Goal: Task Accomplishment & Management: Use online tool/utility

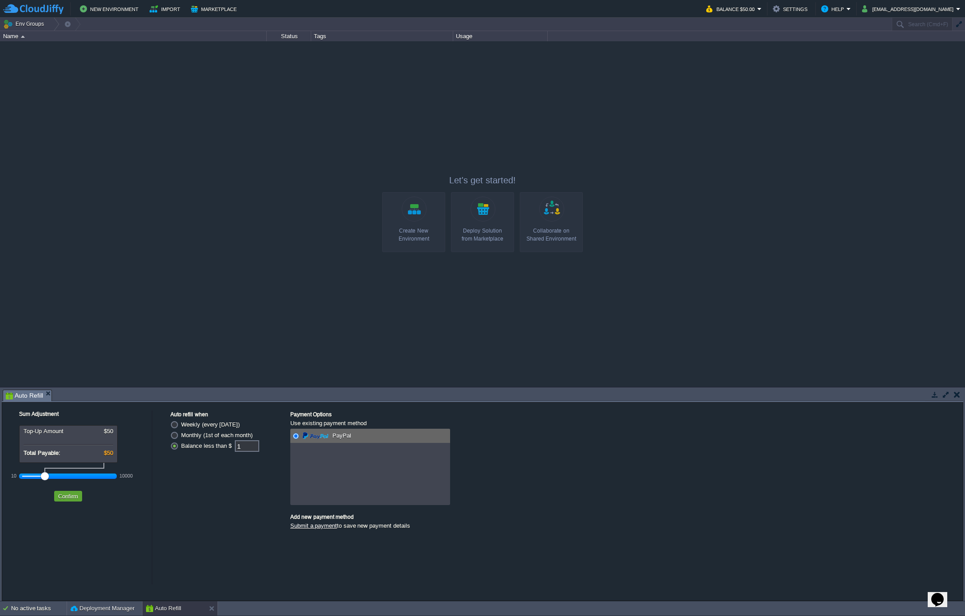
click at [85, 161] on div at bounding box center [482, 213] width 965 height 345
click at [33, 27] on button "Env Groups" at bounding box center [25, 24] width 44 height 12
click at [39, 78] on span "Create New" at bounding box center [29, 76] width 30 height 7
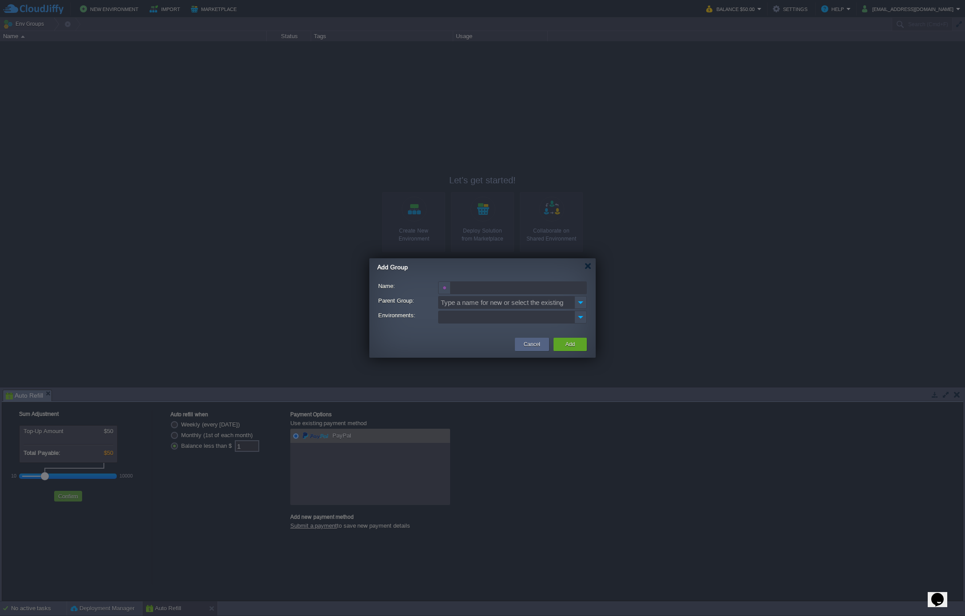
click at [466, 287] on input "Name:" at bounding box center [519, 287] width 136 height 13
type input "Backend PROD"
click at [475, 315] on ul at bounding box center [506, 317] width 135 height 12
click at [580, 305] on img at bounding box center [580, 302] width 12 height 13
click at [547, 315] on div "PROD Sped" at bounding box center [513, 316] width 148 height 13
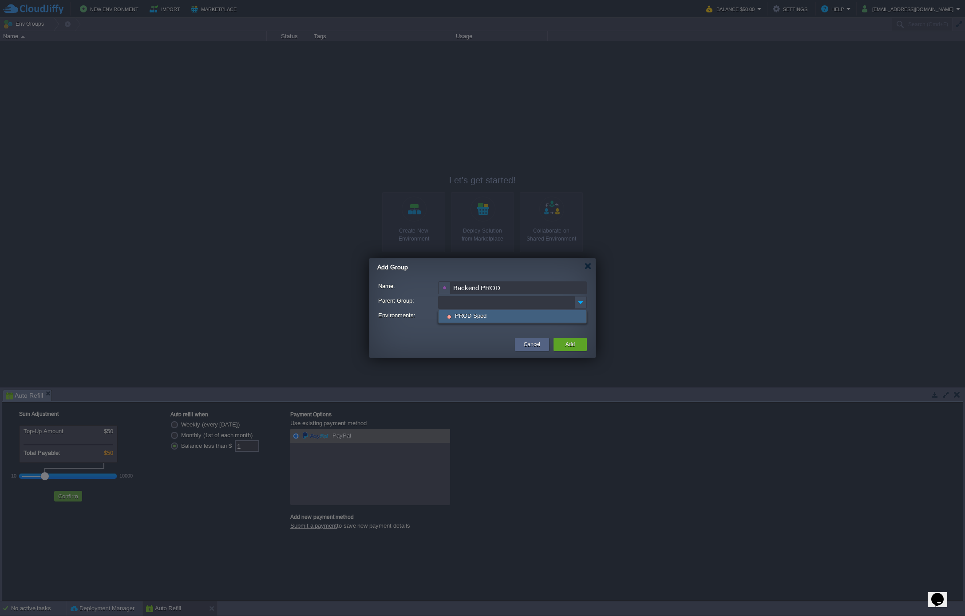
type input "PROD Sped"
click at [526, 319] on ul at bounding box center [506, 317] width 135 height 12
click at [534, 340] on button "Cancel" at bounding box center [532, 344] width 16 height 9
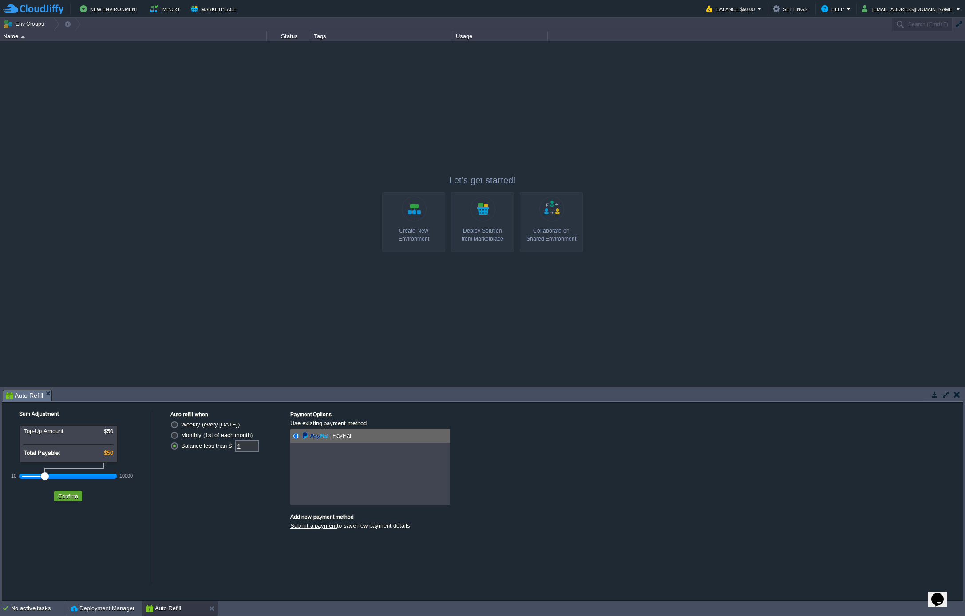
click at [415, 213] on link "Create New Environment" at bounding box center [413, 222] width 63 height 60
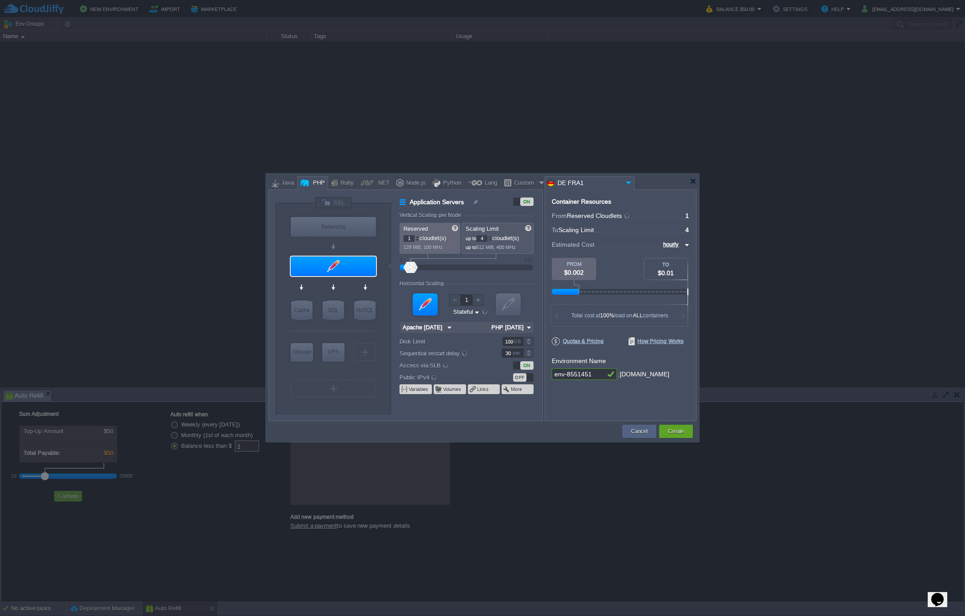
click at [591, 376] on input "env-8551451" at bounding box center [578, 374] width 53 height 12
drag, startPoint x: 595, startPoint y: 376, endPoint x: 523, endPoint y: 369, distance: 71.8
click at [523, 369] on div "VM Balancing VM Application Servers VM Cache VM SQL VM NoSQL VM Storage VM VPS …" at bounding box center [483, 306] width 428 height 232
type input "speedit-backend"
click at [584, 393] on div "Container Resources From Reserved Cloudlets ... = 1 not added To Scaling Limit …" at bounding box center [621, 306] width 152 height 232
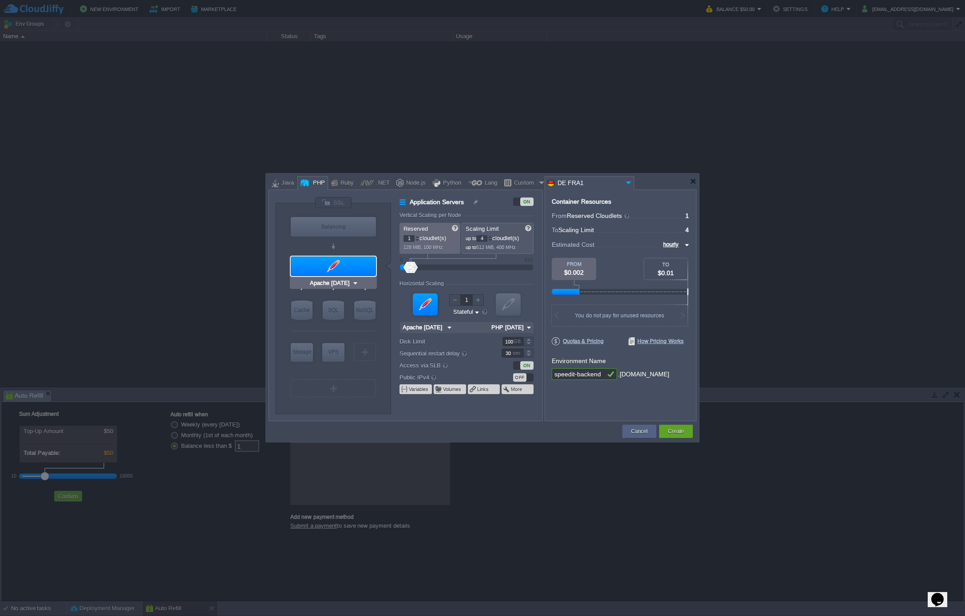
click at [348, 265] on div at bounding box center [333, 267] width 85 height 20
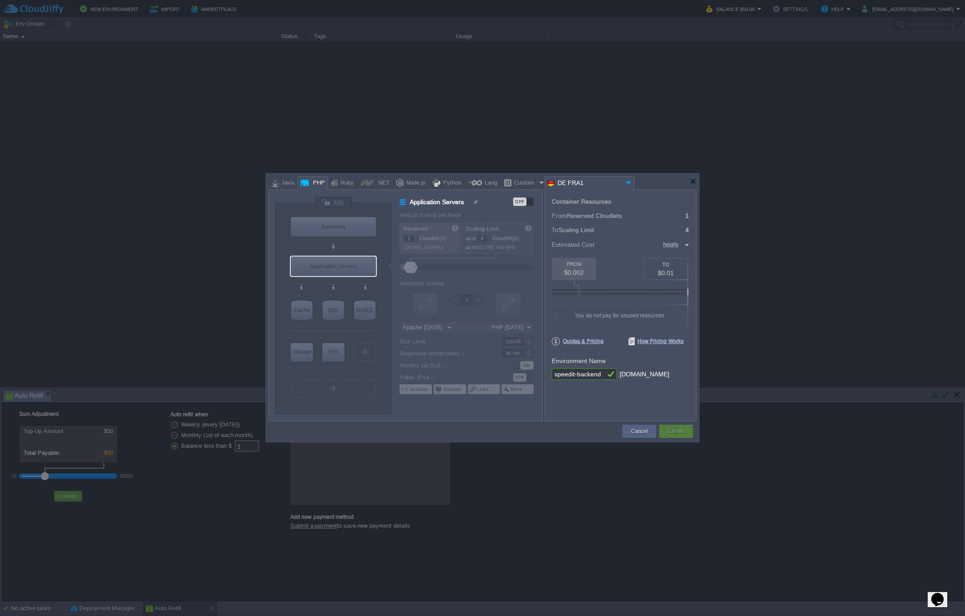
type input "Extra Storage 2.0-10.5"
click at [299, 348] on div "Storage" at bounding box center [302, 352] width 22 height 18
type input "Storage Containers"
type input "6"
type input "Extra Storage 2.0-10.5"
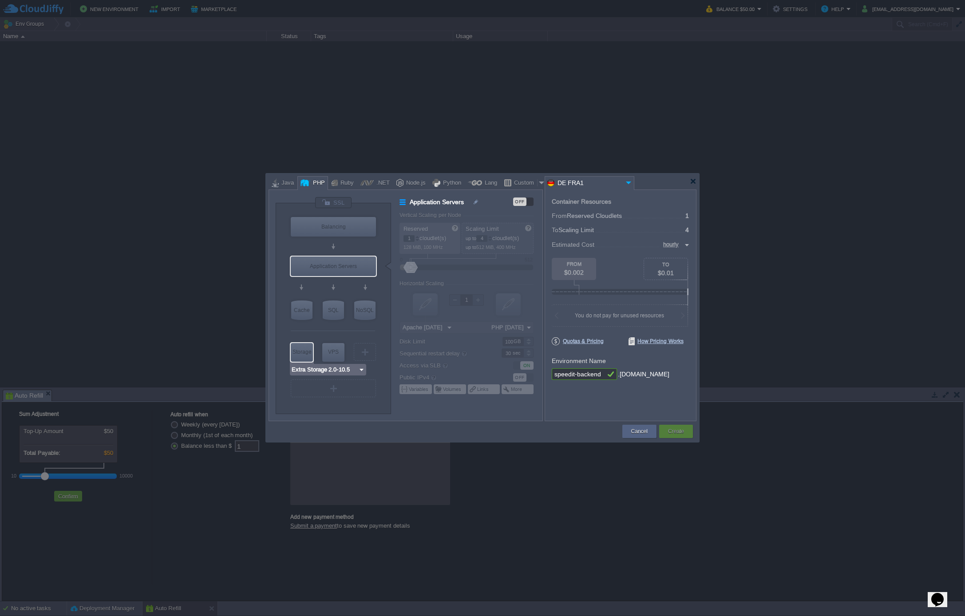
type input "2.0-10.5-almal..."
type input "Stateless"
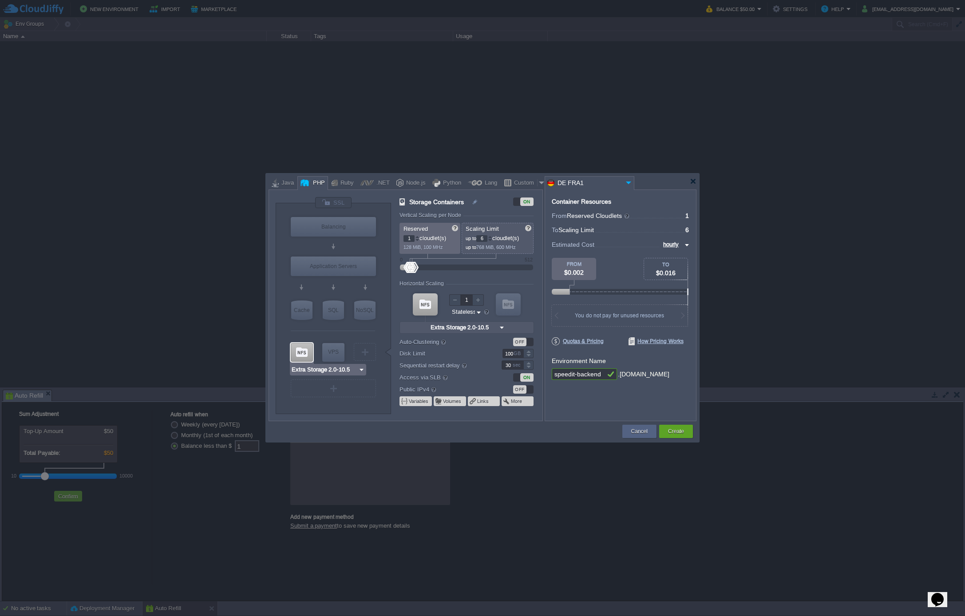
type input "AlmaLinux 9.6"
click at [486, 239] on input "6" at bounding box center [481, 238] width 11 height 7
type input "2"
click at [487, 237] on input "2" at bounding box center [481, 238] width 11 height 7
type input "8"
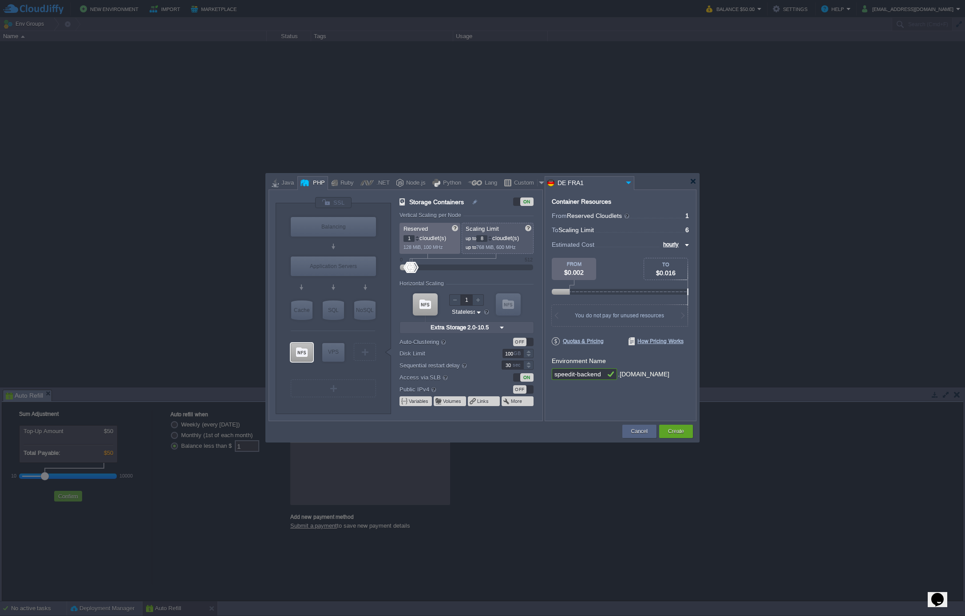
type input "MariaDB 12.0.2"
type input "8"
click at [338, 310] on div "SQL" at bounding box center [333, 311] width 21 height 20
type input "SQL Databases"
type input "4"
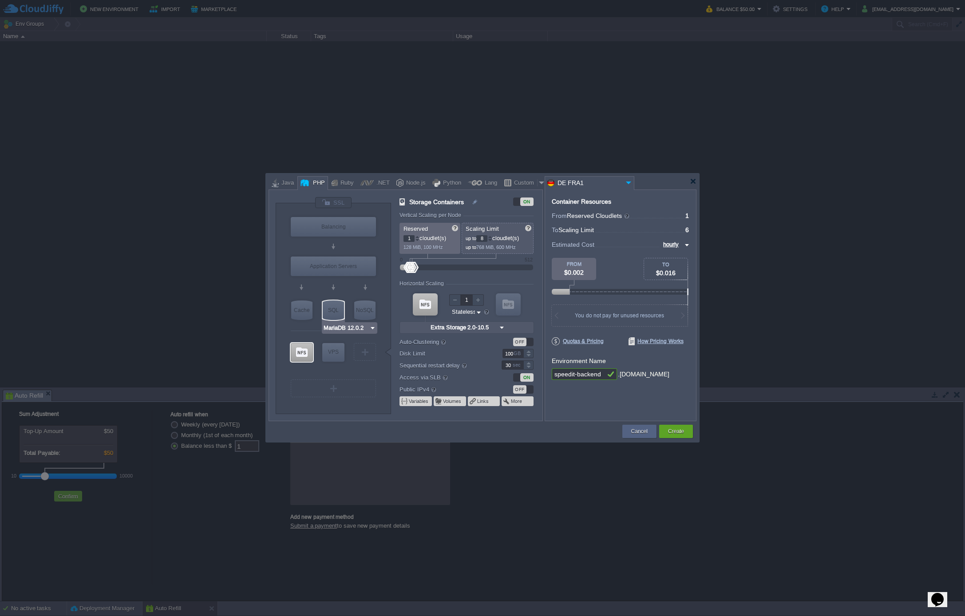
type input "6"
type input "MariaDB 12.0.2"
type input "12.0.2-almalin..."
click at [490, 327] on img at bounding box center [491, 328] width 9 height 12
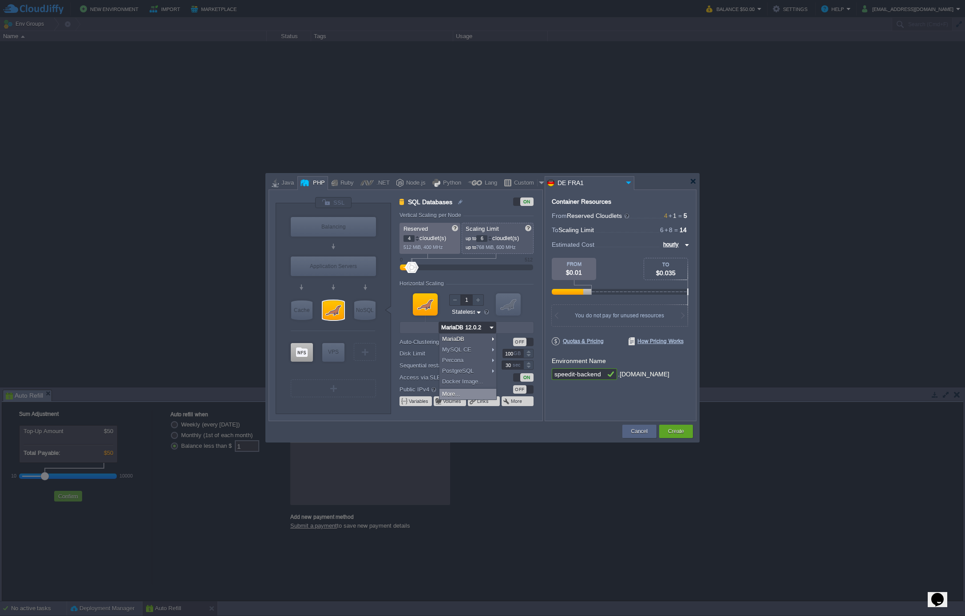
click at [476, 395] on div "More..." at bounding box center [467, 394] width 57 height 11
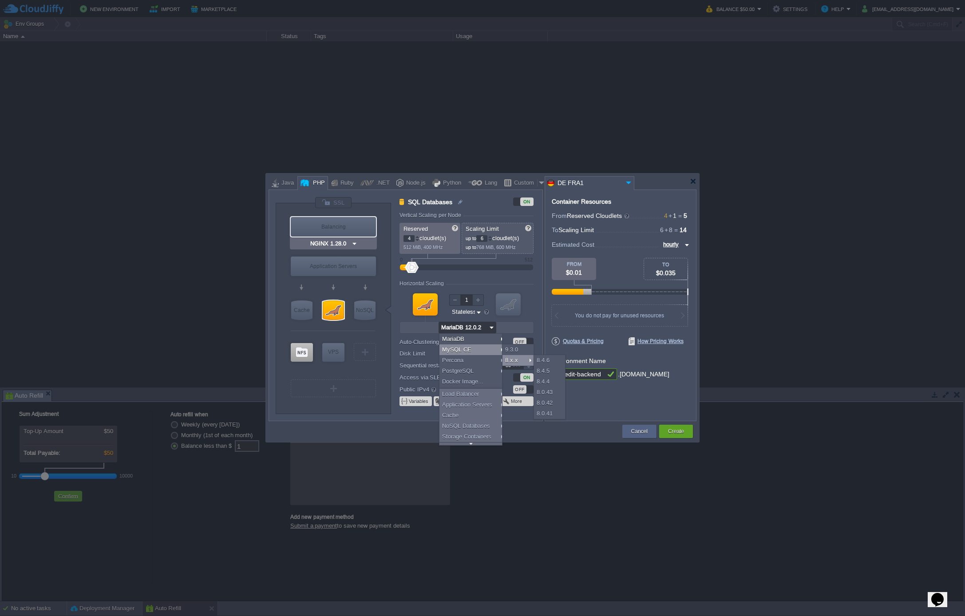
type input "Apache [DATE]"
click at [471, 351] on div "MySQL CE" at bounding box center [472, 349] width 66 height 11
type input "MySQL CE 9.3.0"
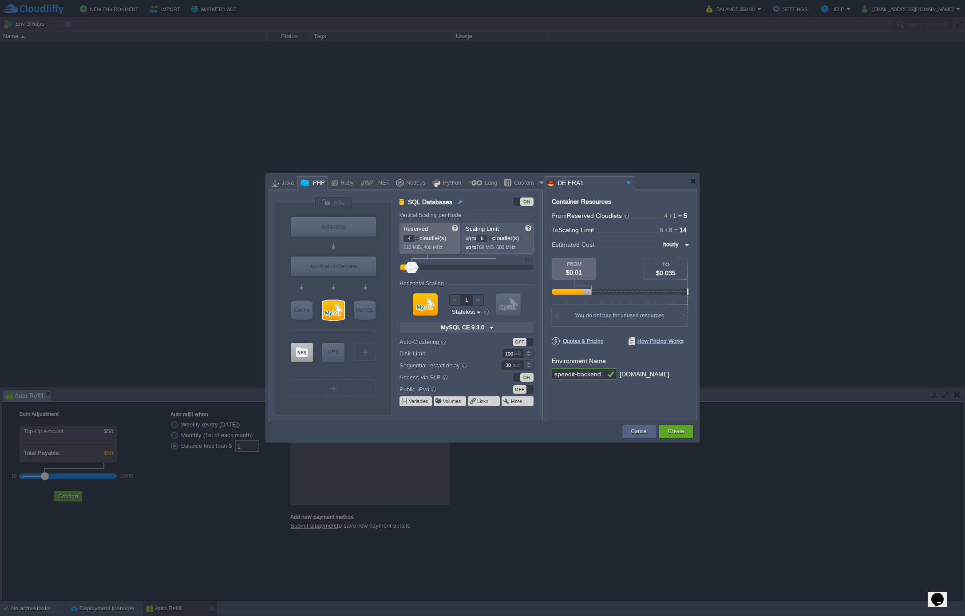
click at [490, 328] on img at bounding box center [491, 328] width 9 height 12
type input "NGINX 1.28.0"
click at [418, 237] on div at bounding box center [417, 236] width 4 height 3
type input "6"
type input "7"
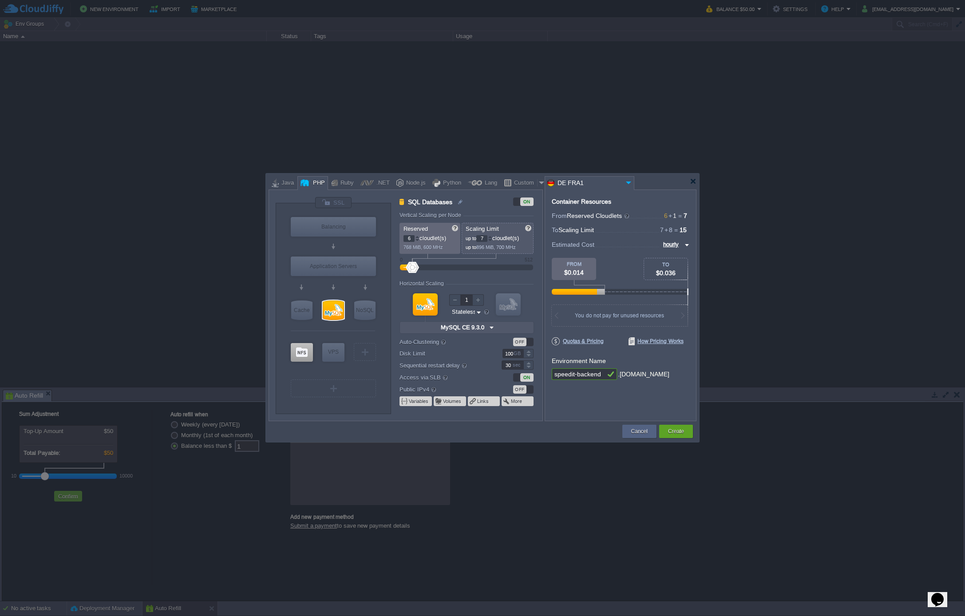
click at [418, 237] on div at bounding box center [417, 236] width 4 height 3
type input "7"
click at [418, 237] on div at bounding box center [417, 236] width 4 height 3
click at [492, 237] on div "8" at bounding box center [484, 238] width 16 height 7
click at [492, 237] on div at bounding box center [490, 236] width 4 height 3
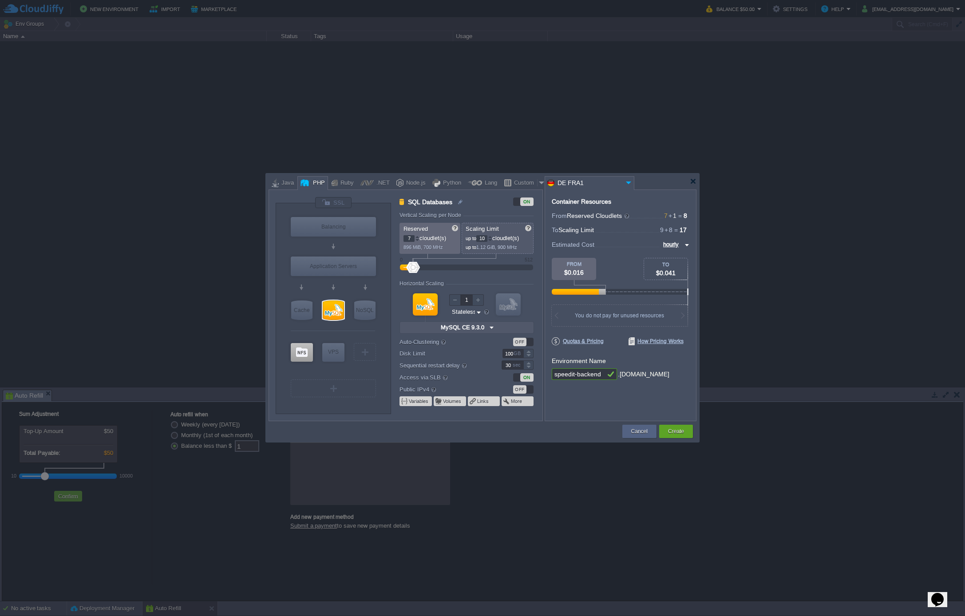
click at [492, 237] on div at bounding box center [490, 236] width 4 height 3
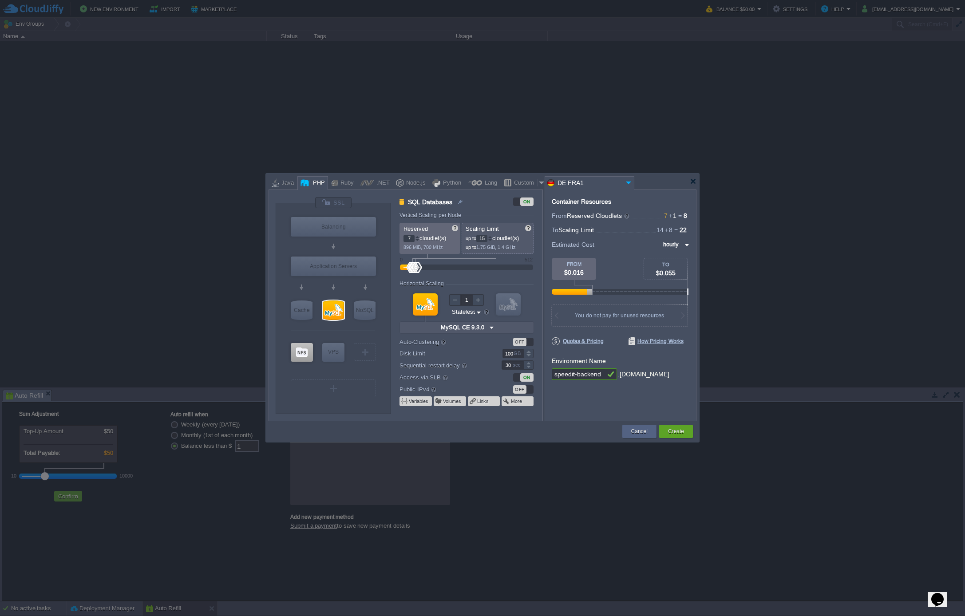
click at [492, 237] on div at bounding box center [490, 236] width 4 height 3
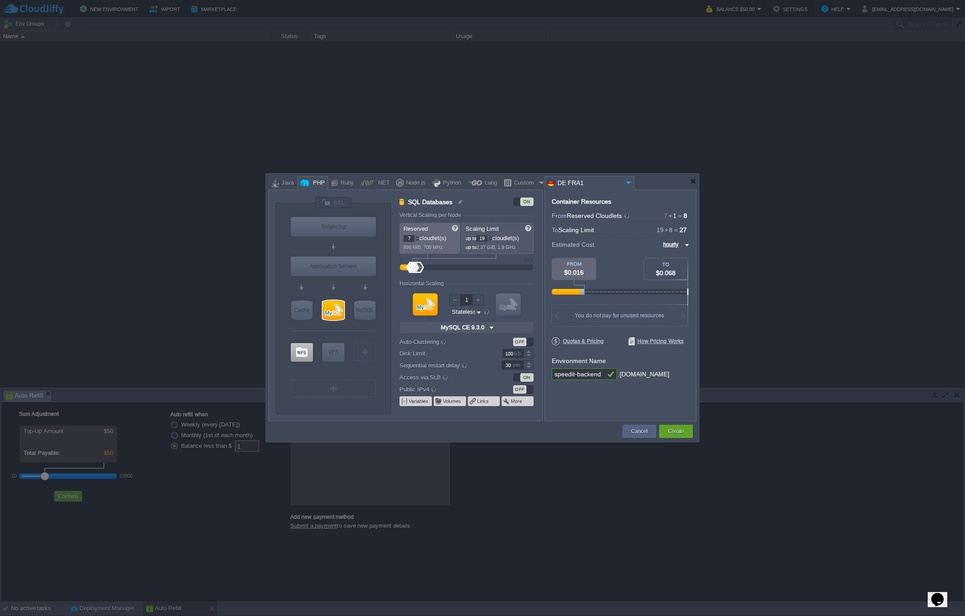
type input "20"
click at [492, 237] on div at bounding box center [490, 236] width 4 height 3
click at [478, 311] on img at bounding box center [478, 312] width 7 height 8
click at [491, 311] on div "VM VM" at bounding box center [466, 311] width 134 height 47
click at [489, 312] on div at bounding box center [486, 311] width 7 height 7
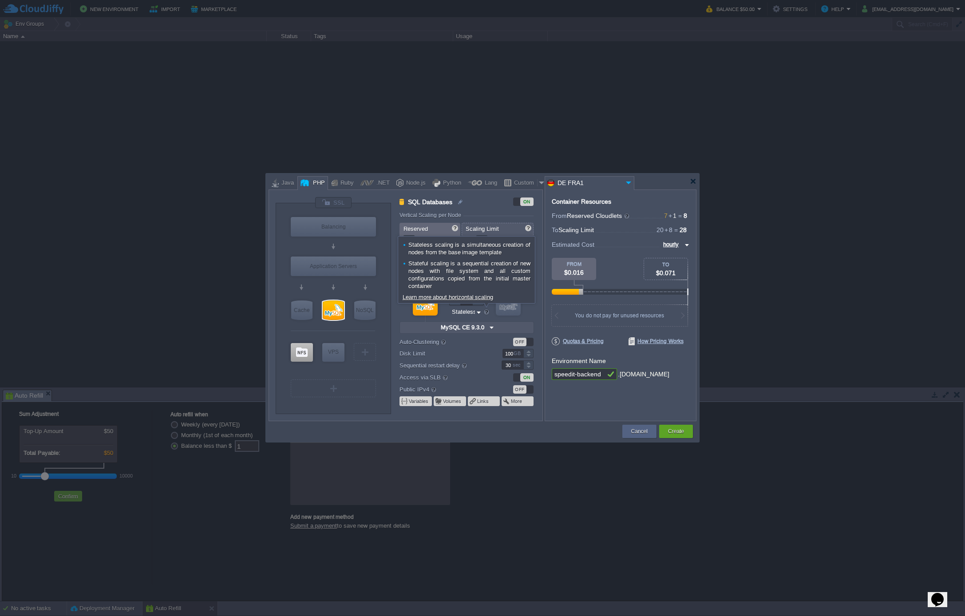
click at [473, 296] on link "Learn more about horizontal scaling" at bounding box center [448, 297] width 91 height 7
click at [523, 344] on div "OFF" at bounding box center [519, 342] width 13 height 8
type input "SQL Databases"
type input "2"
type input "9.3.0-almalinux-9"
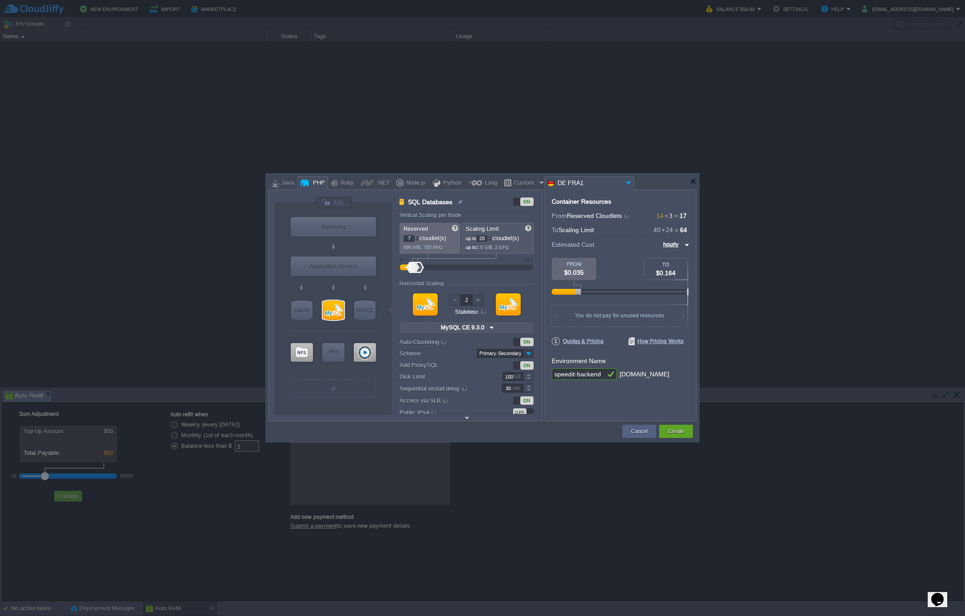
click at [529, 355] on img at bounding box center [528, 353] width 10 height 9
click at [532, 343] on div "ON" at bounding box center [526, 342] width 13 height 8
type input "SQL Databases"
click at [480, 326] on input "MySQL CE 9.3.0" at bounding box center [462, 328] width 49 height 12
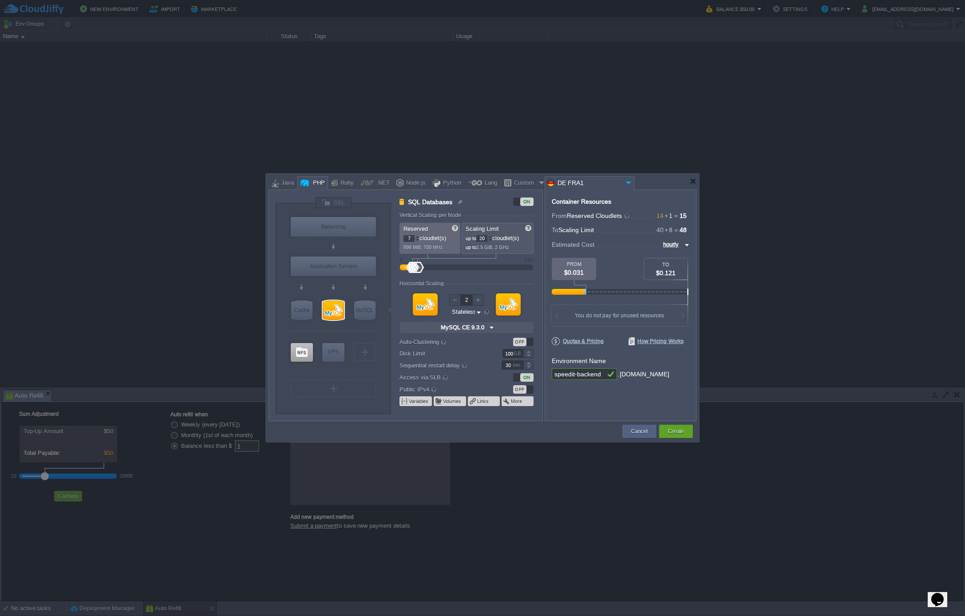
click at [531, 312] on div "VM VM" at bounding box center [466, 311] width 134 height 47
type input "1"
click at [453, 304] on div at bounding box center [455, 300] width 12 height 12
click at [527, 310] on div "VM VM" at bounding box center [466, 311] width 134 height 47
type input "Apache [DATE]"
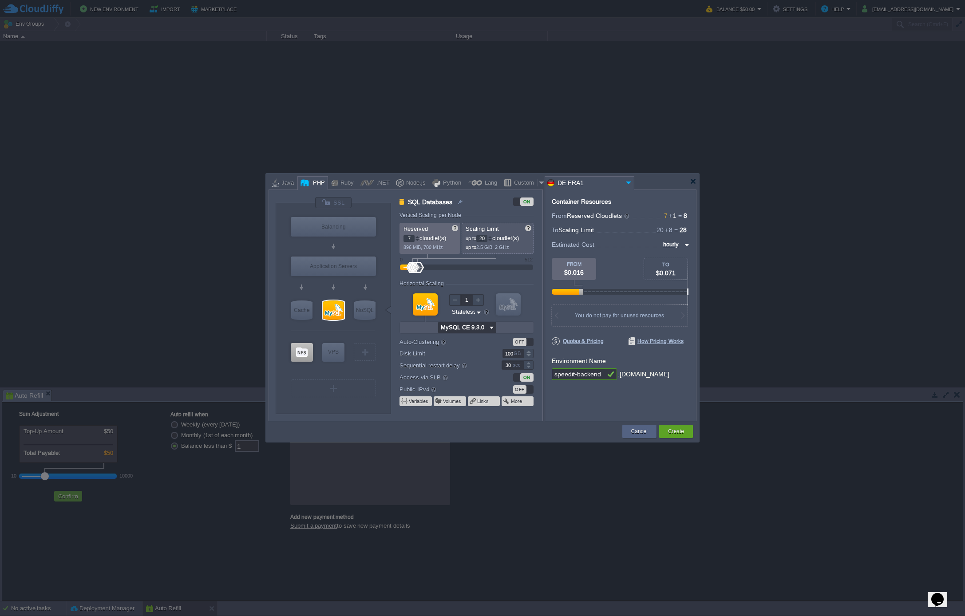
click at [484, 329] on input "MySQL CE 9.3.0" at bounding box center [462, 328] width 49 height 12
click at [542, 349] on div "8.4.6" at bounding box center [543, 349] width 31 height 11
type input "SQL Databases"
type input "4"
type input "6"
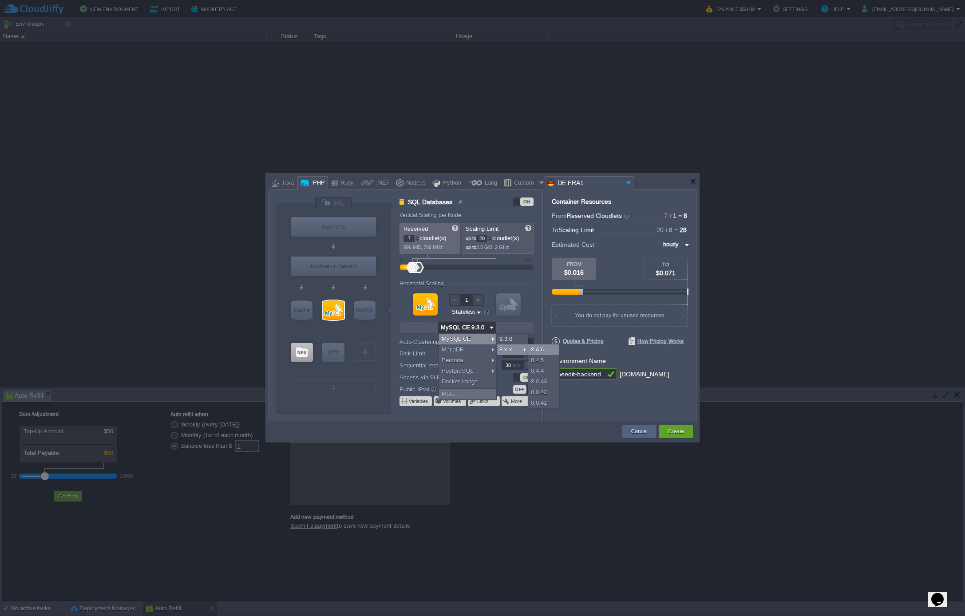
type input "MySQL CE 8.4.6"
type input "8.4.6-almalinux-9"
click at [522, 342] on div "OFF" at bounding box center [519, 342] width 13 height 8
type input "SQL Databases"
type input "8"
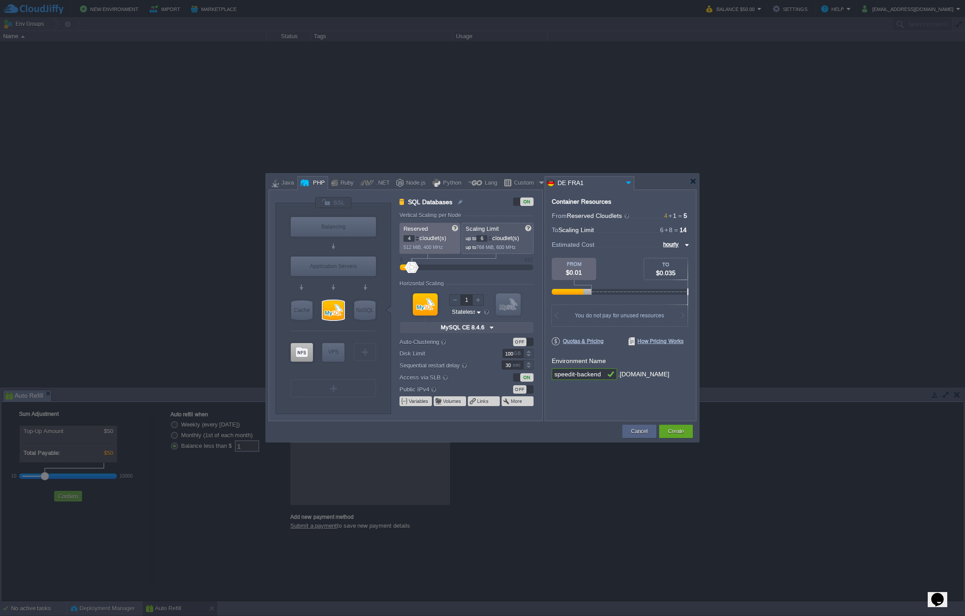
type input "2"
click at [532, 355] on img at bounding box center [528, 353] width 10 height 9
click at [492, 333] on img at bounding box center [491, 328] width 9 height 12
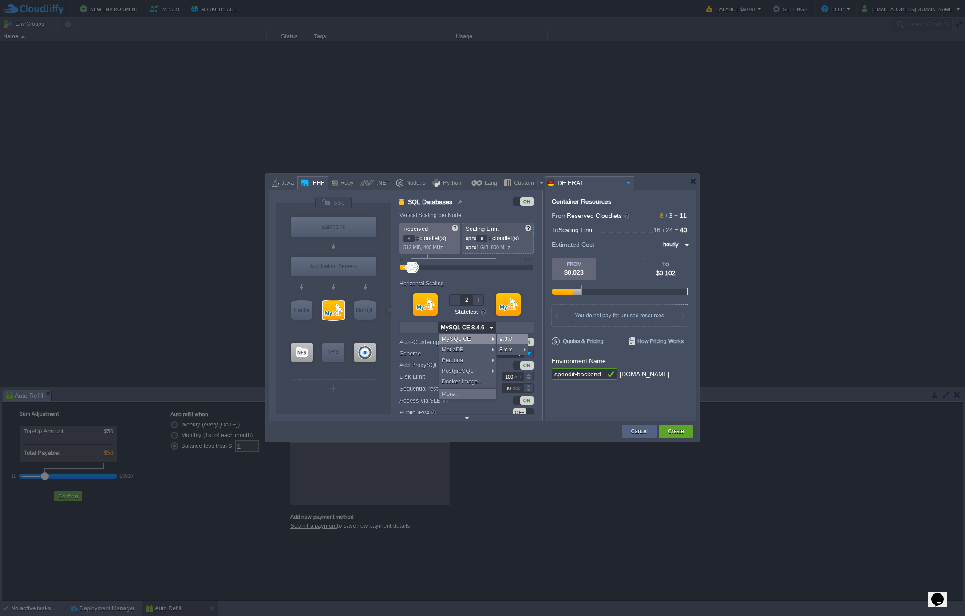
click at [509, 342] on div "9.3.0" at bounding box center [512, 339] width 31 height 11
type input "SQL Databases"
type input "6"
type input "MySQL CE 9.3.0"
type input "9.3.0-almalinux-9"
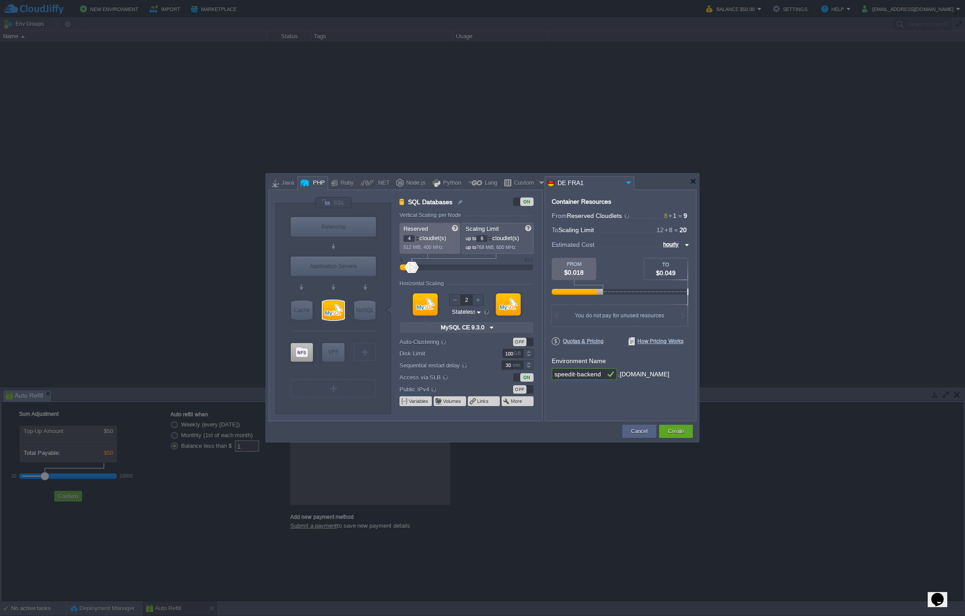
click at [524, 340] on div "OFF" at bounding box center [519, 342] width 13 height 8
type input "SQL Databases"
type input "8"
click at [528, 354] on img at bounding box center [528, 353] width 10 height 9
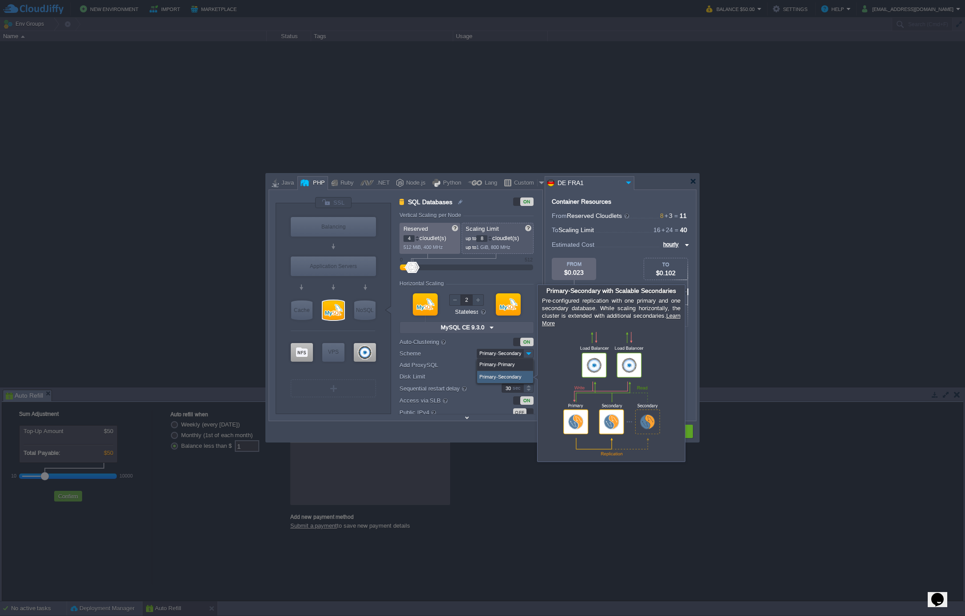
click at [677, 325] on link "Learn More" at bounding box center [611, 319] width 138 height 14
type input "NGINX 1.28.0"
click at [490, 377] on div "Primary-Secondary" at bounding box center [505, 377] width 56 height 12
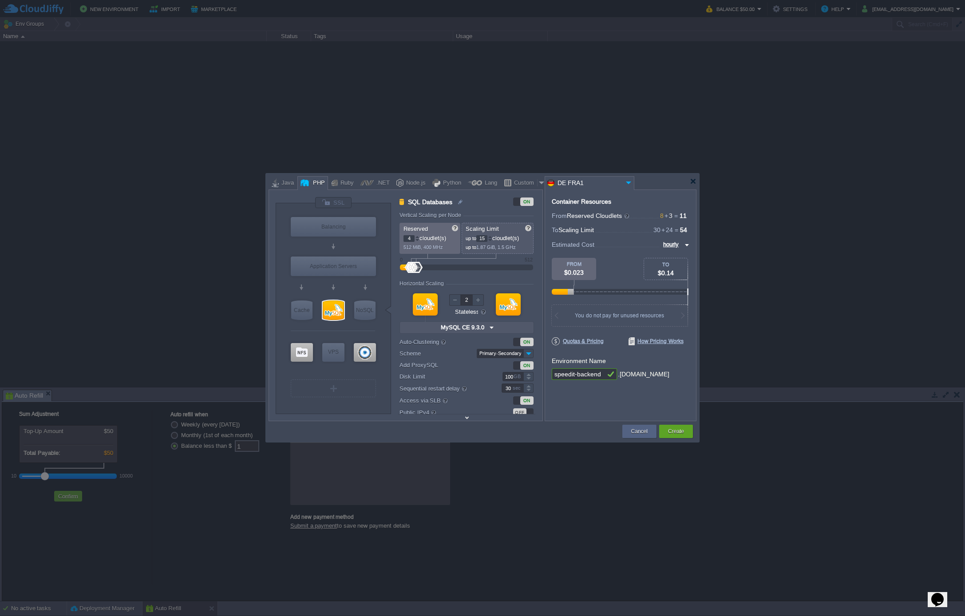
type input "18"
click at [417, 266] on div at bounding box center [417, 267] width 13 height 11
click at [416, 237] on div at bounding box center [417, 236] width 4 height 3
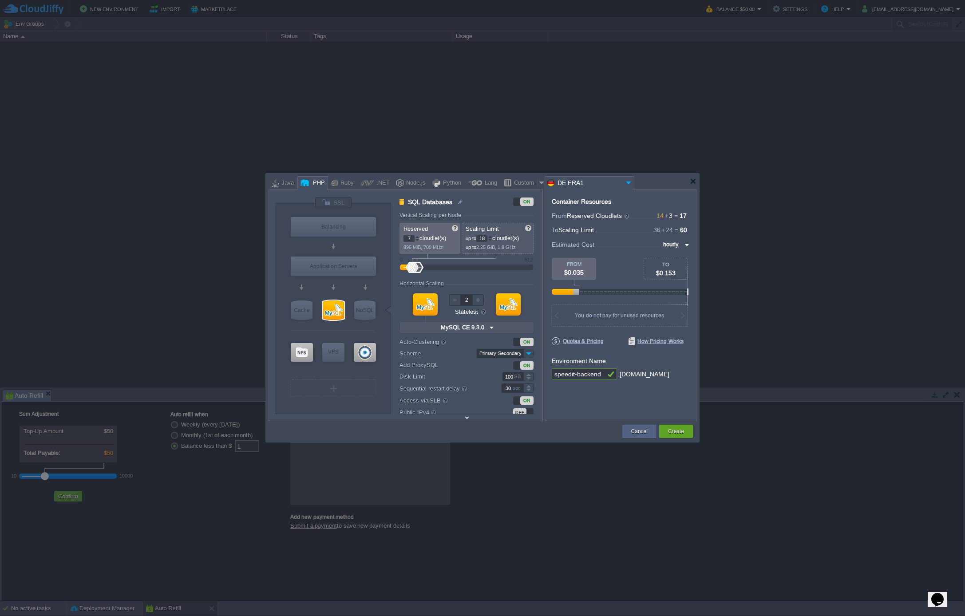
type input "8"
click at [416, 237] on div at bounding box center [417, 236] width 4 height 3
click at [492, 239] on div at bounding box center [490, 240] width 4 height 3
type input "16"
click at [490, 241] on div at bounding box center [490, 240] width 4 height 3
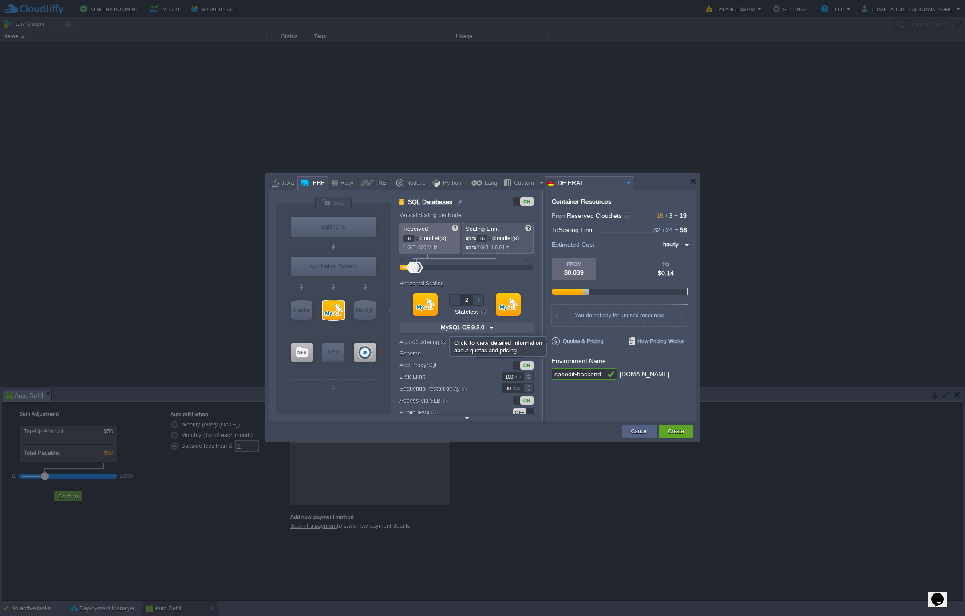
click at [589, 340] on span "Quotas & Pricing" at bounding box center [578, 341] width 52 height 8
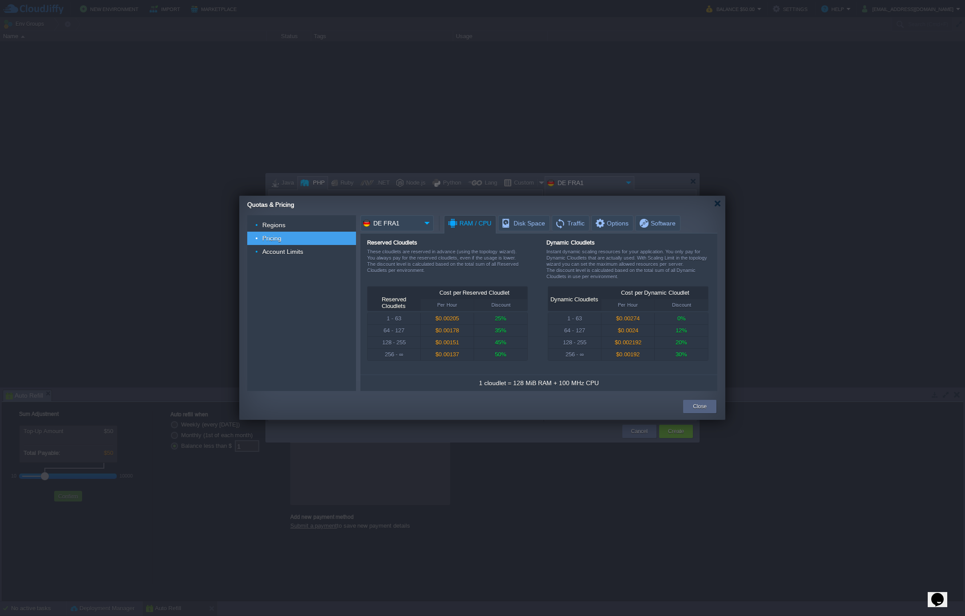
click at [718, 208] on div "Quotas & Pricing" at bounding box center [486, 204] width 478 height 16
click at [716, 204] on div at bounding box center [717, 203] width 7 height 7
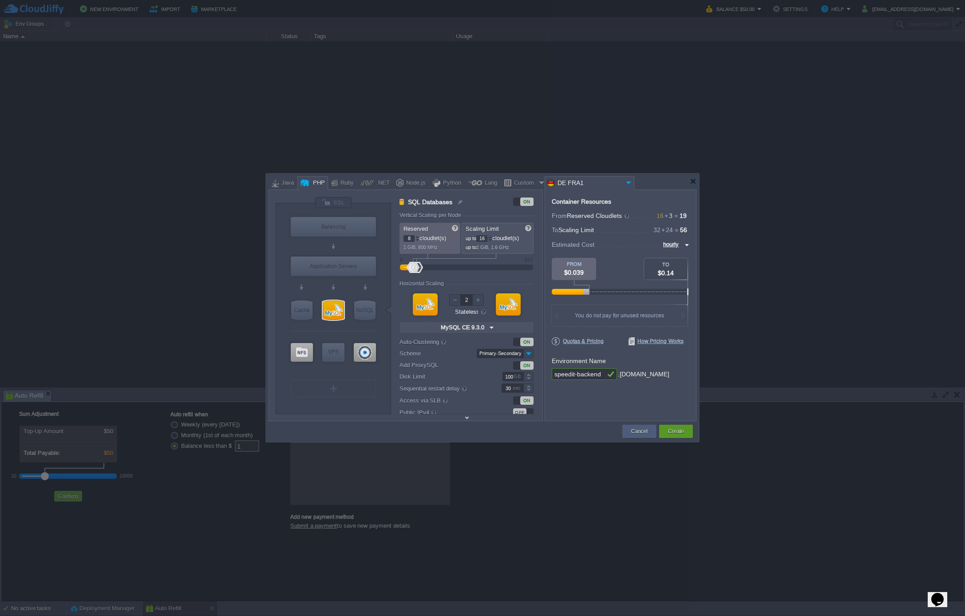
click at [676, 245] on div at bounding box center [758, 129] width 413 height 258
click at [681, 244] on input "hourly" at bounding box center [671, 245] width 22 height 10
click at [671, 256] on div "monthly" at bounding box center [674, 255] width 30 height 11
type input "monthly"
click at [525, 340] on div "ON" at bounding box center [526, 342] width 13 height 8
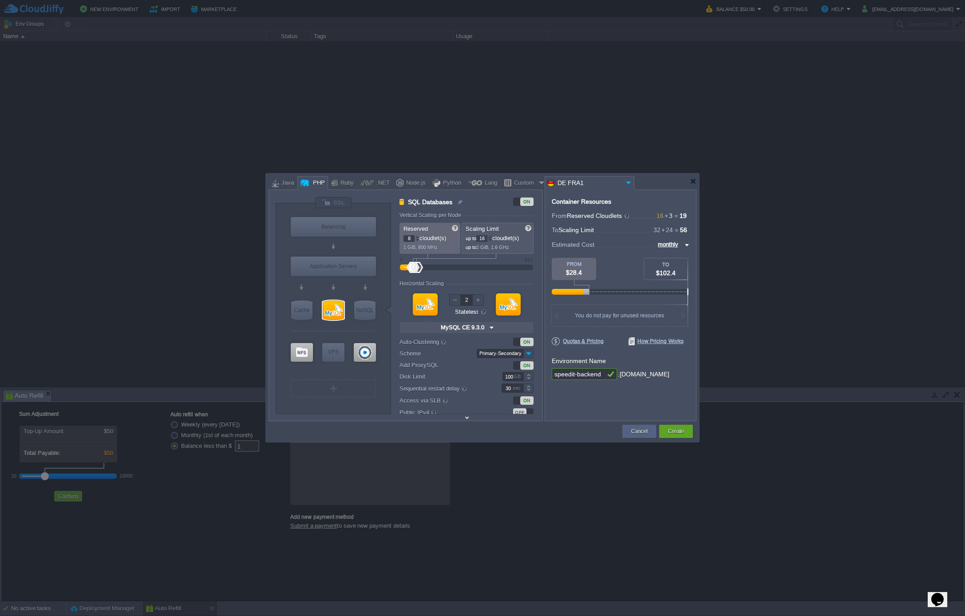
type input "SQL Databases"
type input "1"
click at [457, 301] on div at bounding box center [455, 300] width 12 height 12
click at [542, 310] on form "Vertical Scaling per Node Reserved 8 cloudlet(s) 1 GiB, 800 MHz Scaling Limit u…" at bounding box center [470, 316] width 142 height 209
click at [492, 237] on div at bounding box center [490, 236] width 4 height 3
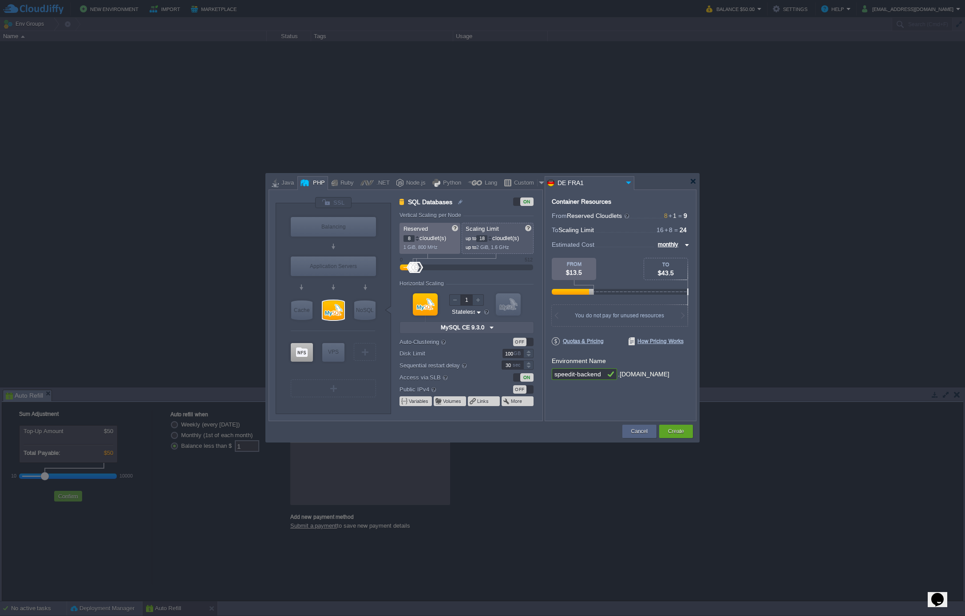
click at [492, 237] on div at bounding box center [490, 236] width 4 height 3
click at [492, 238] on div at bounding box center [490, 238] width 4 height 0
click at [492, 237] on div at bounding box center [490, 236] width 4 height 3
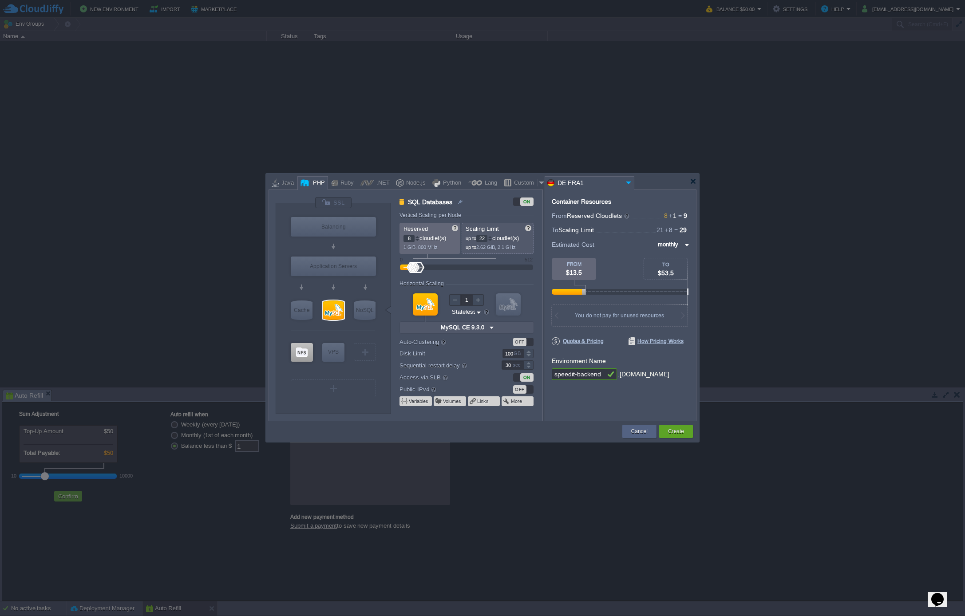
click at [492, 237] on div at bounding box center [490, 236] width 4 height 3
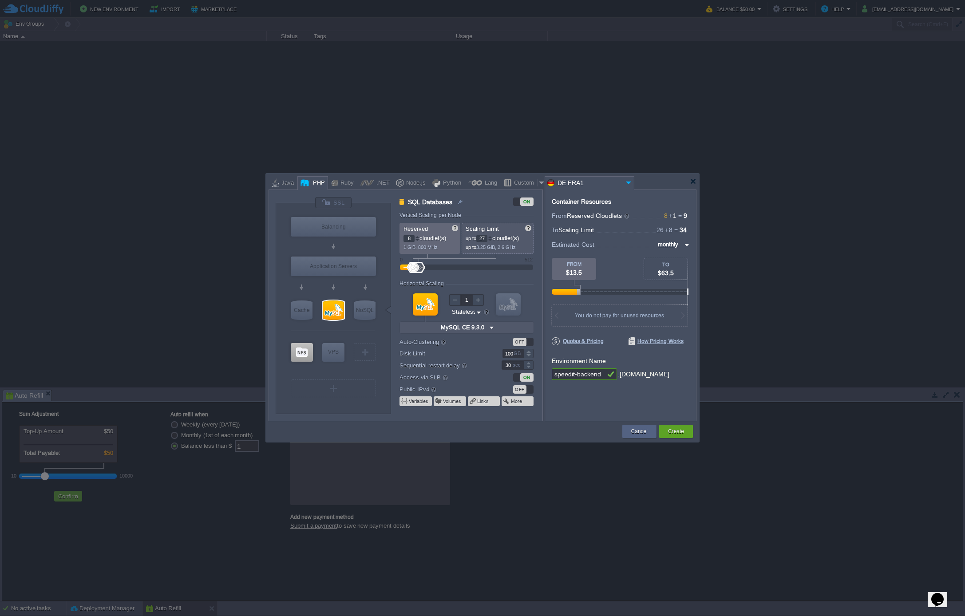
click at [492, 237] on div at bounding box center [490, 236] width 4 height 3
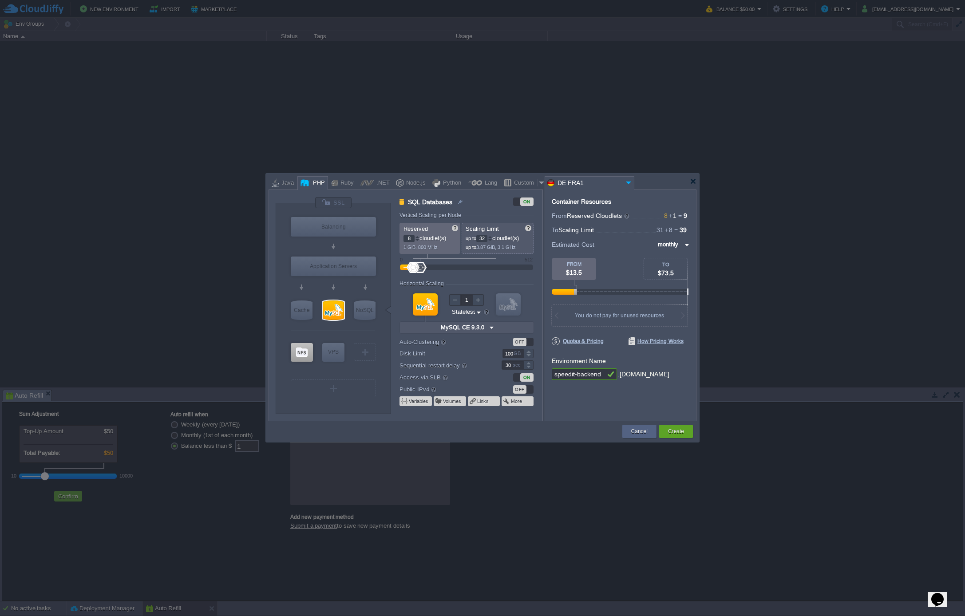
click at [492, 237] on div at bounding box center [490, 236] width 4 height 3
click at [492, 240] on div at bounding box center [490, 240] width 4 height 3
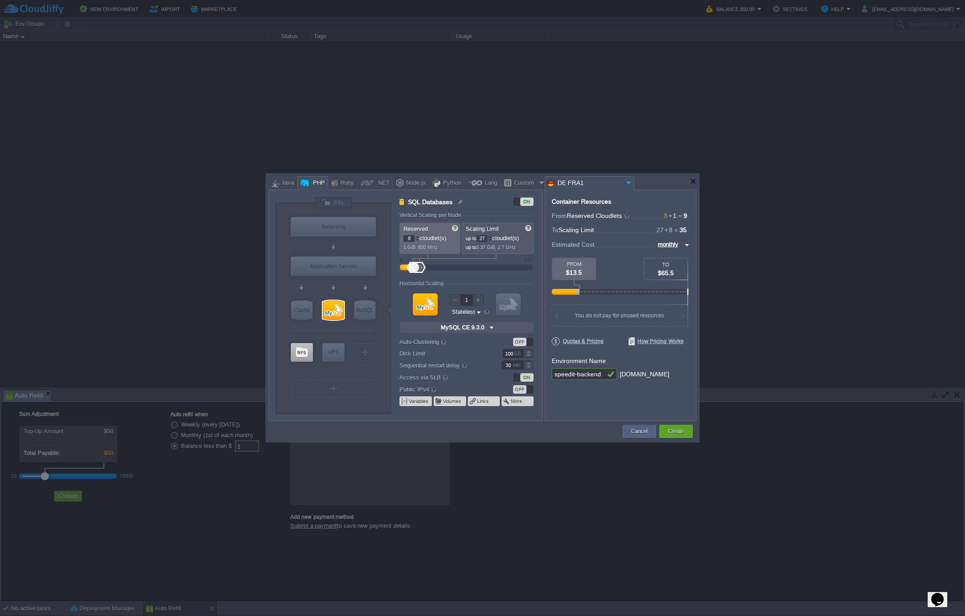
click at [492, 240] on div at bounding box center [490, 240] width 4 height 3
type input "24"
click at [492, 240] on div at bounding box center [490, 240] width 4 height 3
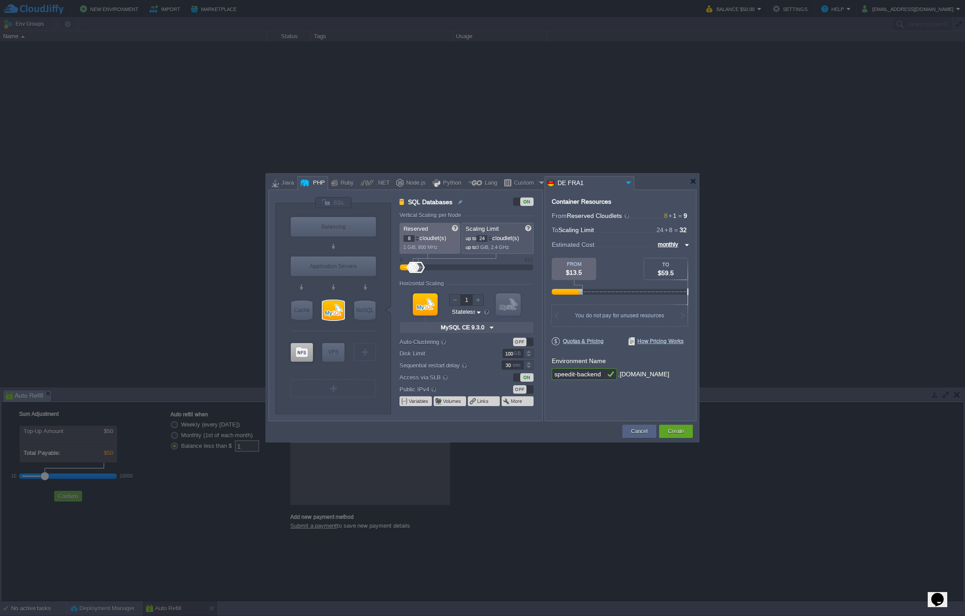
click at [478, 311] on img at bounding box center [478, 312] width 7 height 8
click at [474, 329] on div "Stateful" at bounding box center [466, 333] width 30 height 11
type input "Stateful"
click at [540, 318] on form "Vertical Scaling per Node Reserved 8 cloudlet(s) 1 GiB, 800 MHz Scaling Limit u…" at bounding box center [470, 316] width 142 height 209
click at [423, 400] on button "Variables" at bounding box center [419, 401] width 20 height 7
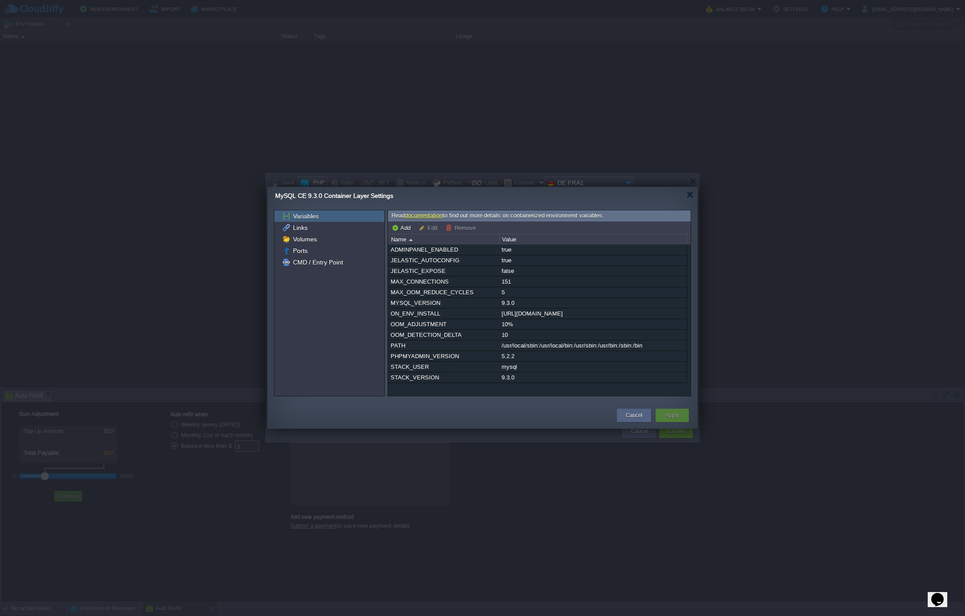
click at [340, 228] on div "Links" at bounding box center [329, 228] width 110 height 12
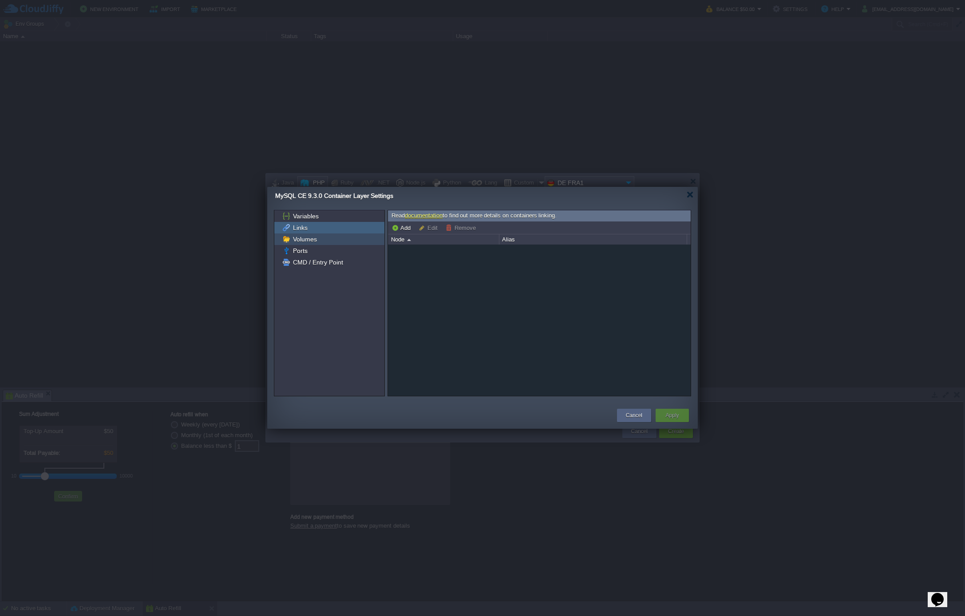
click at [336, 239] on div "Volumes" at bounding box center [329, 239] width 110 height 12
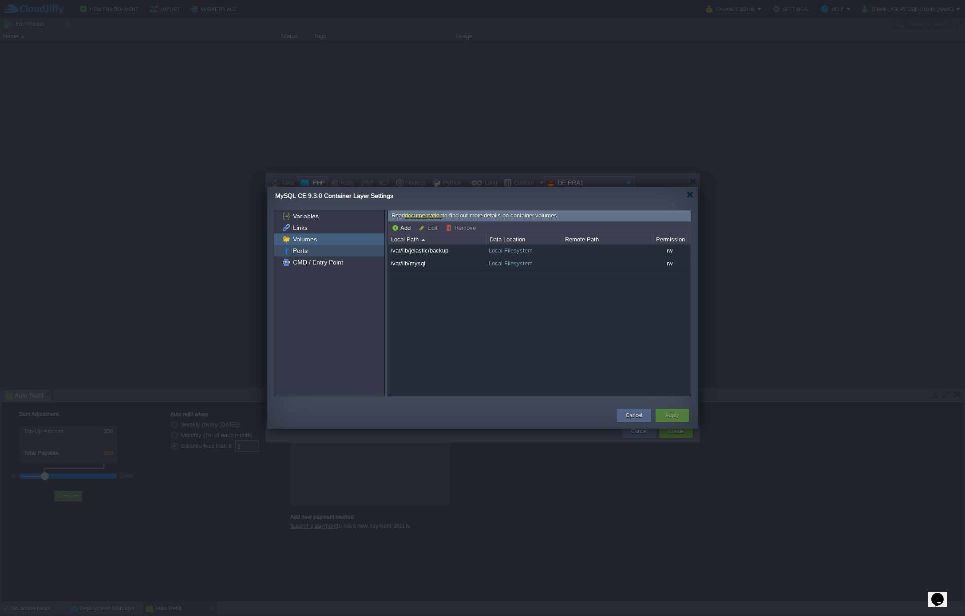
click at [295, 255] on div "Ports" at bounding box center [329, 251] width 110 height 12
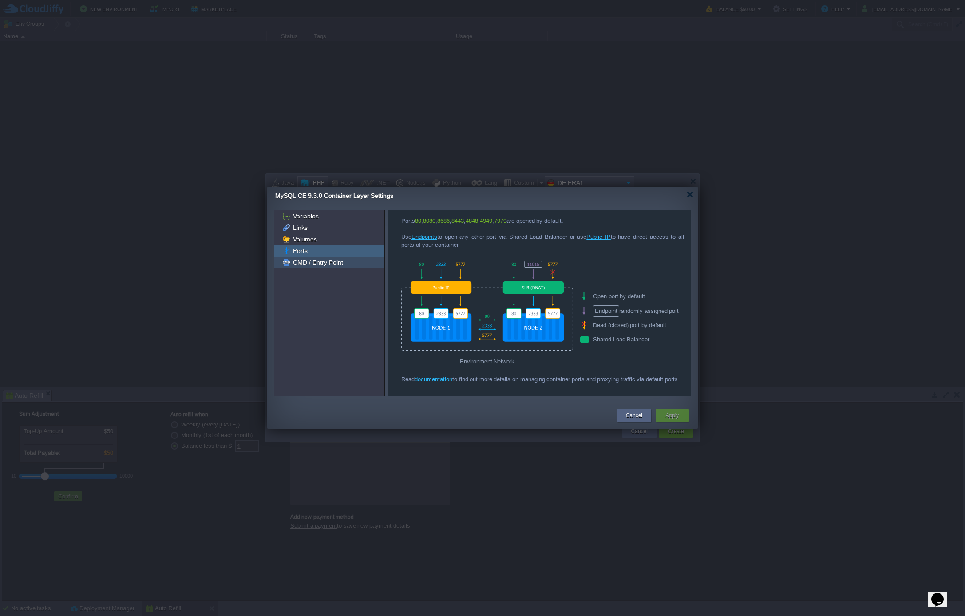
click at [313, 263] on span "CMD / Entry Point" at bounding box center [317, 262] width 53 height 8
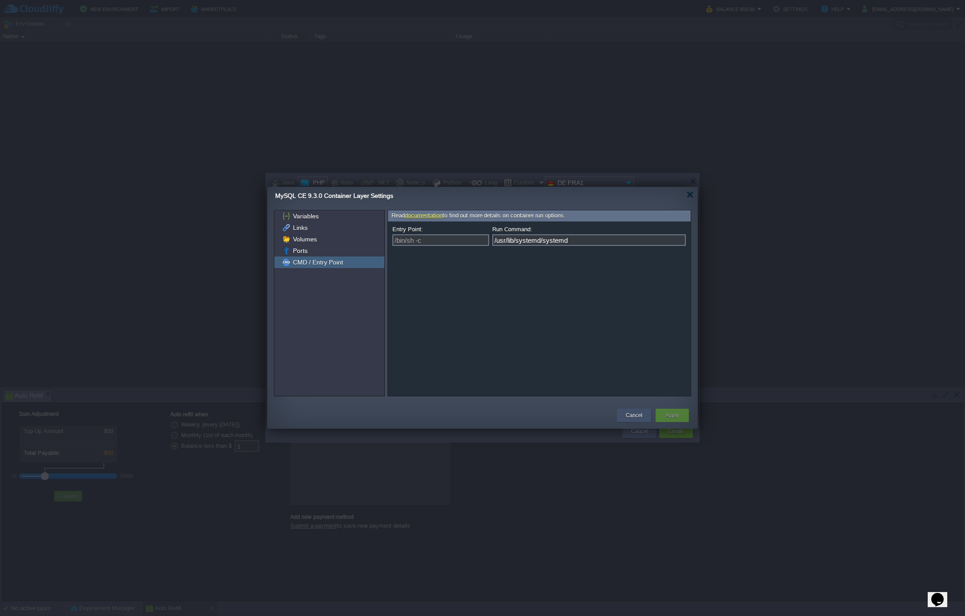
click at [641, 416] on button "Cancel" at bounding box center [634, 415] width 16 height 9
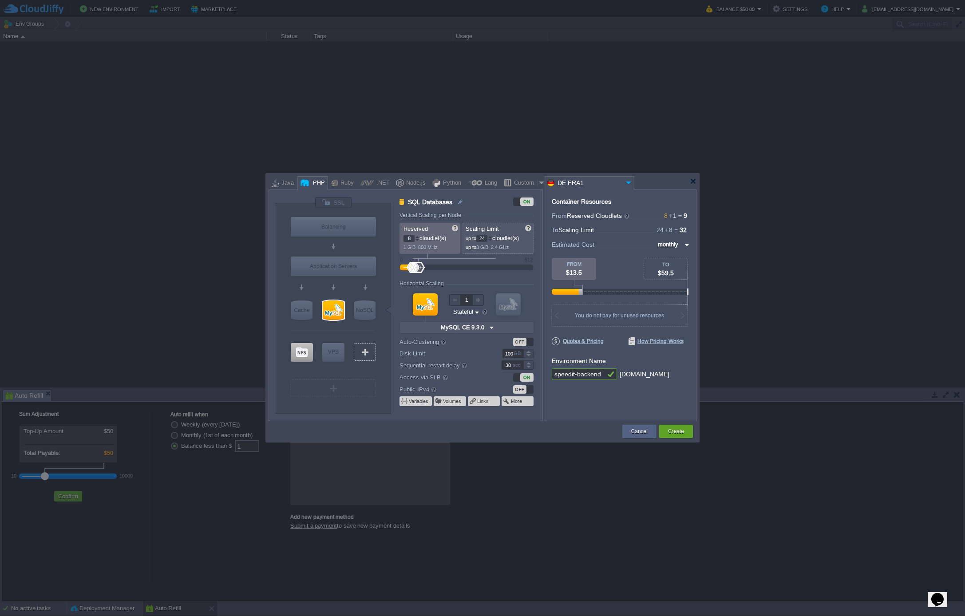
click at [364, 356] on div "VM" at bounding box center [365, 352] width 22 height 18
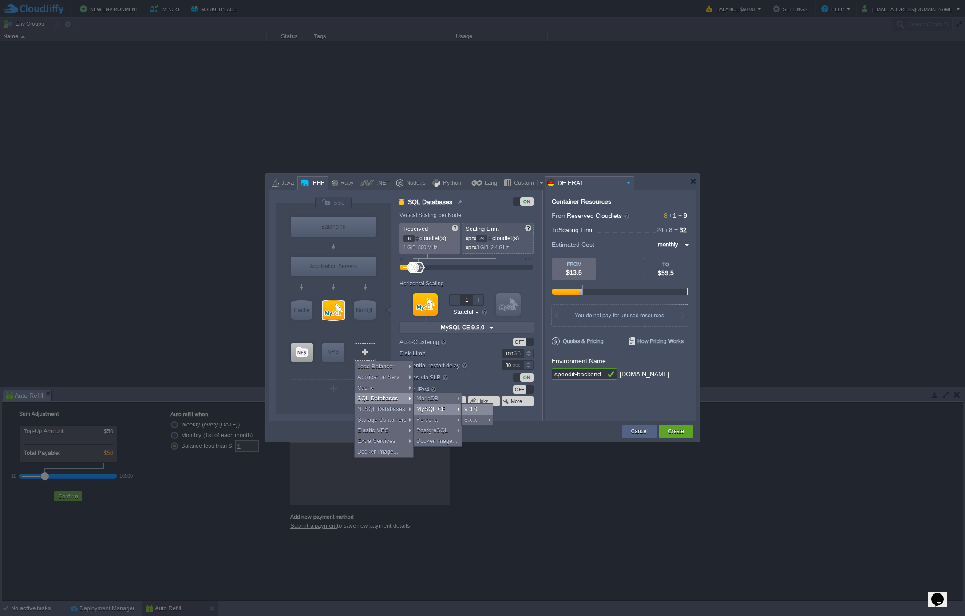
click at [485, 408] on div "9.3.0" at bounding box center [477, 409] width 31 height 11
type input "SQL Databases 2"
type input "4"
type input "6"
type input "Stateless"
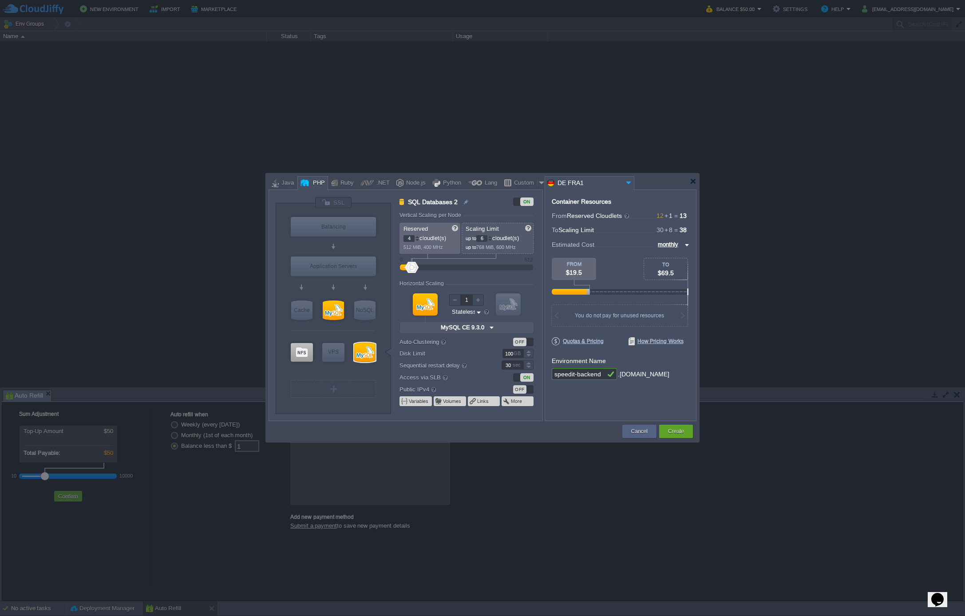
type input "3"
type input "Select Image"
click at [418, 241] on div at bounding box center [417, 240] width 4 height 3
type input "2"
click at [418, 241] on div at bounding box center [417, 240] width 4 height 3
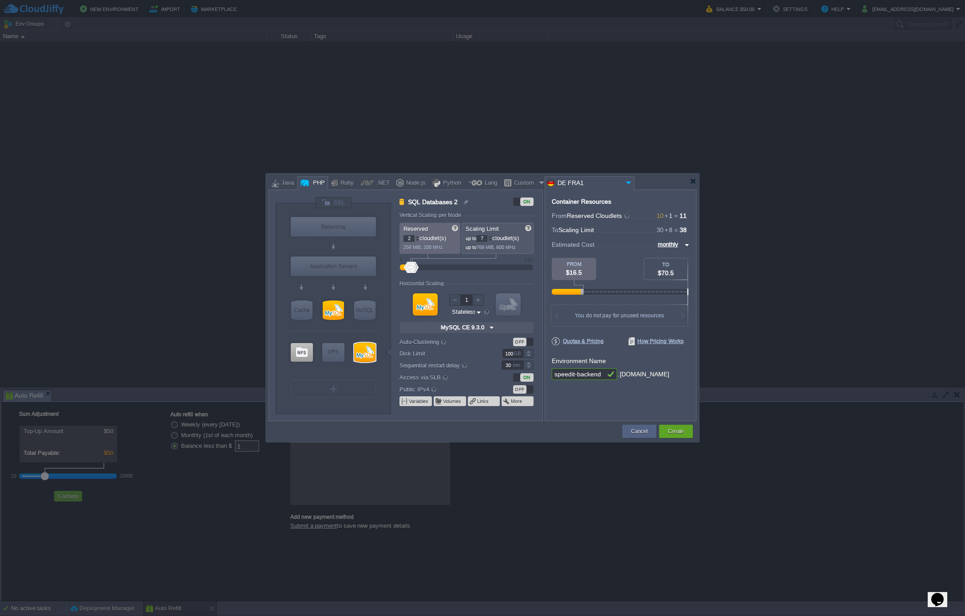
click at [491, 236] on div at bounding box center [490, 236] width 4 height 3
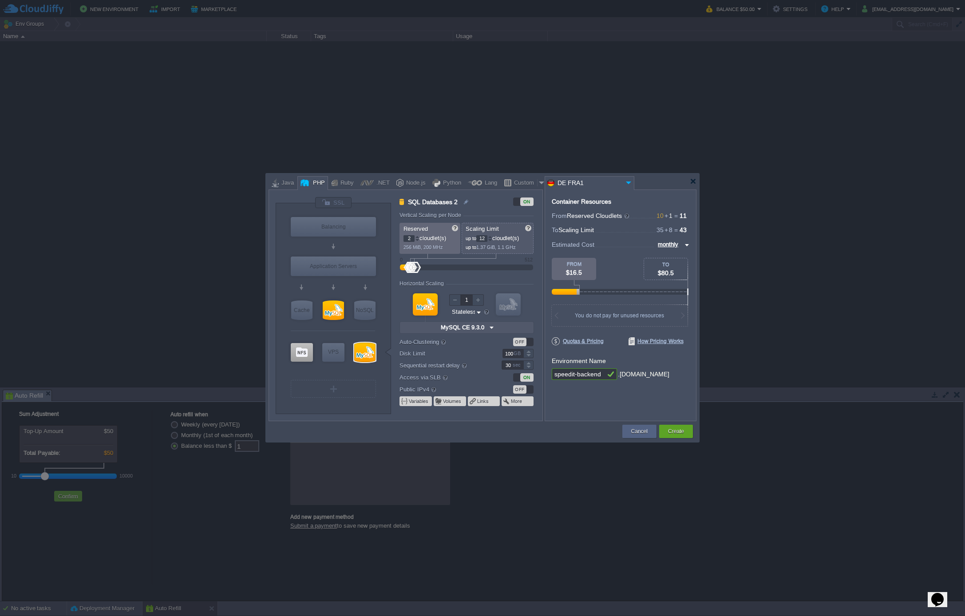
click at [491, 236] on div at bounding box center [490, 236] width 4 height 3
click at [492, 237] on div at bounding box center [490, 236] width 4 height 3
click at [492, 240] on div at bounding box center [490, 240] width 4 height 3
click at [492, 236] on div at bounding box center [490, 236] width 4 height 3
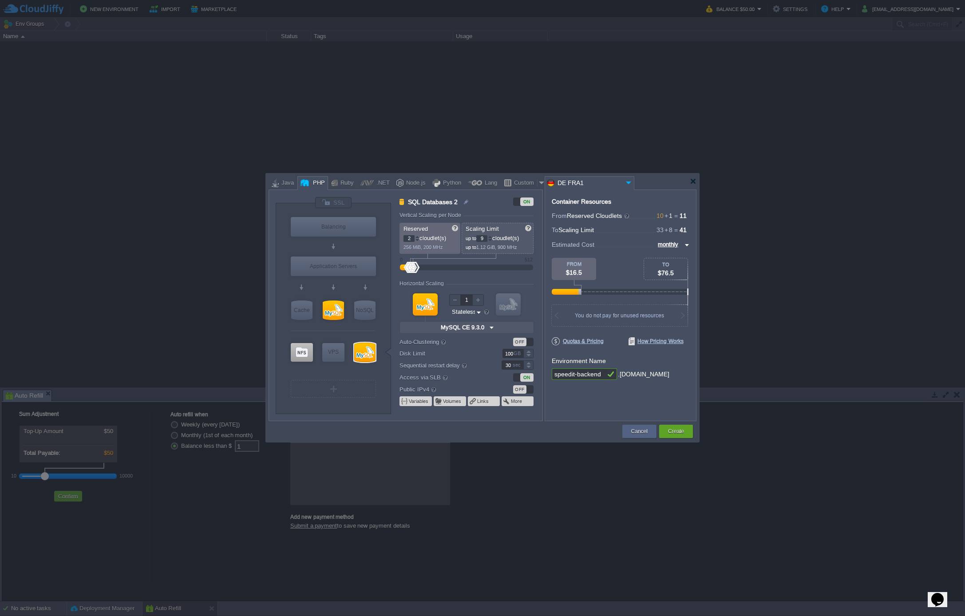
type input "10"
click at [492, 236] on div at bounding box center [490, 236] width 4 height 3
click at [594, 341] on span "Quotas & Pricing" at bounding box center [578, 341] width 52 height 8
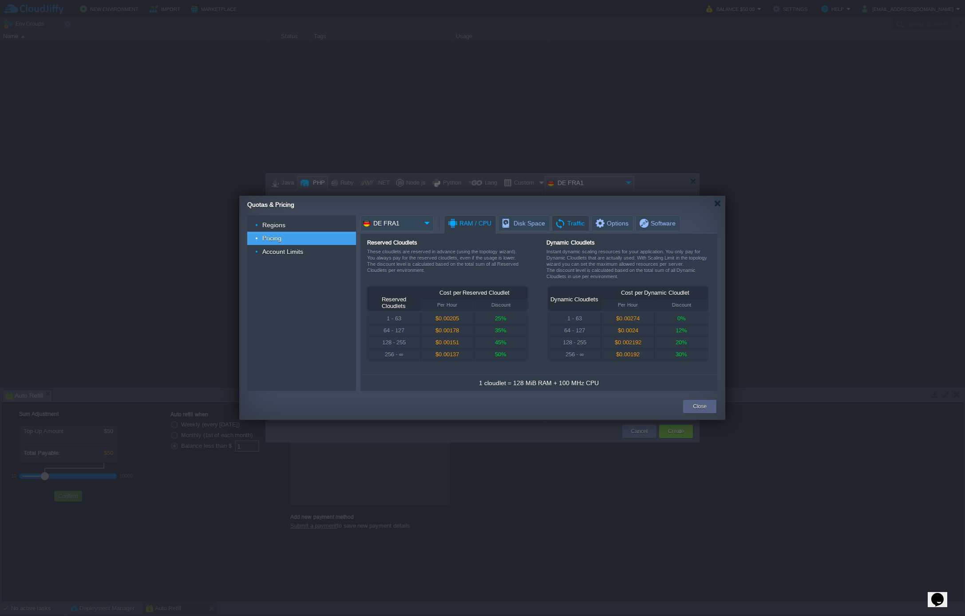
click at [565, 229] on span "Traffic" at bounding box center [570, 223] width 30 height 15
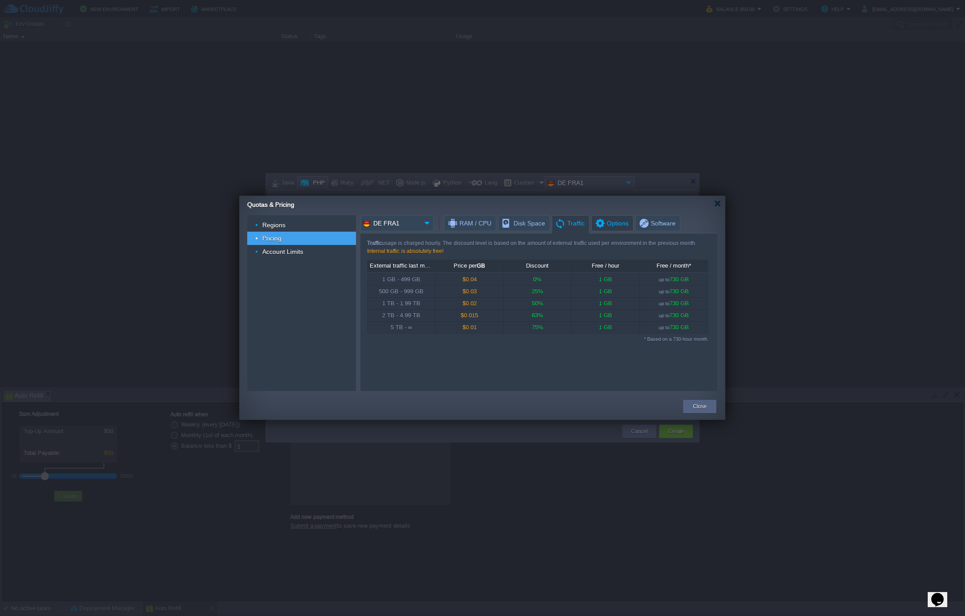
click at [601, 228] on span "Options" at bounding box center [611, 223] width 34 height 15
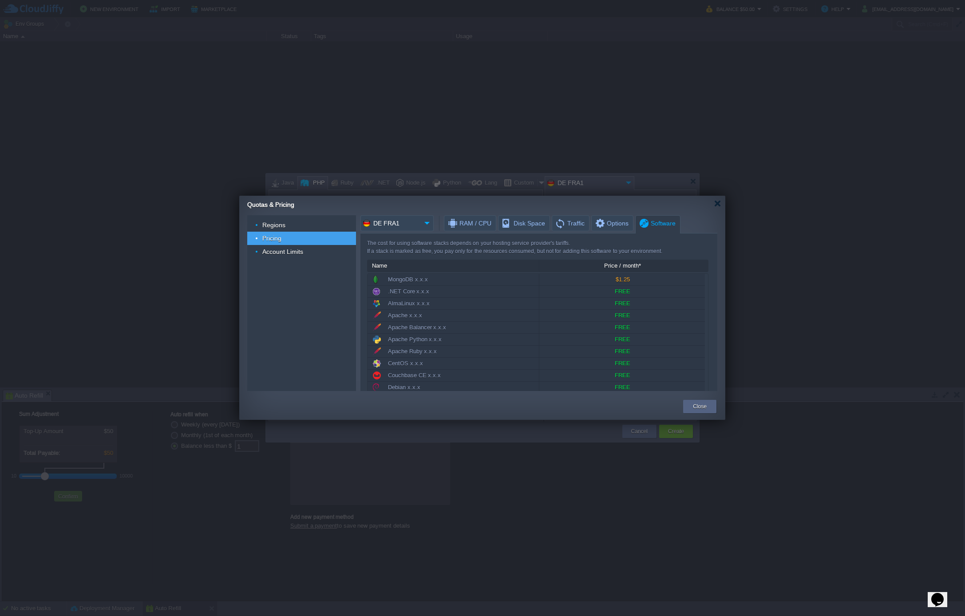
click at [640, 227] on span "Software" at bounding box center [656, 224] width 37 height 16
click at [521, 221] on span "Disk Space" at bounding box center [523, 223] width 44 height 15
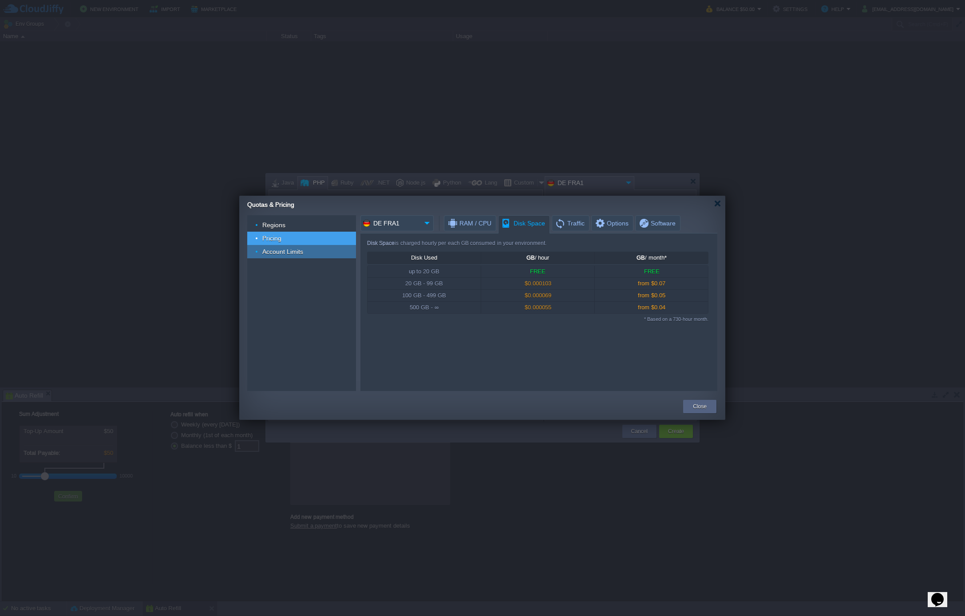
click at [333, 253] on div "Account Limits" at bounding box center [301, 251] width 109 height 13
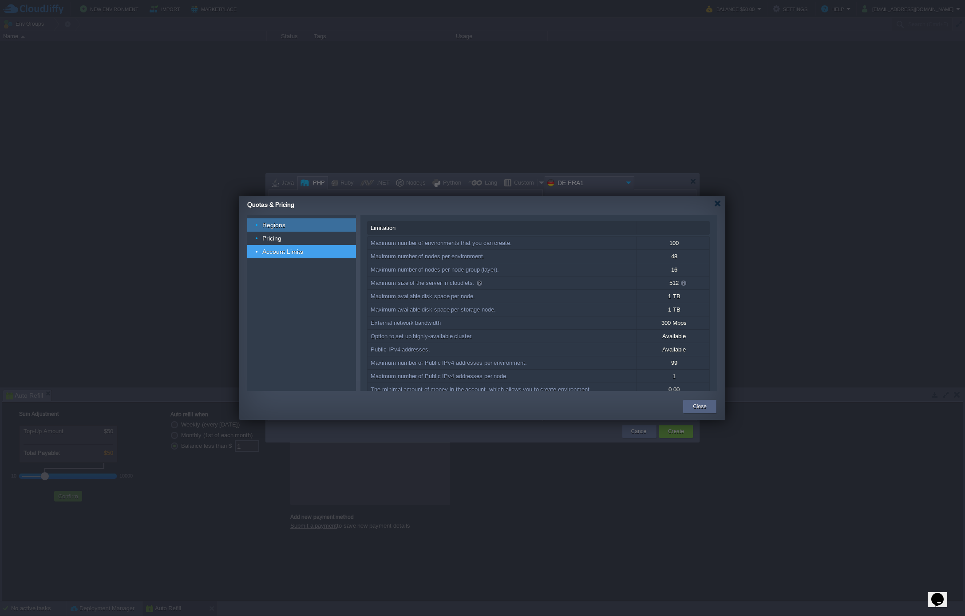
click at [311, 227] on div "Regions" at bounding box center [301, 224] width 109 height 13
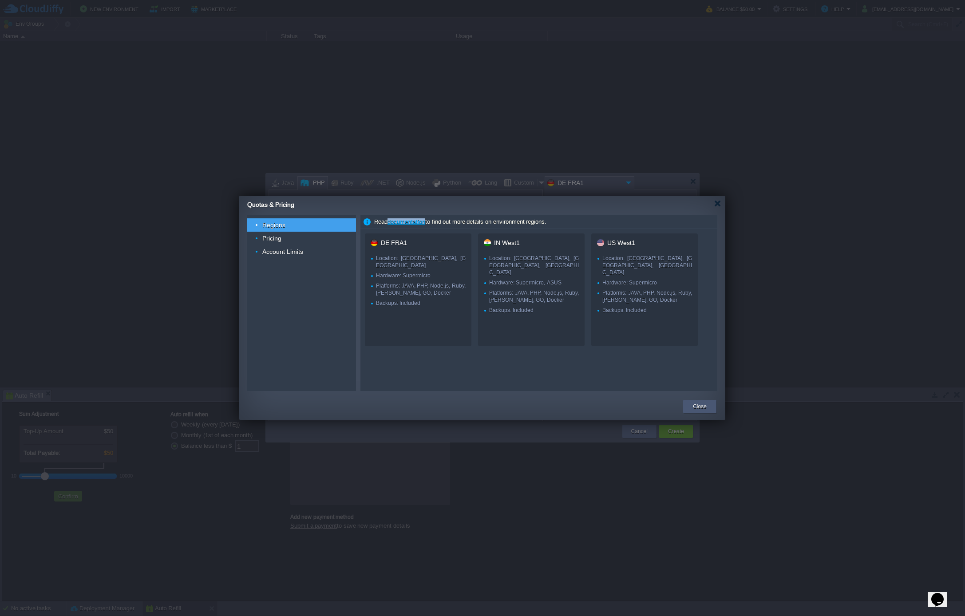
click at [700, 408] on button "Close" at bounding box center [700, 406] width 14 height 9
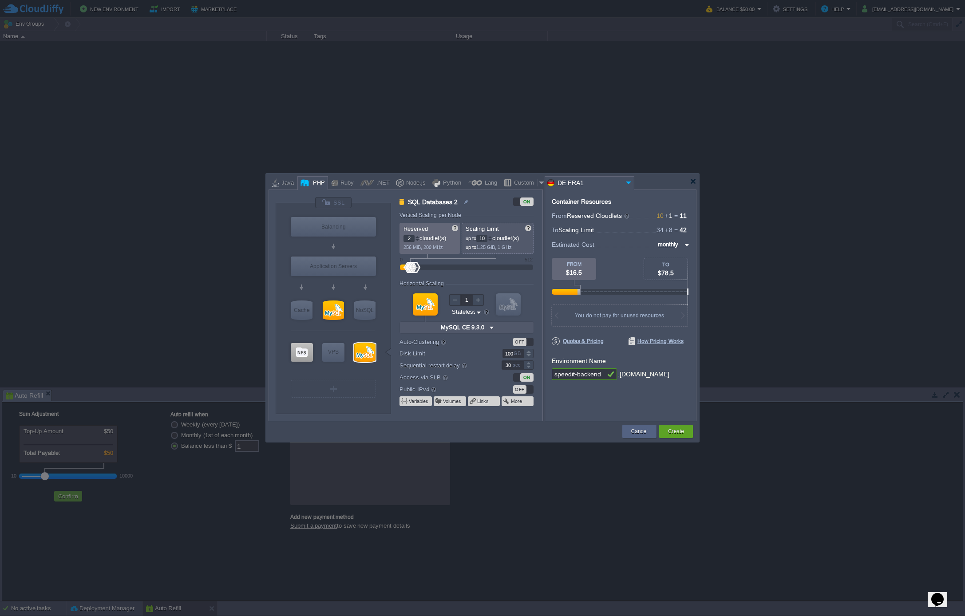
type input "Extra Storage 2.0-10.5"
click at [297, 354] on div at bounding box center [302, 352] width 22 height 19
type input "Storage Containers"
type input "1"
type input "8"
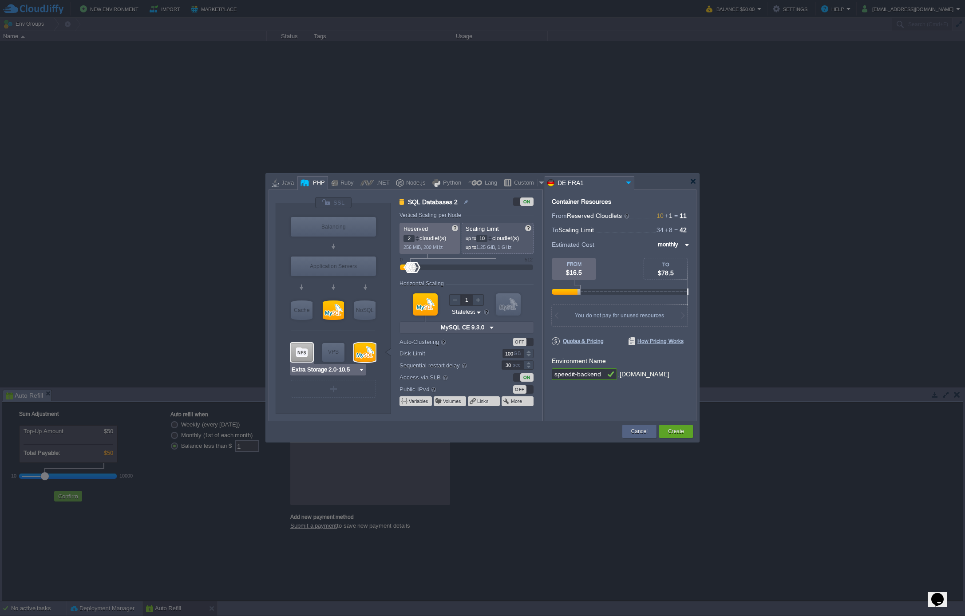
type input "Extra Storage 2.0-10.5"
type input "2.0-10.5-almal..."
type input "MySQL CE 9.3.0"
click at [369, 355] on div at bounding box center [364, 353] width 21 height 20
type input "SQL Databases 2"
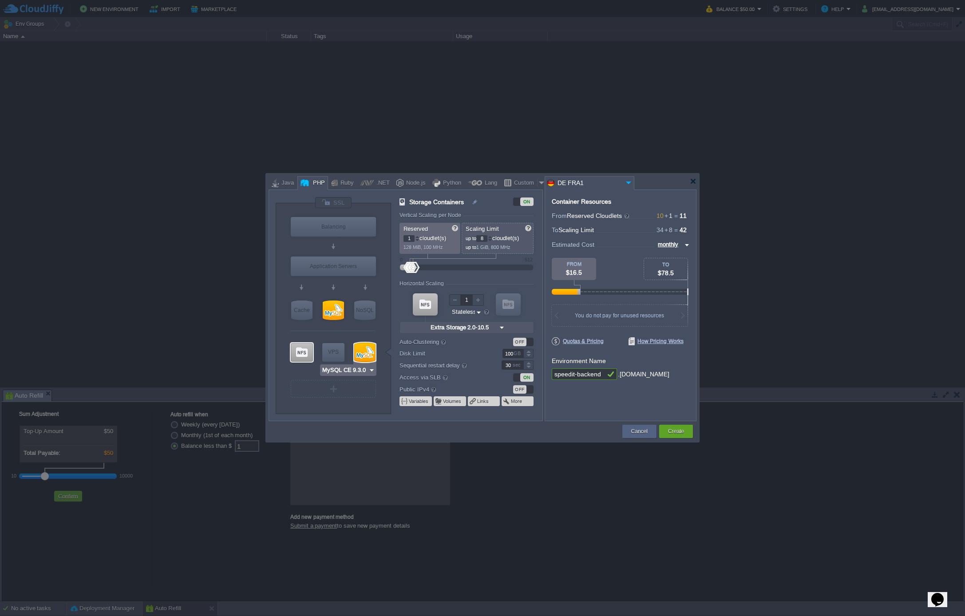
type input "2"
type input "10"
type input "MySQL CE 9.3.0"
type input "9.3.0-almalinux-9"
type input "MySQL CE 9.3.0"
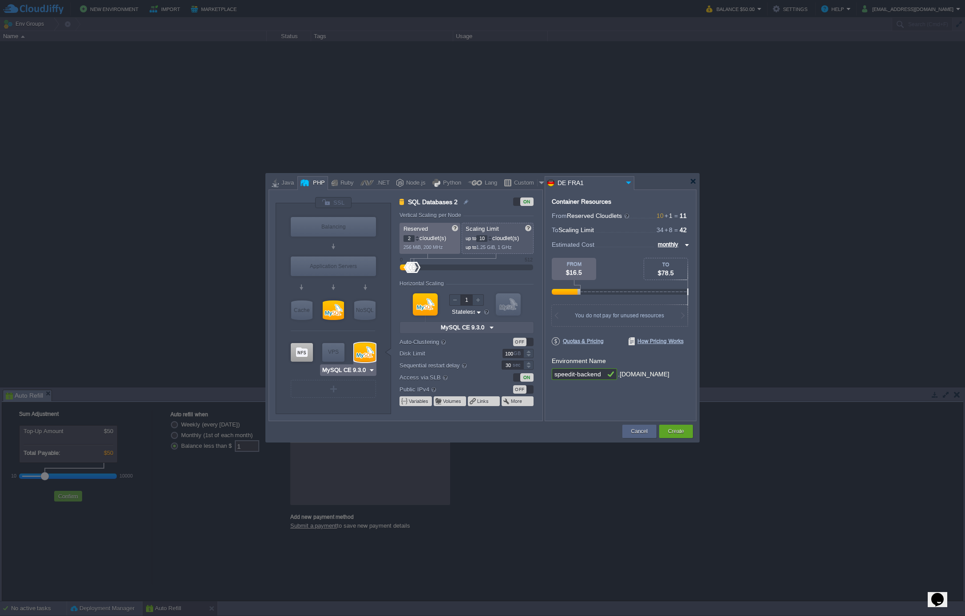
click at [360, 356] on div at bounding box center [364, 353] width 21 height 20
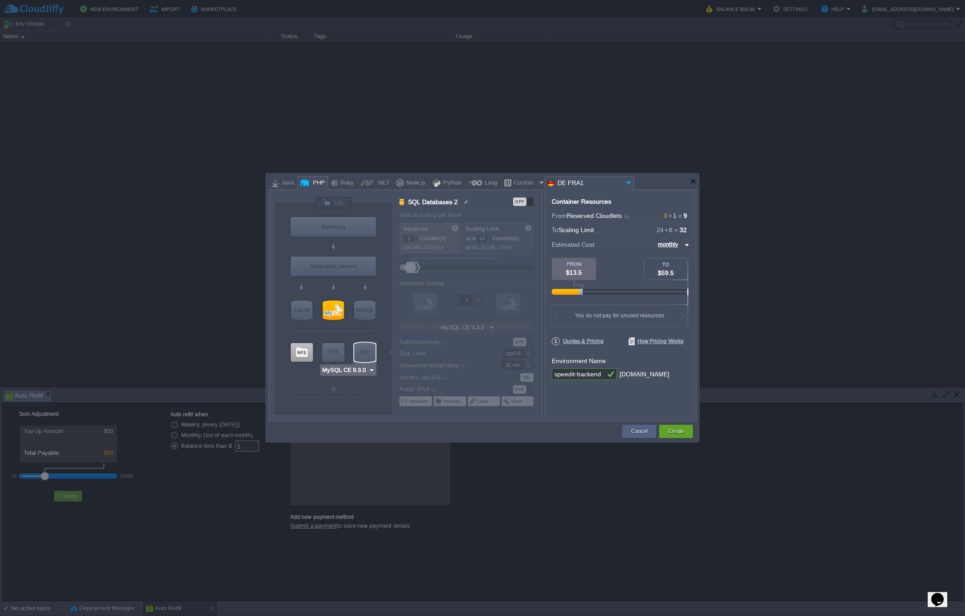
click at [360, 356] on div "SQL" at bounding box center [364, 353] width 21 height 20
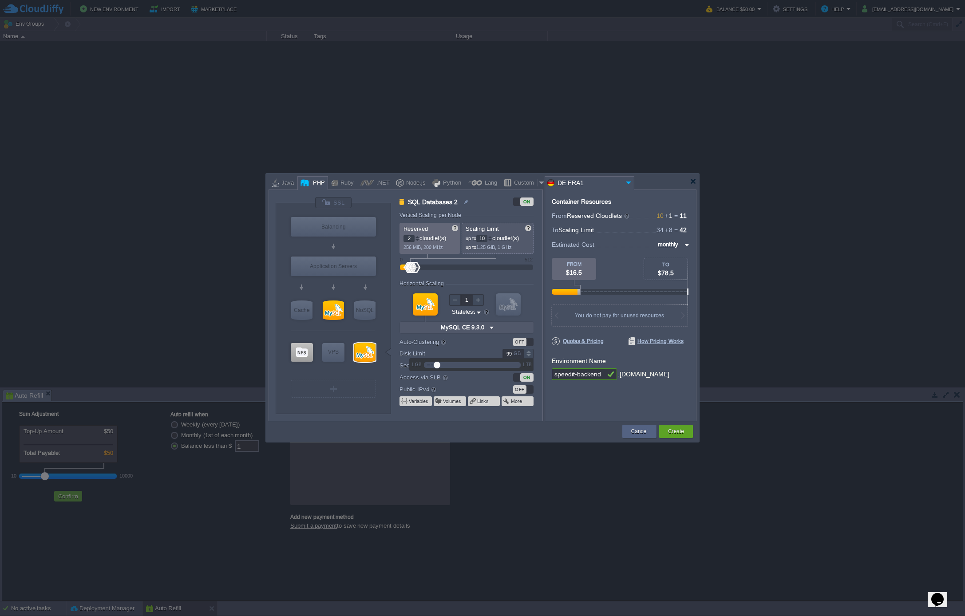
click at [530, 357] on div at bounding box center [528, 356] width 10 height 4
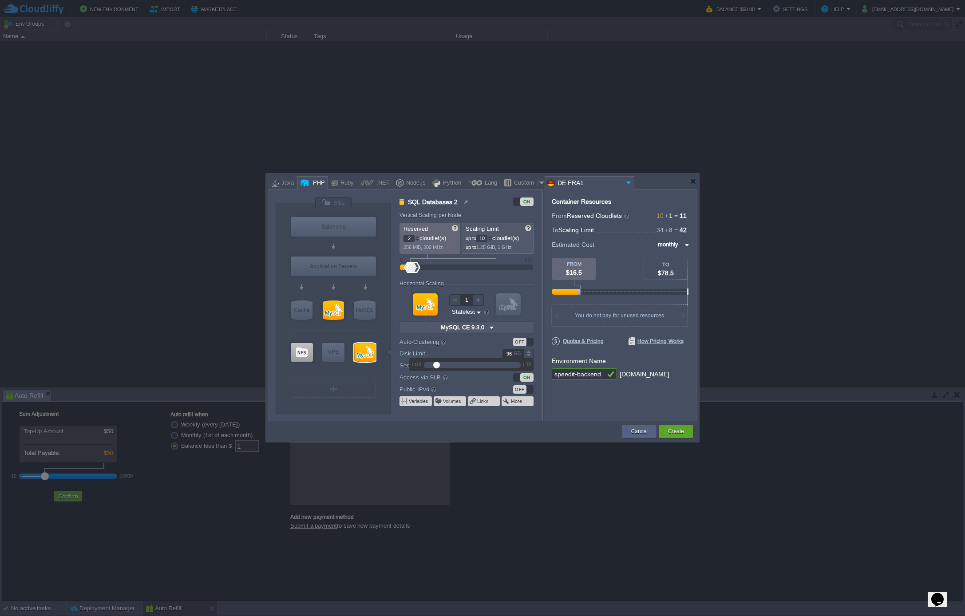
click at [530, 352] on div at bounding box center [528, 351] width 10 height 4
type input "100"
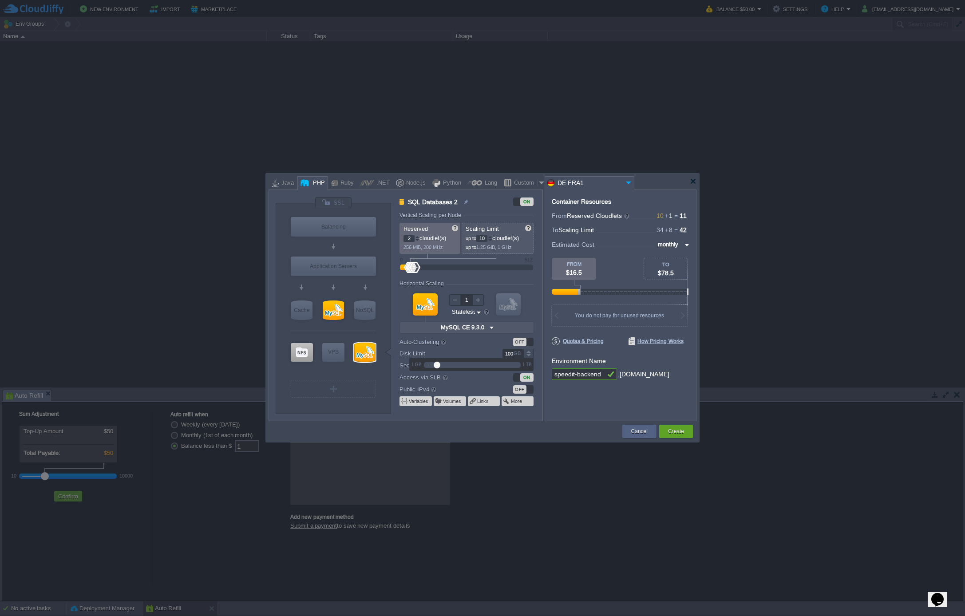
click at [530, 352] on div at bounding box center [528, 351] width 10 height 4
type input "Extra Storage 2.0-10.5"
click at [301, 353] on div at bounding box center [302, 352] width 22 height 19
type input "Storage Containers"
type input "1"
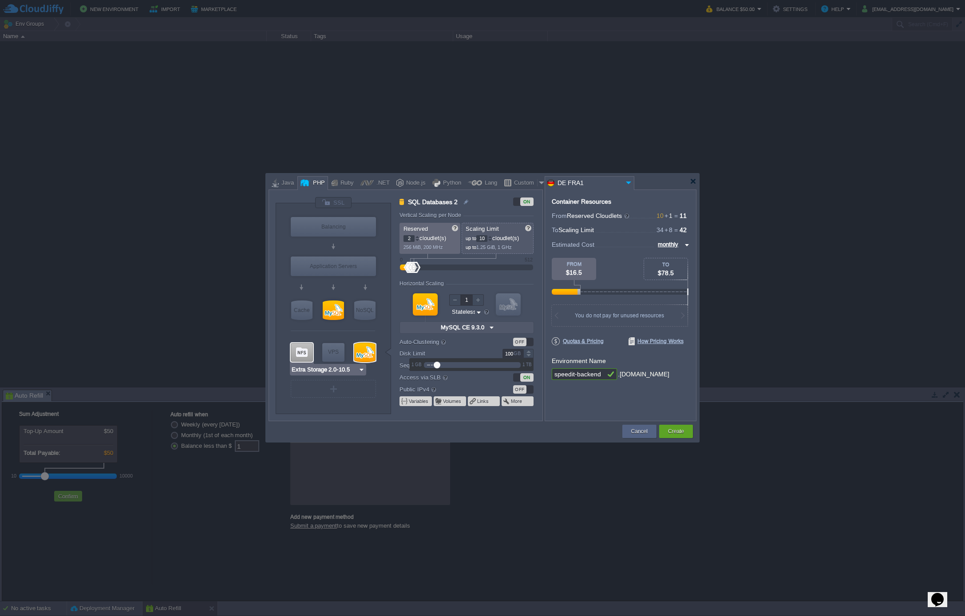
type input "8"
type input "Extra Storage 2.0-10.5"
type input "2.0-10.5-almal..."
click at [492, 240] on div at bounding box center [490, 240] width 4 height 3
type input "6"
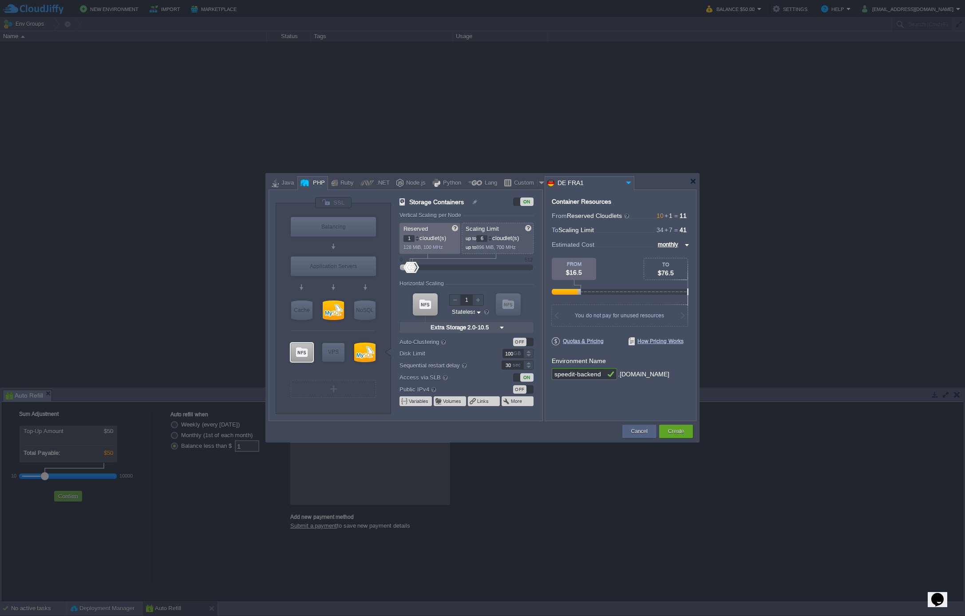
click at [492, 240] on div at bounding box center [490, 240] width 4 height 3
click at [497, 327] on img at bounding box center [501, 328] width 9 height 12
click at [545, 322] on div "Container Resources From Reserved Cloudlets 10 + 1 ... = 11 not added To Scalin…" at bounding box center [621, 306] width 152 height 232
click at [680, 432] on button "Create" at bounding box center [676, 431] width 16 height 9
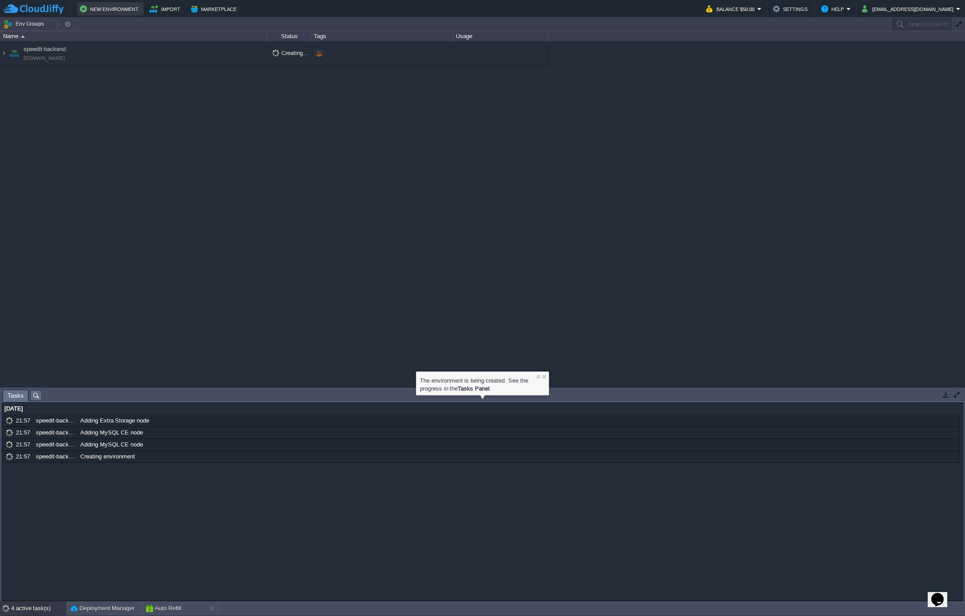
click at [118, 8] on button "New Environment" at bounding box center [110, 9] width 61 height 11
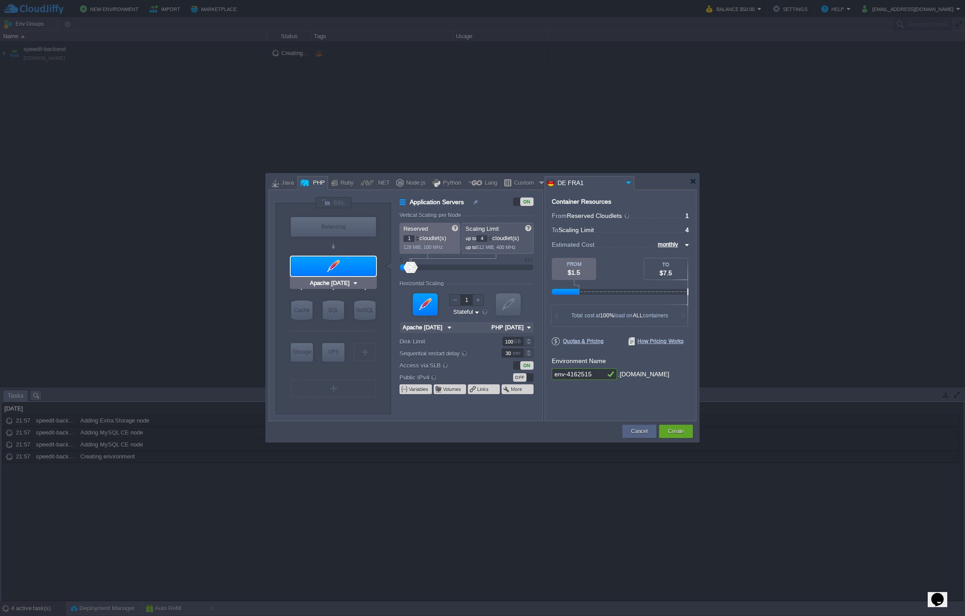
type input "Redis 7.2.4"
click at [575, 376] on input "env-4162515" at bounding box center [578, 374] width 53 height 12
drag, startPoint x: 592, startPoint y: 376, endPoint x: 571, endPoint y: 393, distance: 27.1
click at [480, 372] on div "VM Balancing VM Application Servers VM Cache VM SQL VM NoSQL VM Storage VM VPS …" at bounding box center [483, 306] width 428 height 232
type input "speedit-fe-prod"
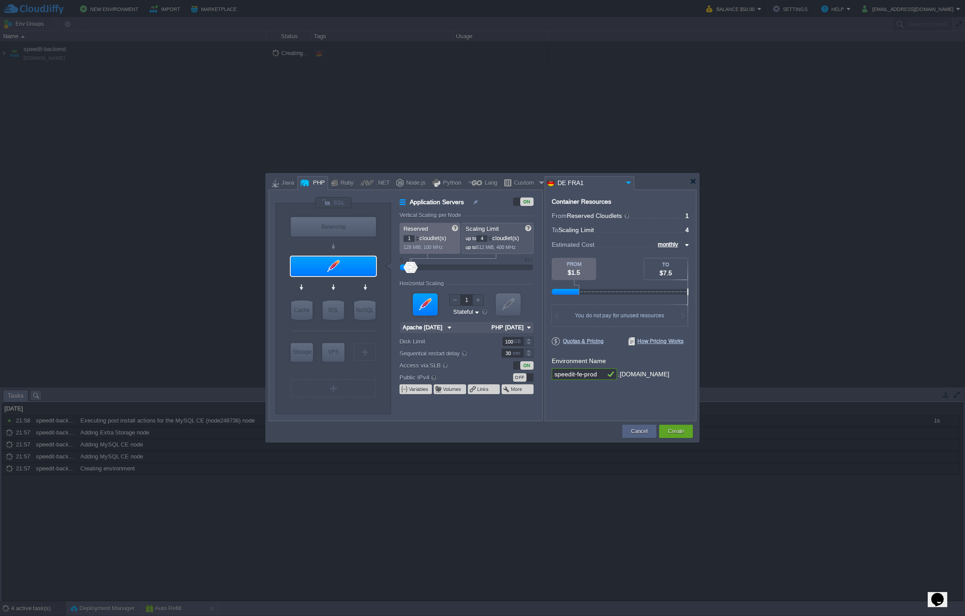
type input "NGINX 1.28.0"
type input "speedit-fe-prod"
click at [356, 229] on div "Balancing" at bounding box center [333, 227] width 85 height 20
type input "Load Balancer"
type input "NGINX 1.28.0"
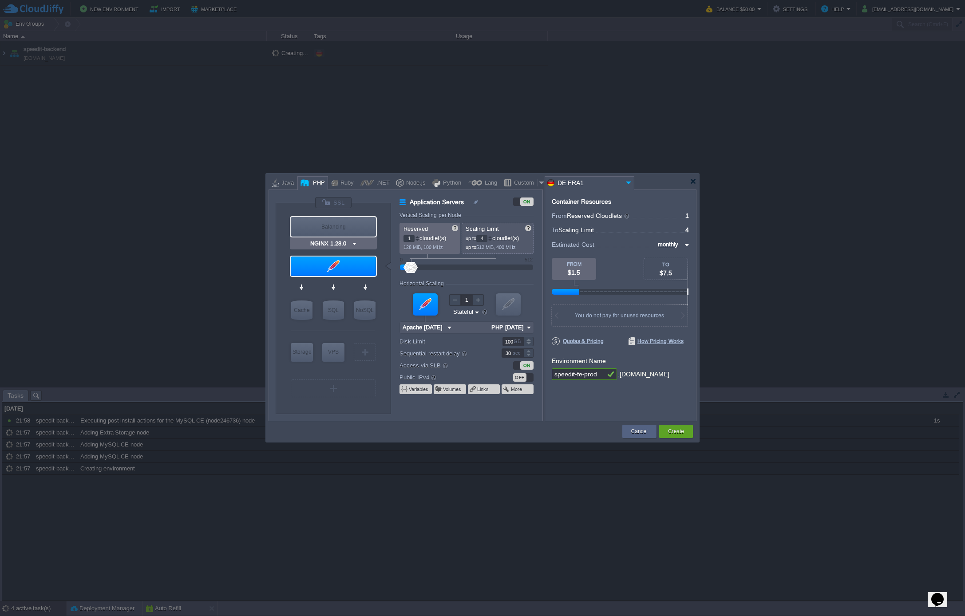
type input "1.28.0-almalin..."
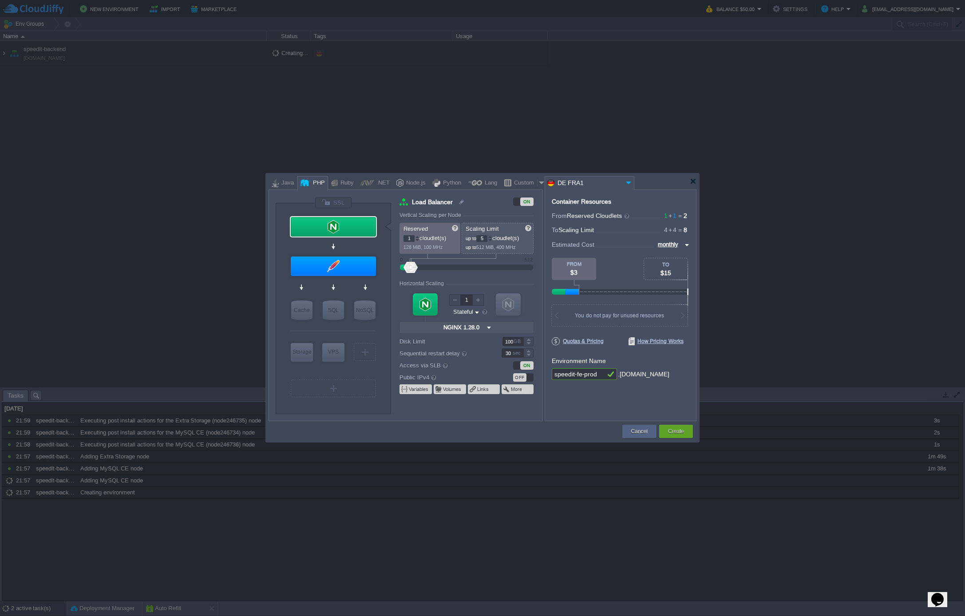
click at [492, 237] on div at bounding box center [490, 236] width 4 height 3
type input "8"
click at [492, 237] on div at bounding box center [490, 236] width 4 height 3
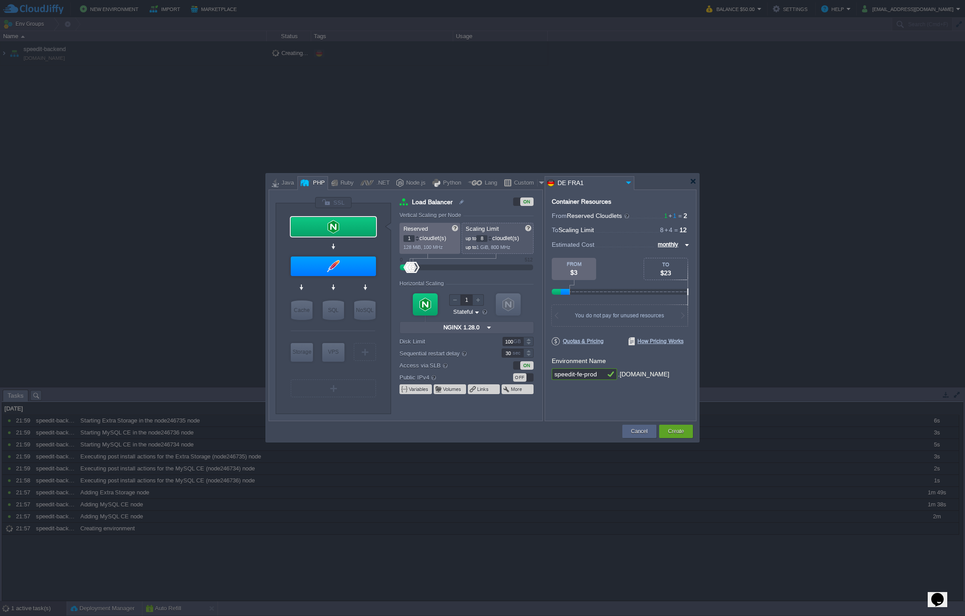
type input "Apache [DATE]"
click at [346, 270] on div at bounding box center [333, 267] width 85 height 20
type input "Application Servers"
type input "4"
type input "Apache [DATE]"
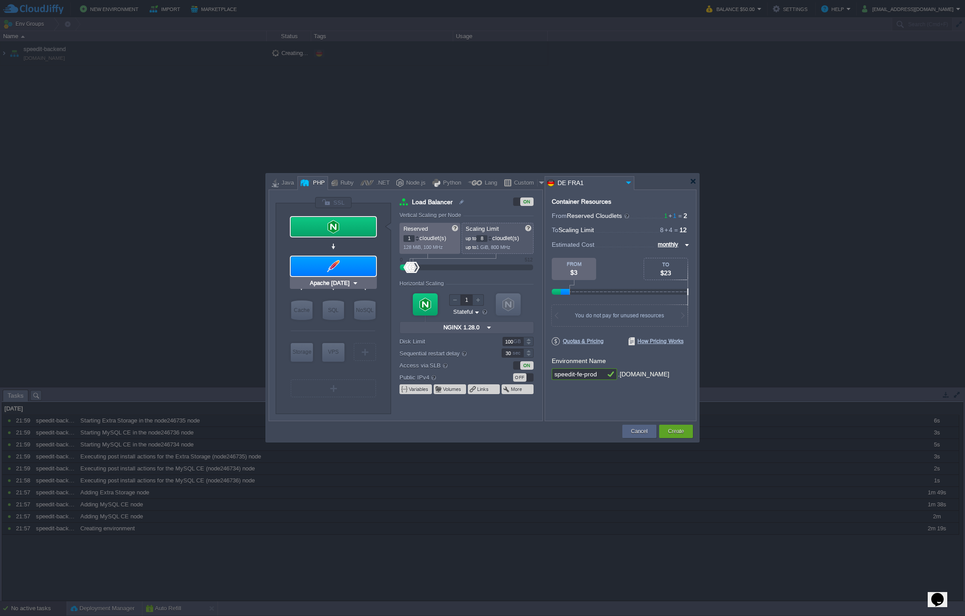
type input "PHP [DATE]"
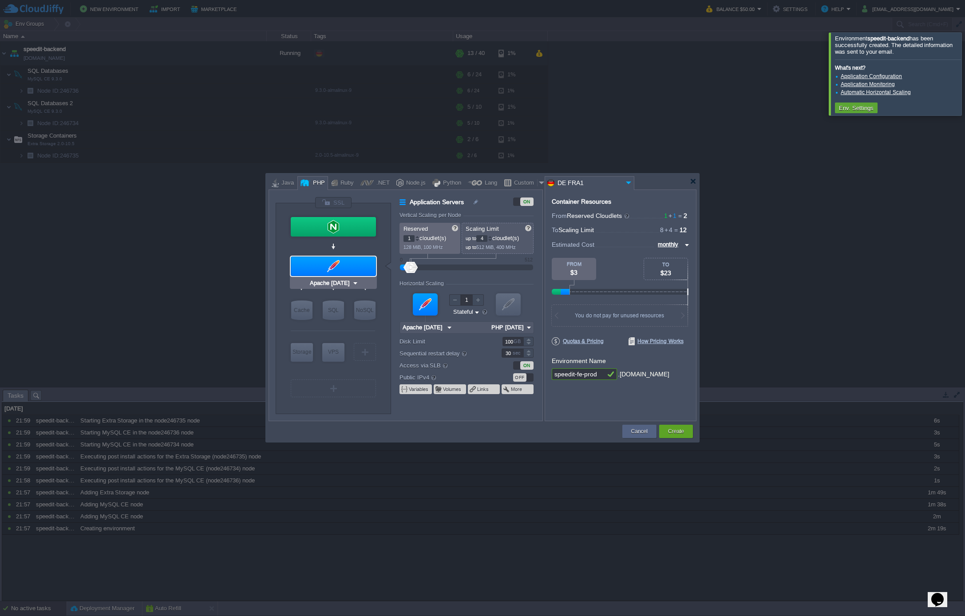
click at [356, 280] on img at bounding box center [355, 283] width 7 height 9
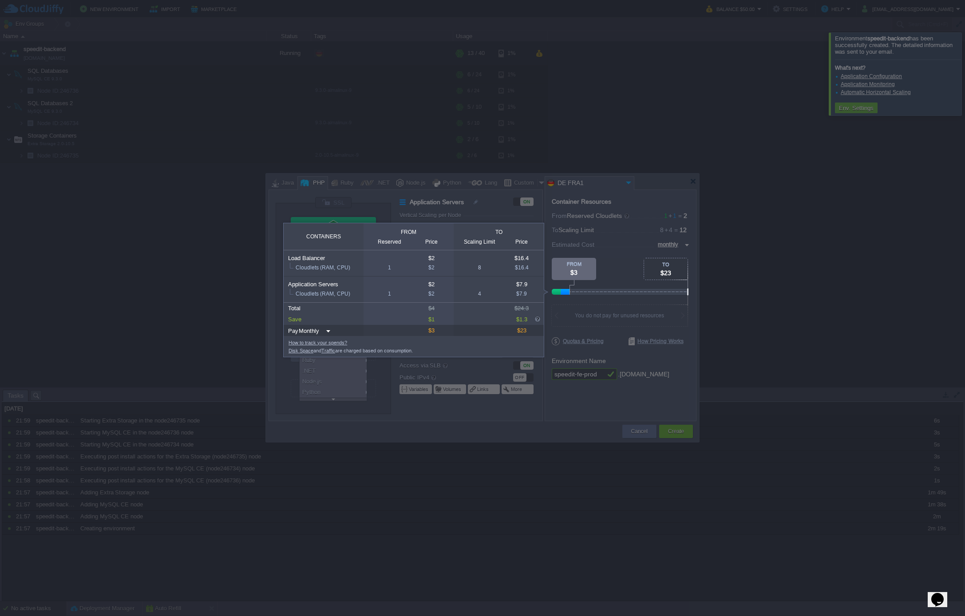
click at [846, 275] on div at bounding box center [827, 437] width 276 height 358
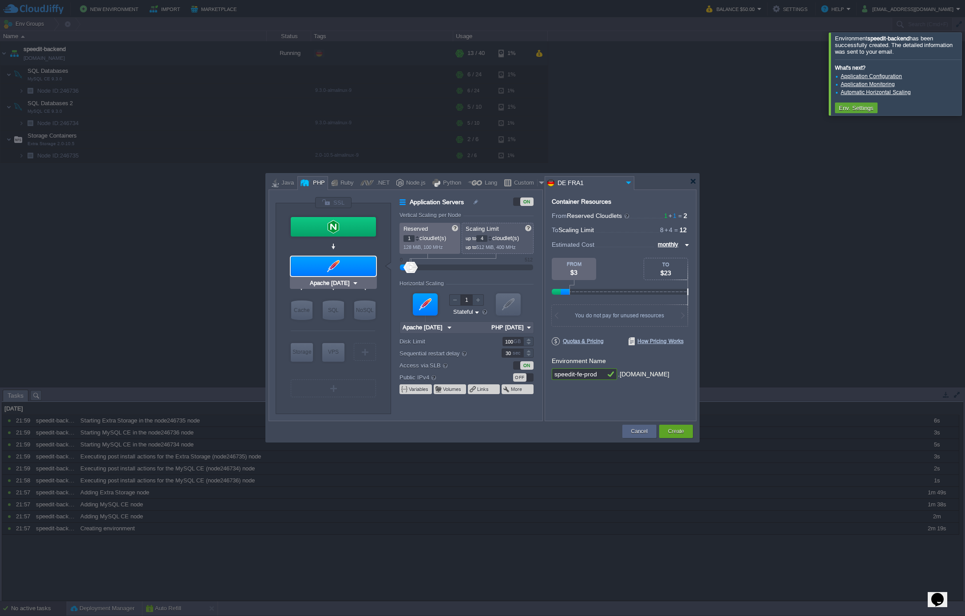
click at [360, 263] on div at bounding box center [333, 267] width 85 height 20
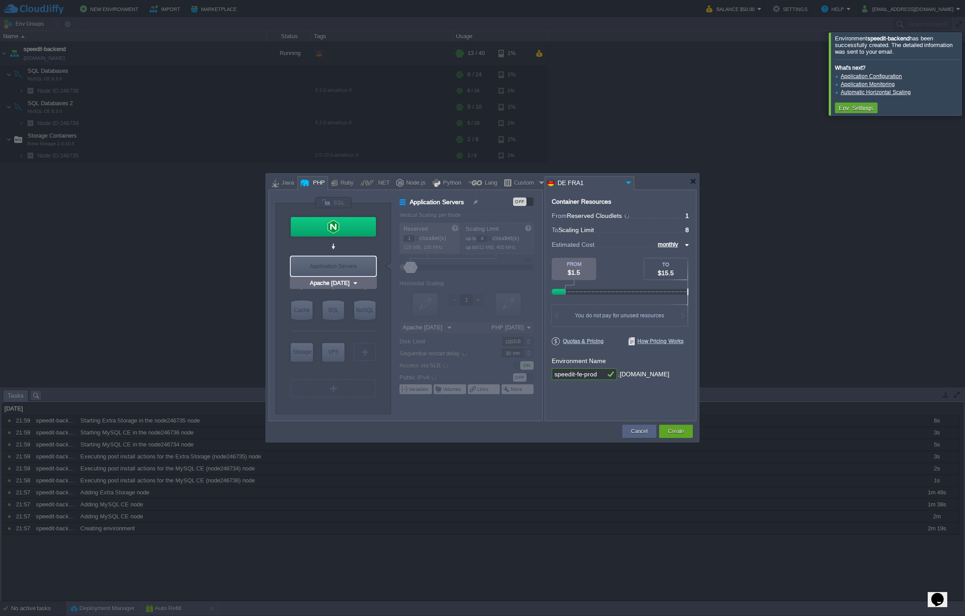
click at [354, 284] on img at bounding box center [355, 283] width 7 height 9
click at [824, 260] on div at bounding box center [482, 308] width 965 height 616
type input "Apache [DATE]"
click at [353, 281] on img at bounding box center [355, 283] width 7 height 9
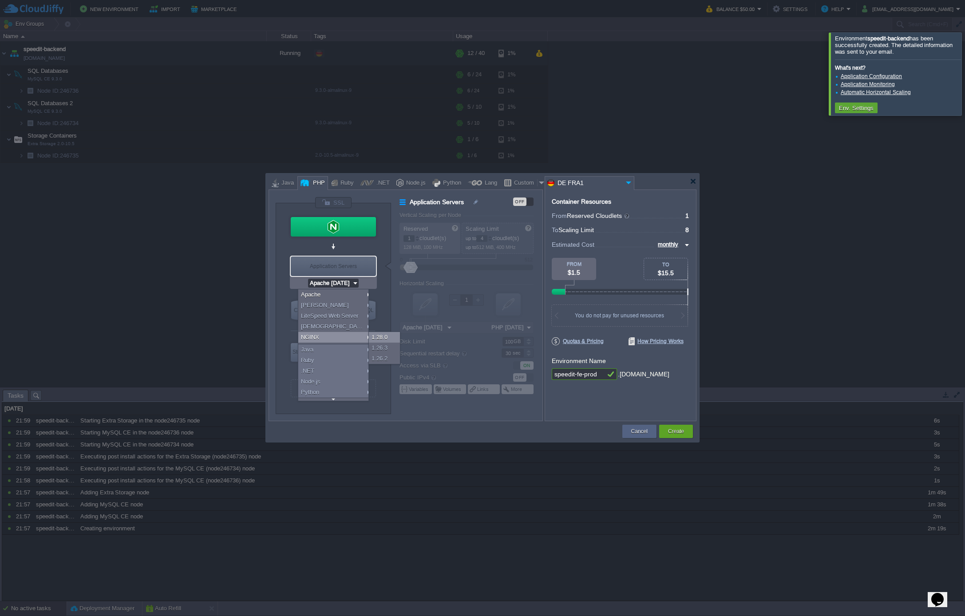
click at [385, 339] on div "1.28.0" at bounding box center [384, 337] width 31 height 11
type input "NGINX 1.28.0"
type input "PHP [DATE]"
type input "NGINX 1.28.0"
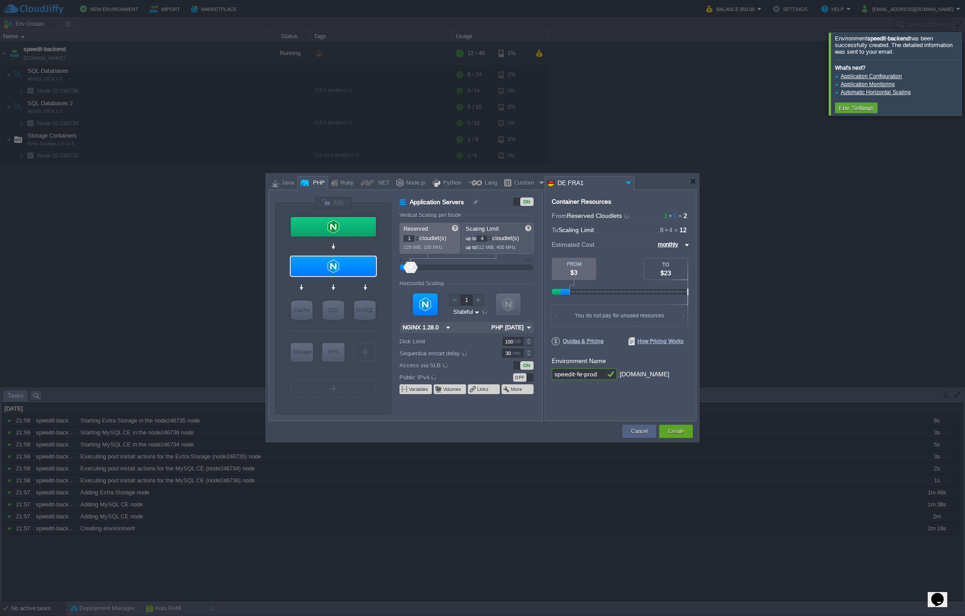
click at [447, 328] on img at bounding box center [447, 328] width 9 height 12
click at [533, 326] on img at bounding box center [528, 328] width 9 height 12
click at [539, 314] on form "Vertical Scaling per Node Reserved 1 cloudlet(s) 128 MiB, 100 MHz Scaling Limit…" at bounding box center [470, 316] width 142 height 209
click at [418, 239] on div at bounding box center [417, 240] width 4 height 3
click at [417, 237] on div at bounding box center [417, 236] width 4 height 3
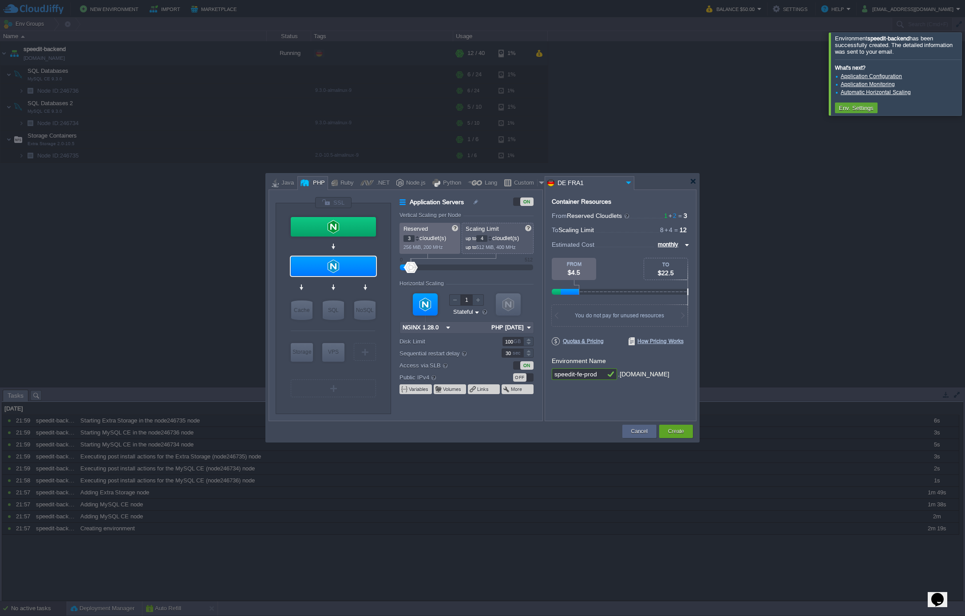
click at [417, 237] on div at bounding box center [417, 236] width 4 height 3
type input "4"
type input "5"
click at [417, 237] on div at bounding box center [417, 236] width 4 height 3
click at [480, 303] on div at bounding box center [478, 300] width 12 height 12
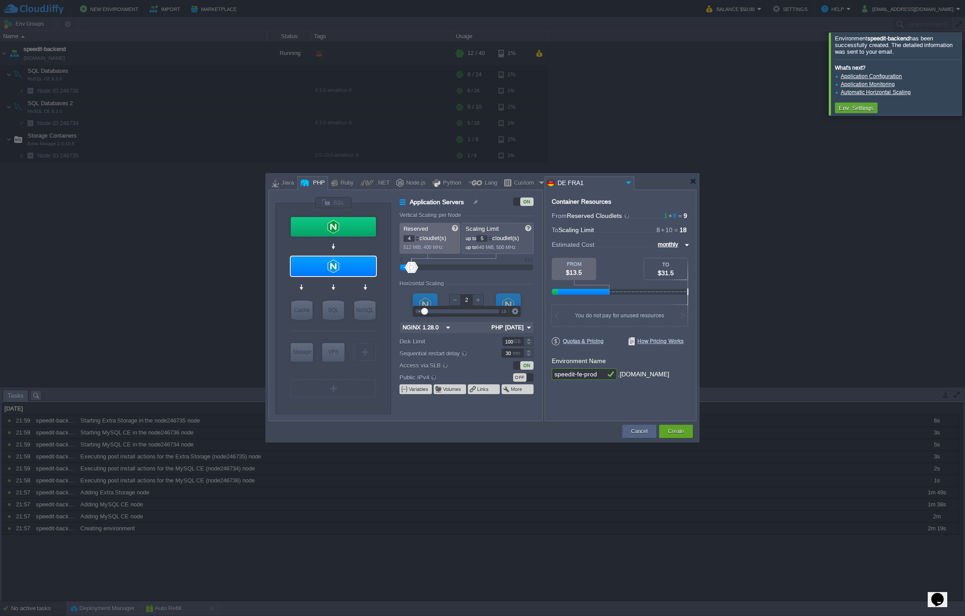
type input "3"
click at [480, 303] on div at bounding box center [478, 300] width 12 height 12
click at [490, 296] on div "VM VM" at bounding box center [466, 311] width 134 height 47
type input "5"
type input "6"
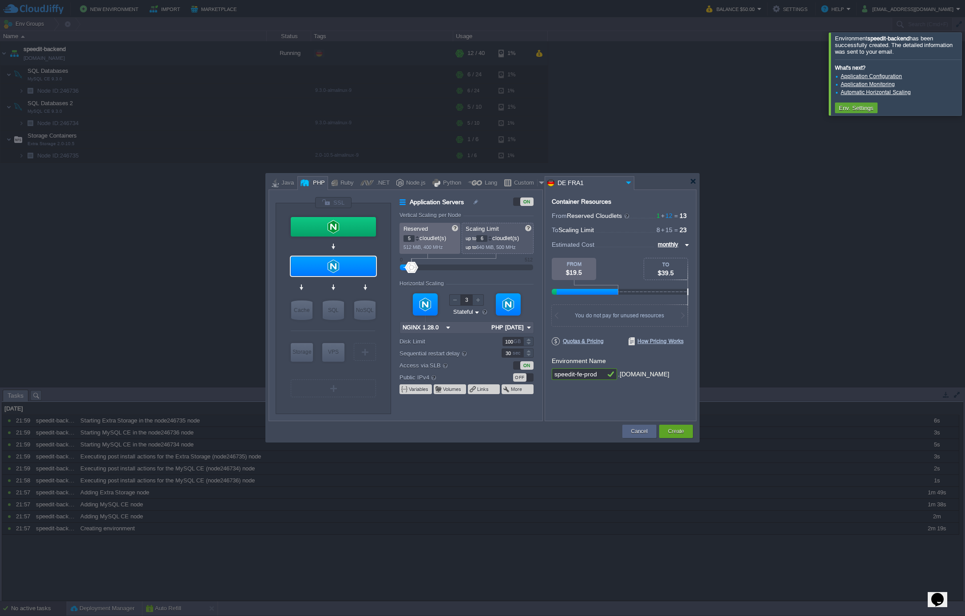
click at [418, 237] on div at bounding box center [417, 236] width 4 height 3
type input "6"
click at [418, 237] on div at bounding box center [417, 236] width 4 height 3
click at [491, 236] on div at bounding box center [490, 236] width 4 height 3
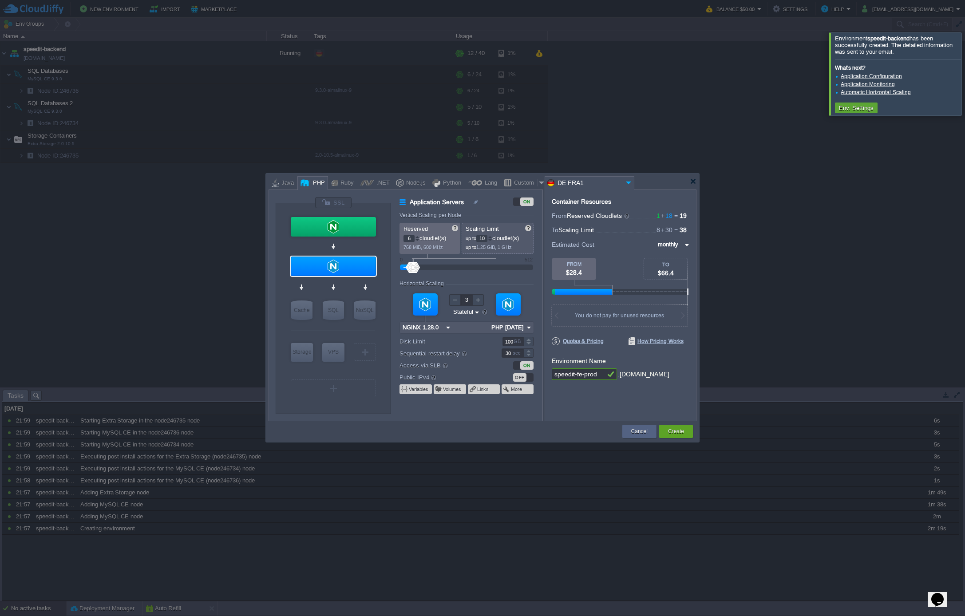
click at [491, 236] on div at bounding box center [490, 236] width 4 height 3
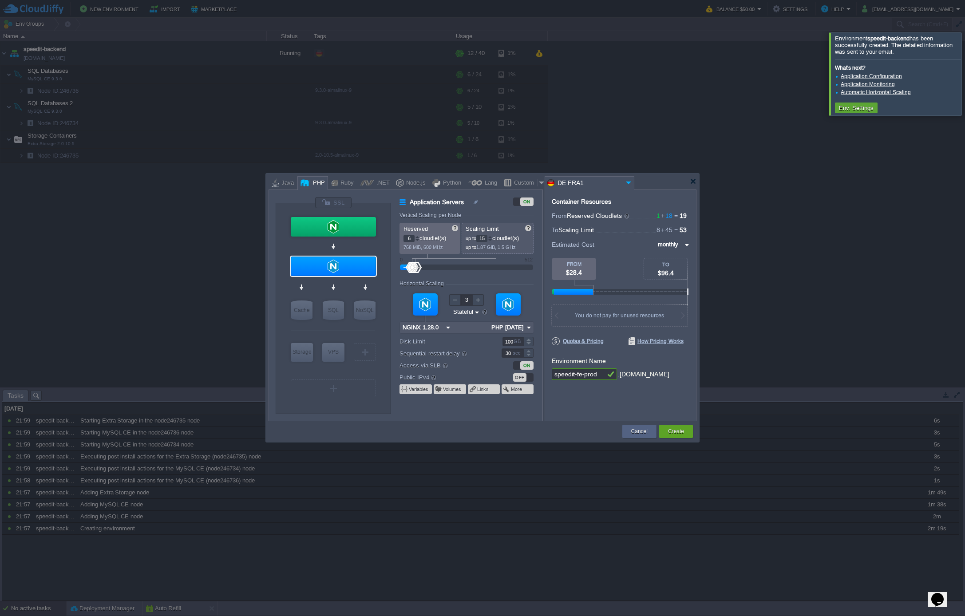
click at [491, 236] on div at bounding box center [490, 236] width 4 height 3
type input "18"
click at [491, 236] on div at bounding box center [490, 236] width 4 height 3
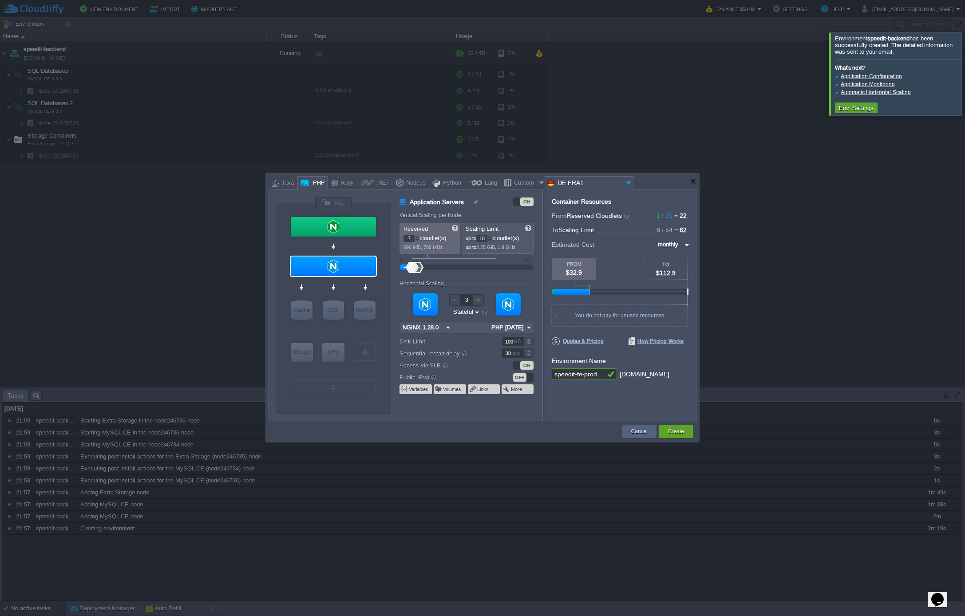
click at [419, 237] on div at bounding box center [417, 236] width 4 height 3
click at [419, 241] on div at bounding box center [417, 240] width 4 height 3
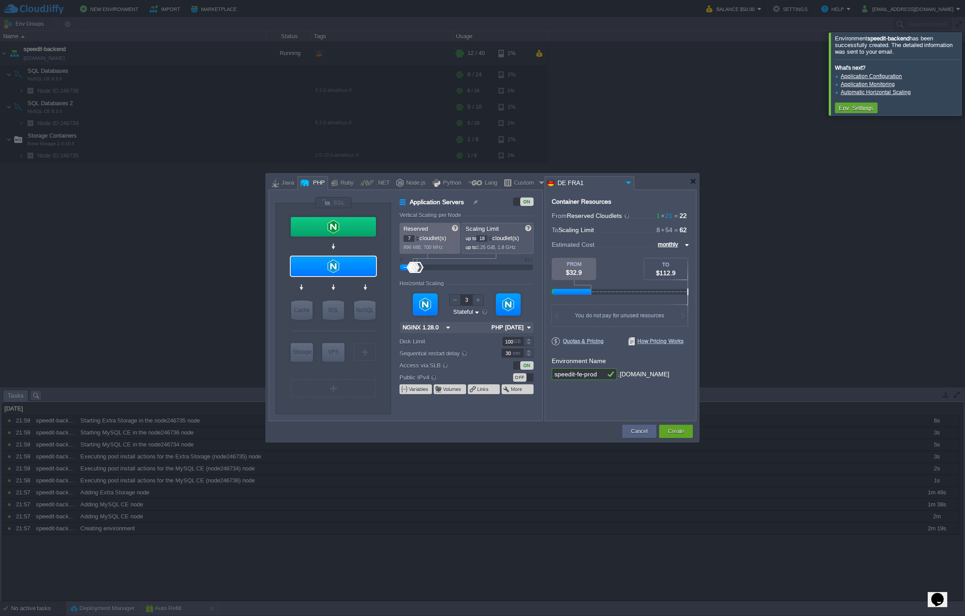
type input "6"
click at [419, 241] on div at bounding box center [417, 240] width 4 height 3
click at [492, 237] on div at bounding box center [490, 236] width 4 height 3
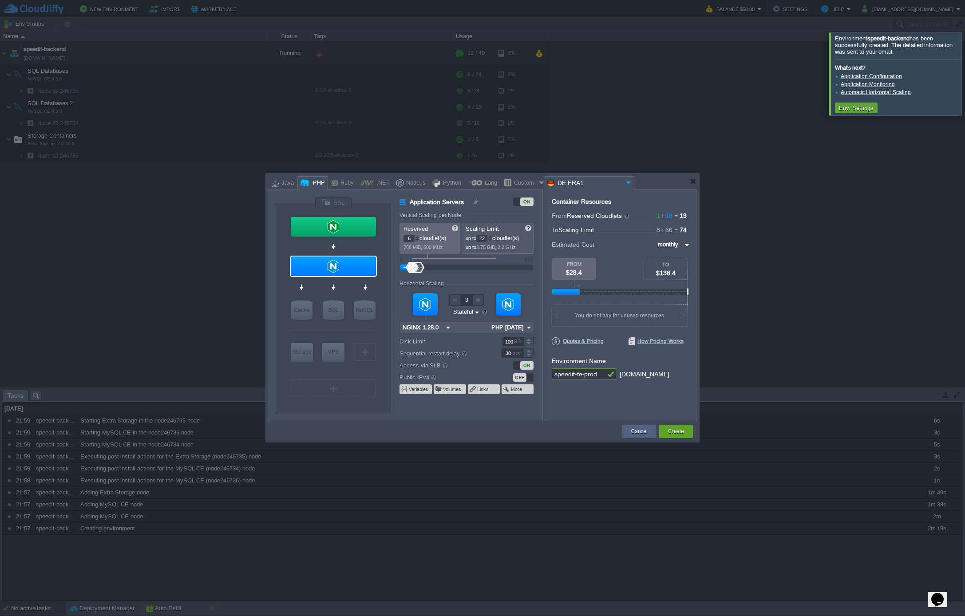
click at [492, 237] on div at bounding box center [490, 236] width 4 height 3
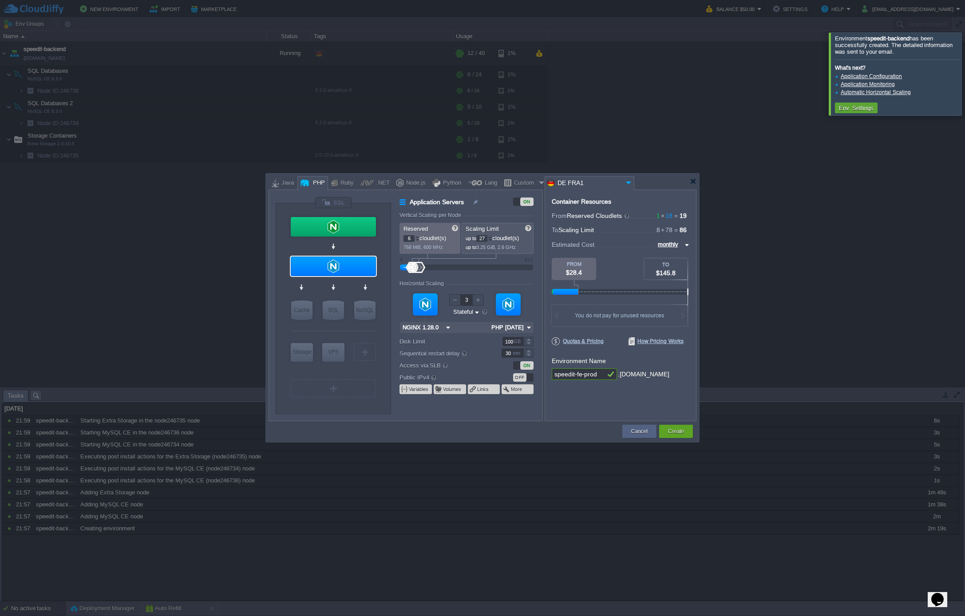
click at [492, 237] on div at bounding box center [490, 236] width 4 height 3
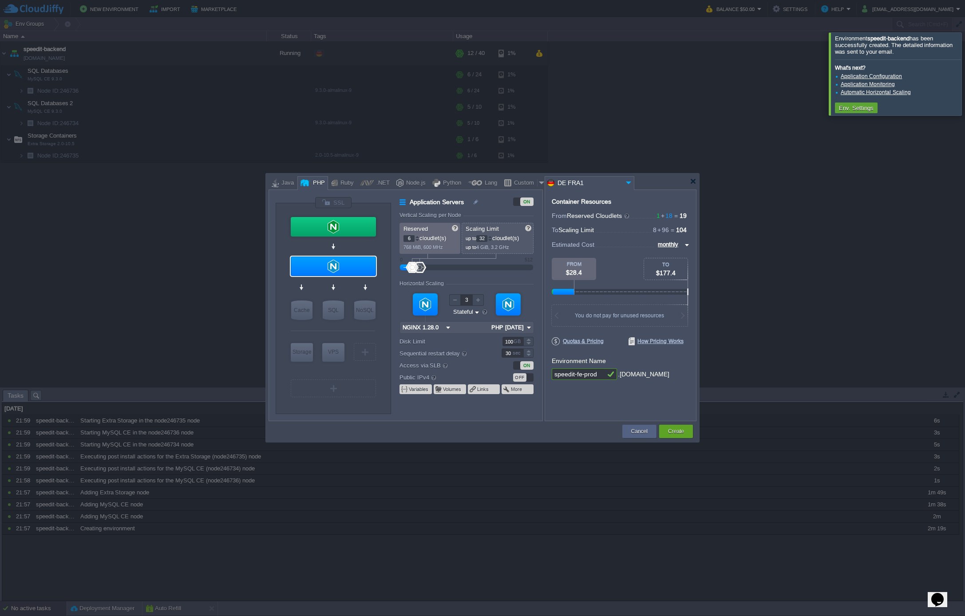
click at [492, 237] on div at bounding box center [490, 236] width 4 height 3
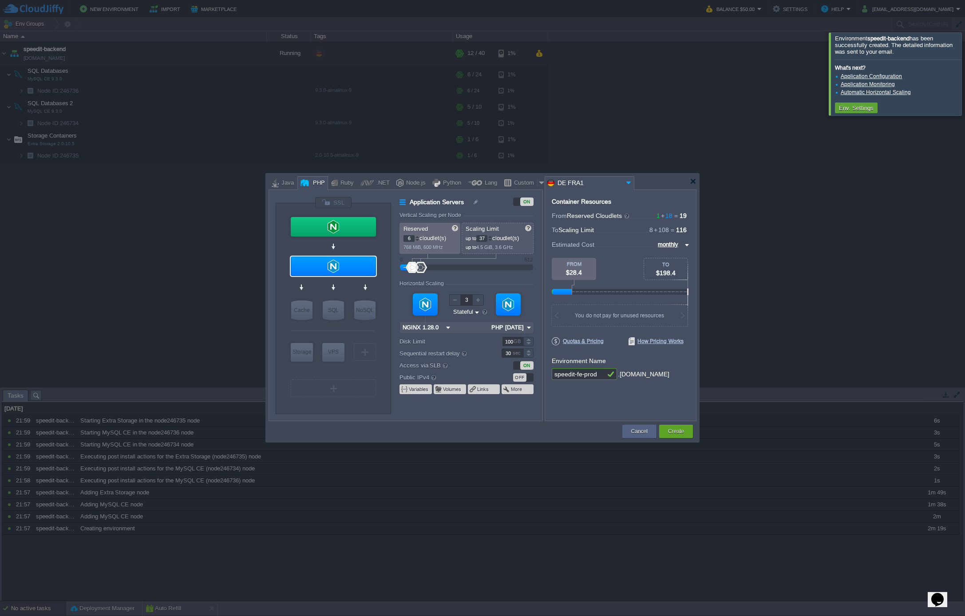
click at [492, 237] on div at bounding box center [490, 236] width 4 height 3
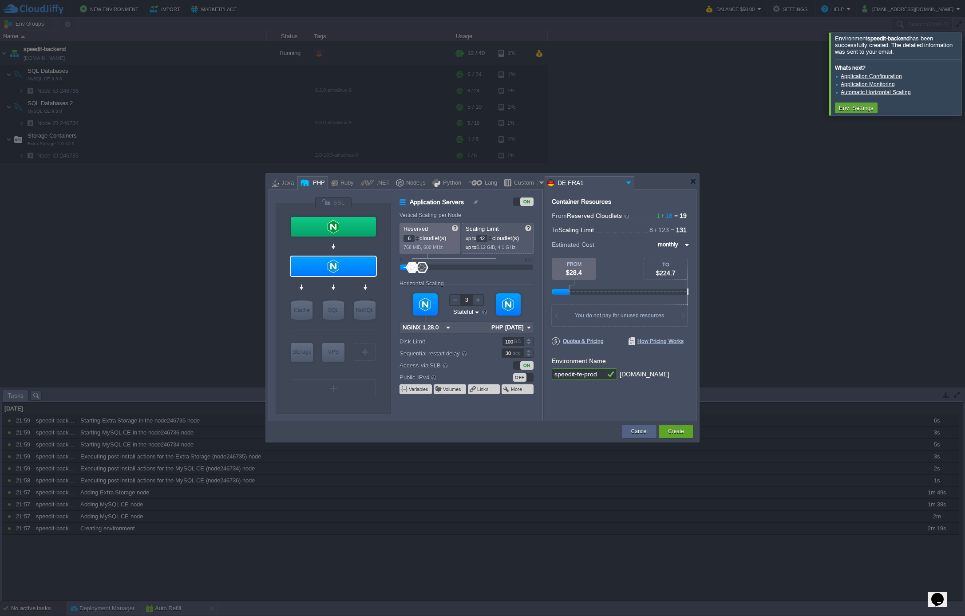
click at [492, 237] on div at bounding box center [490, 236] width 4 height 3
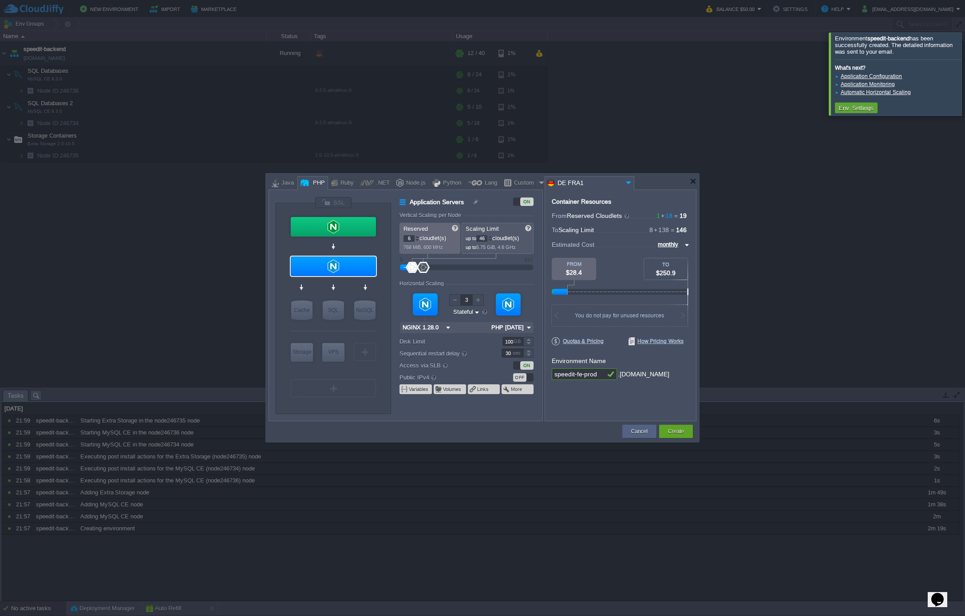
type input "47"
click at [492, 237] on div at bounding box center [490, 236] width 4 height 3
click at [319, 221] on div at bounding box center [333, 227] width 85 height 20
type input "Load Balancer"
type input "1"
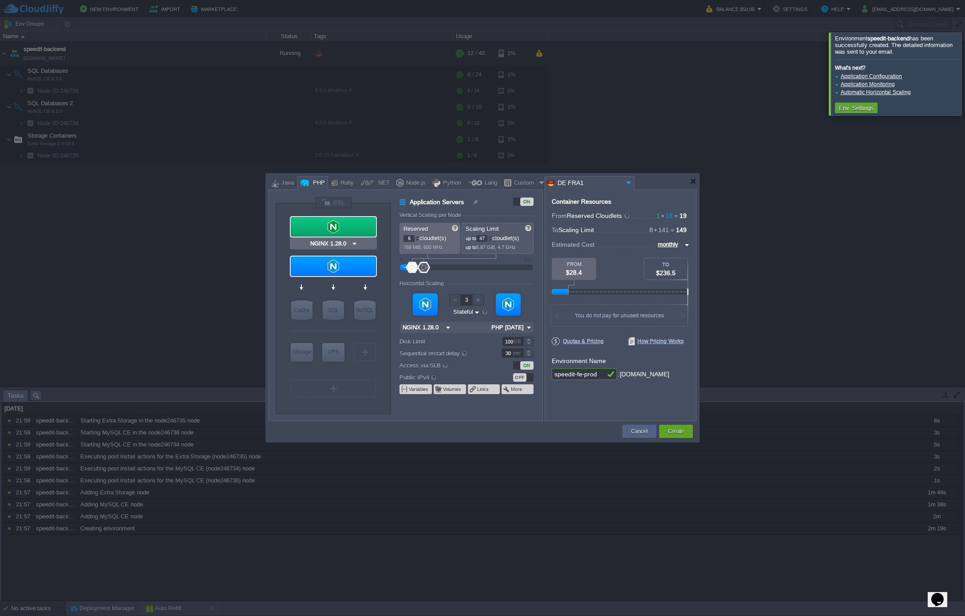
type input "8"
type input "1"
type input "1.28.0-almalin..."
click at [326, 273] on div at bounding box center [333, 267] width 85 height 20
type input "Application Servers"
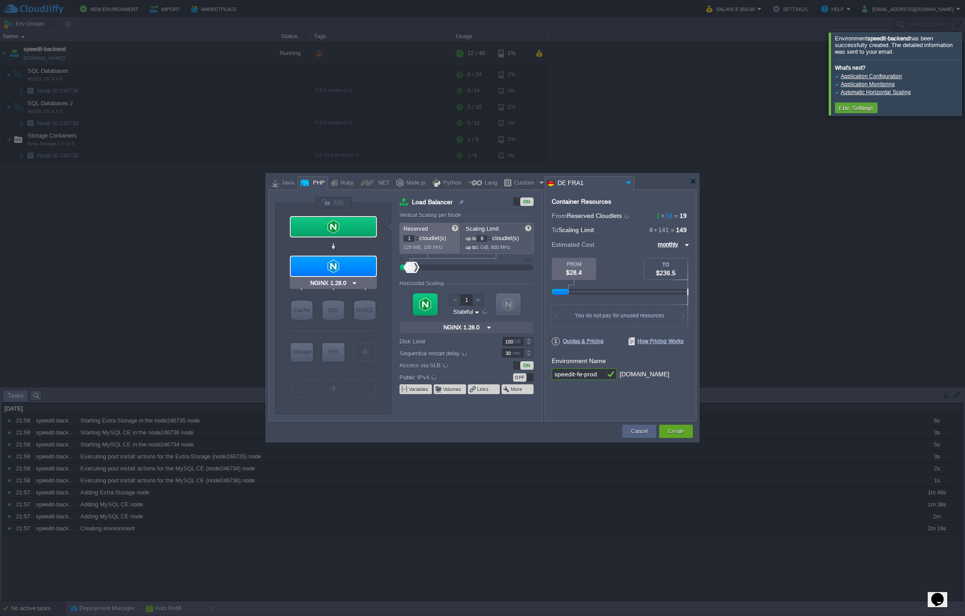
type input "6"
type input "47"
type input "3"
type input "PHP [DATE]"
type input "Redis 7.2.4"
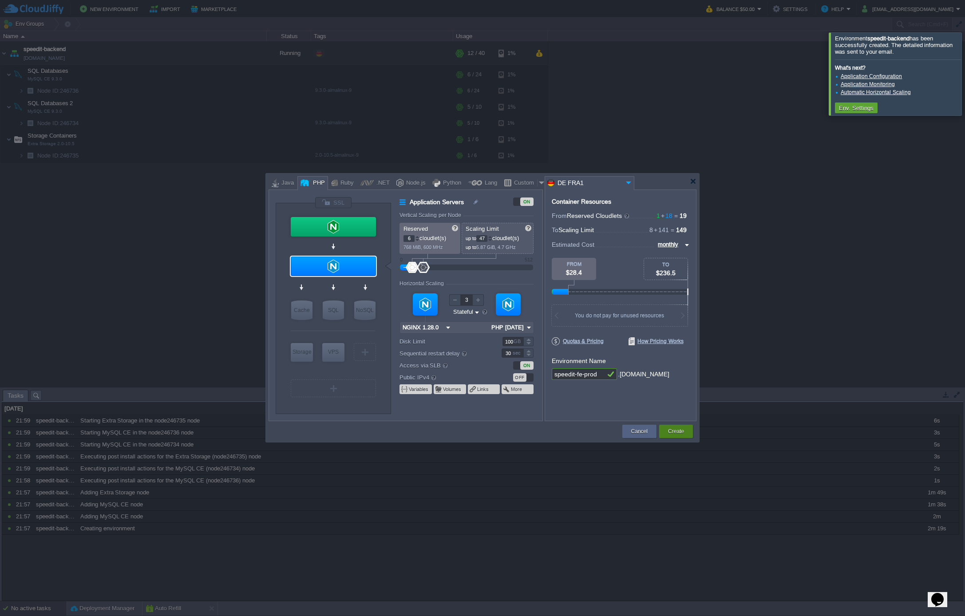
click at [681, 431] on button "Create" at bounding box center [676, 431] width 16 height 9
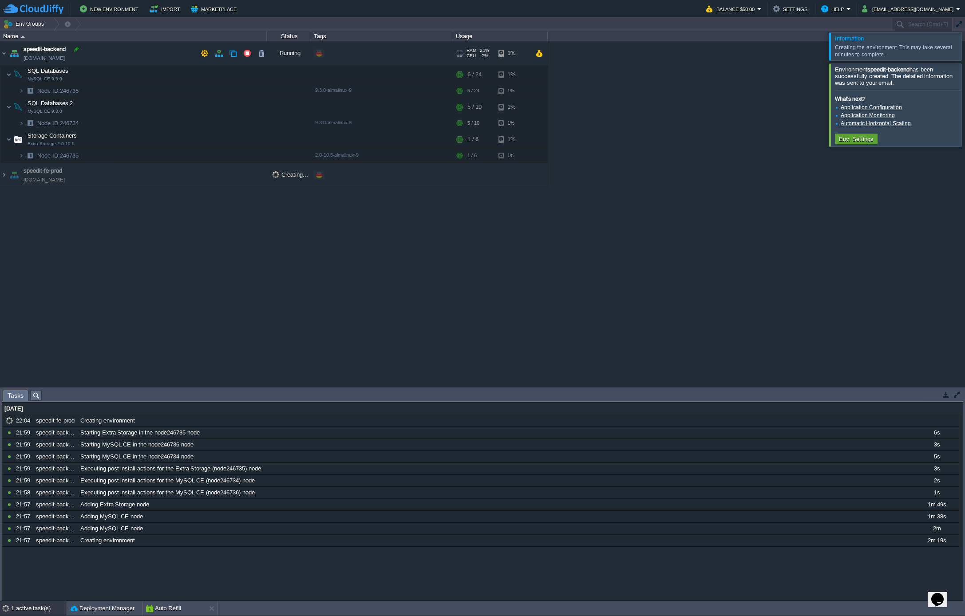
click at [78, 48] on div at bounding box center [76, 49] width 8 height 8
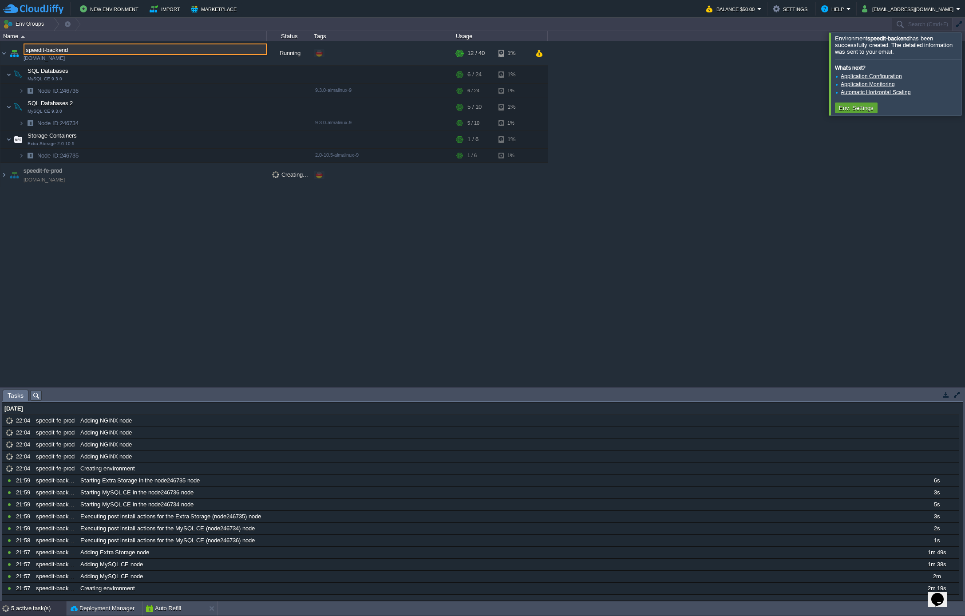
click at [79, 49] on input "speedit-backend" at bounding box center [145, 49] width 243 height 12
click at [79, 104] on div at bounding box center [77, 103] width 8 height 8
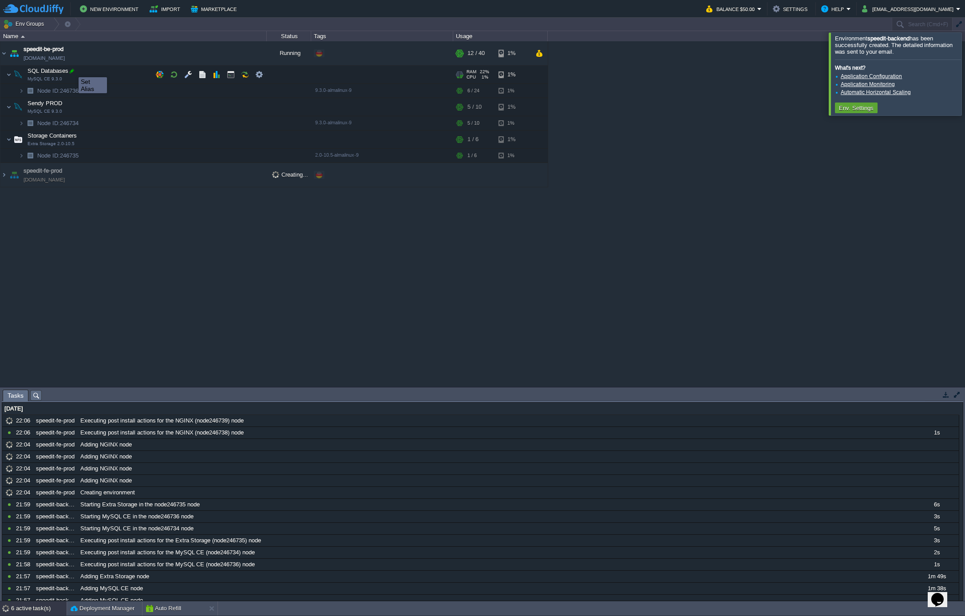
click at [72, 71] on div at bounding box center [72, 71] width 8 height 8
click at [68, 103] on div at bounding box center [66, 103] width 8 height 8
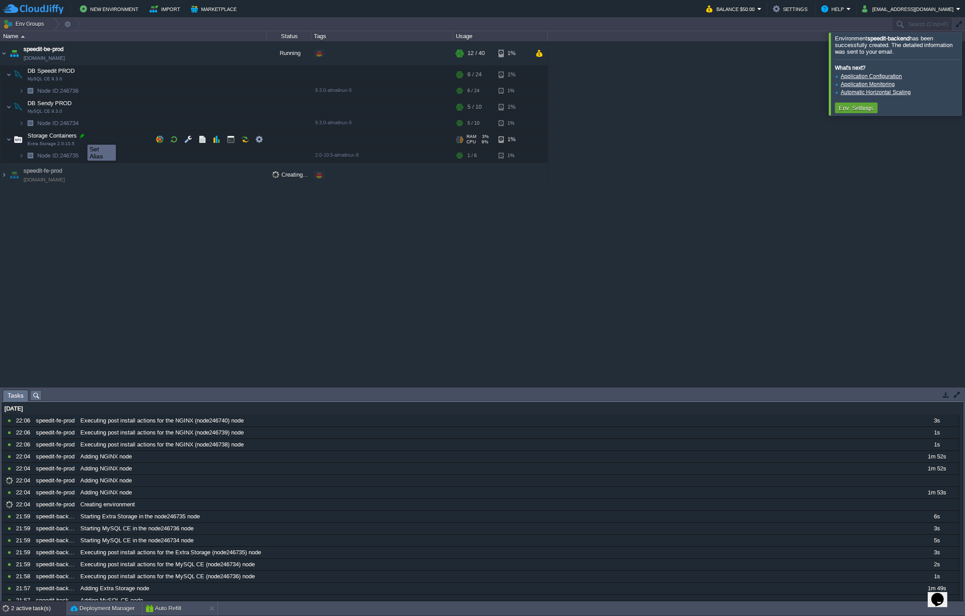
click at [81, 137] on div at bounding box center [82, 136] width 8 height 8
click at [81, 137] on input "Storage Containers" at bounding box center [147, 136] width 240 height 12
type input "Storage Containers PROD"
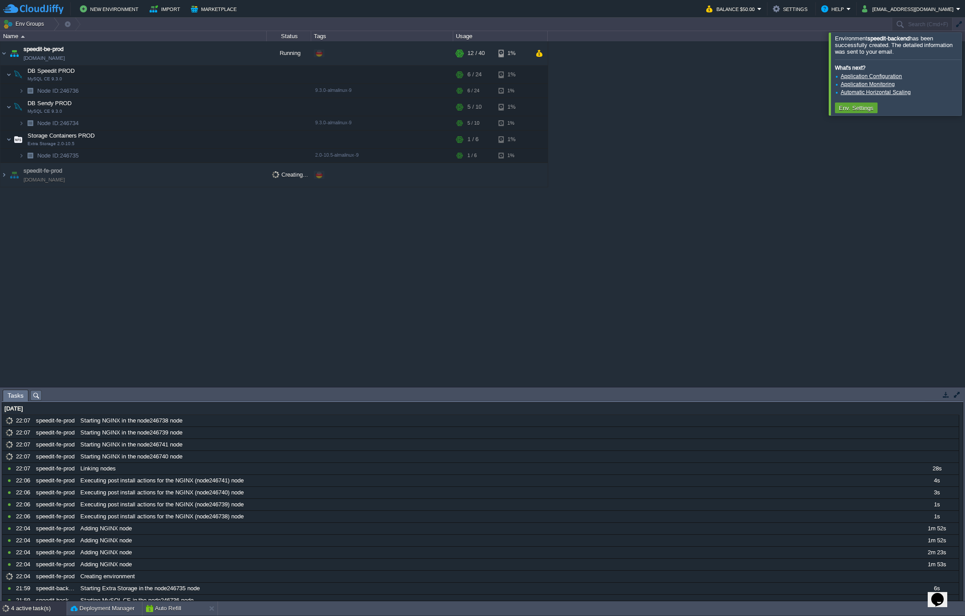
click at [787, 175] on div "speedit-be-prod [DOMAIN_NAME] Running + Add to Env Group RAM 24% CPU 2% 12 / 40…" at bounding box center [482, 213] width 965 height 345
click at [965, 74] on div at bounding box center [976, 73] width 0 height 83
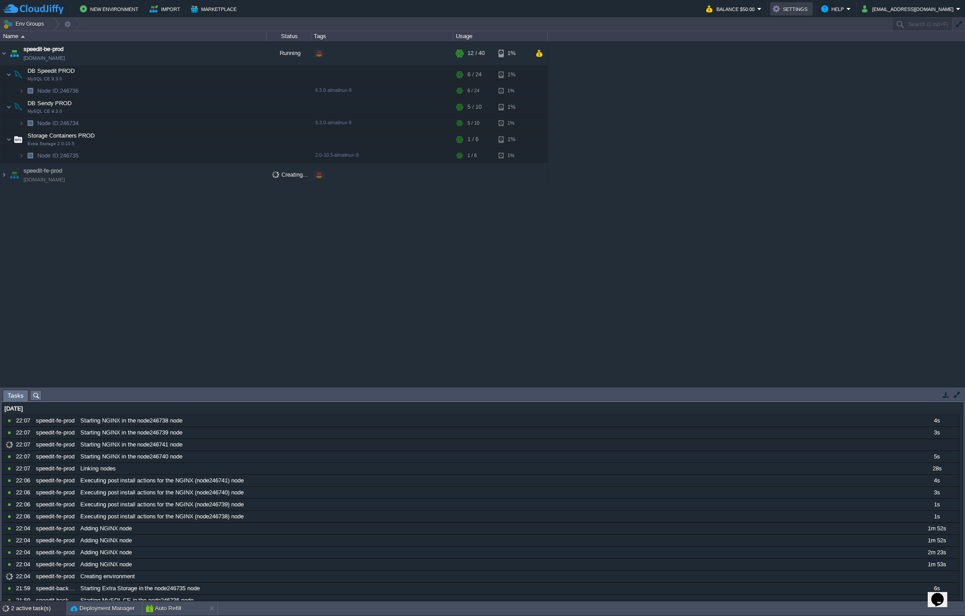
click at [810, 10] on button "Settings" at bounding box center [791, 9] width 37 height 11
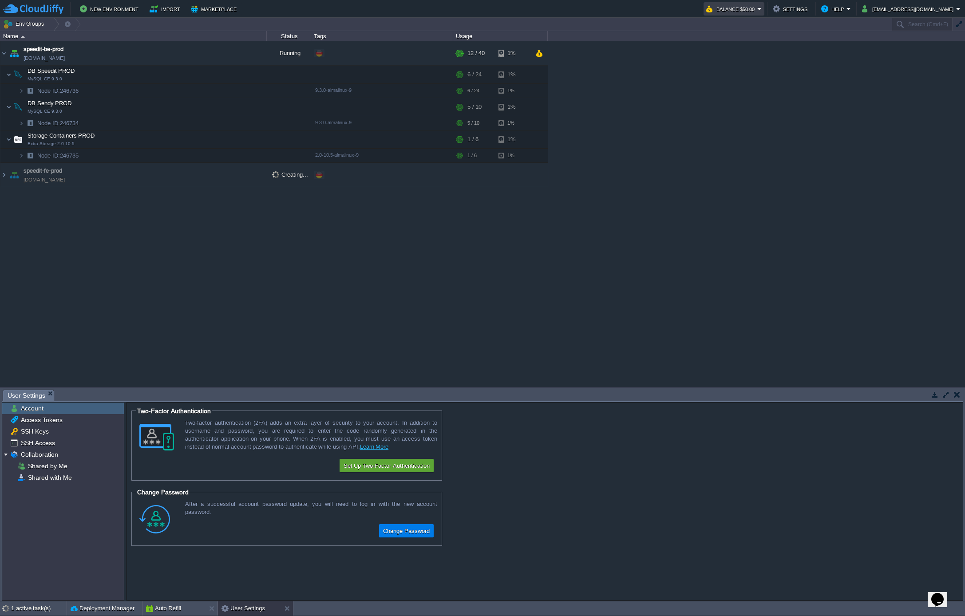
click at [762, 8] on em "Balance $50.00" at bounding box center [733, 9] width 55 height 11
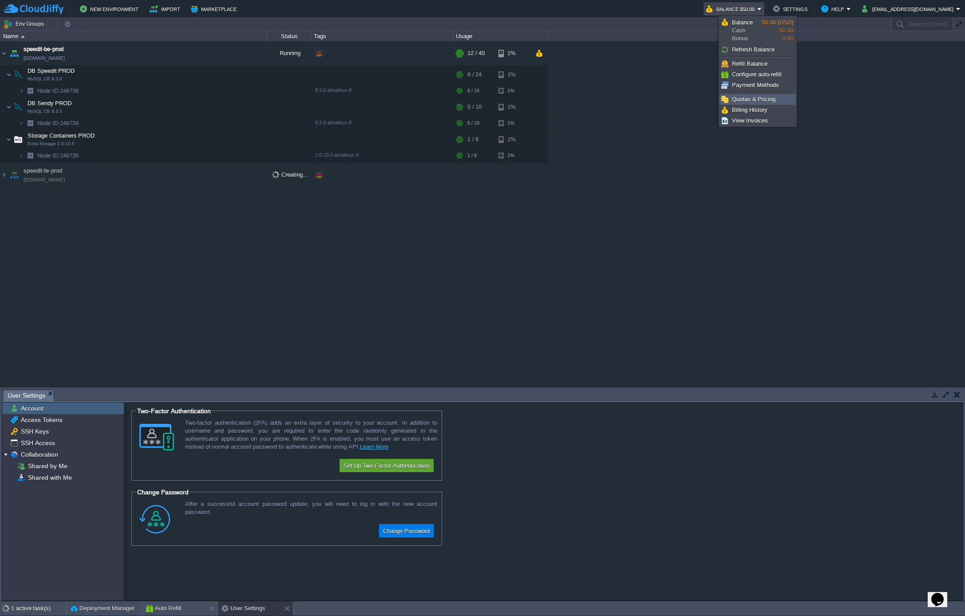
click at [781, 97] on link "Quotas & Pricing" at bounding box center [757, 100] width 75 height 10
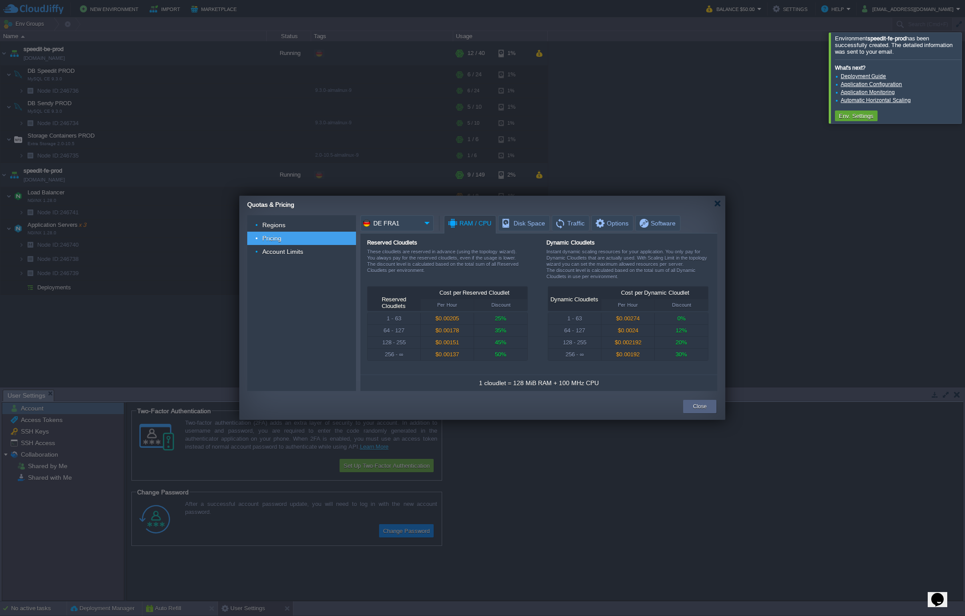
drag, startPoint x: 953, startPoint y: 89, endPoint x: 933, endPoint y: 93, distance: 19.9
click at [965, 90] on div at bounding box center [976, 77] width 0 height 91
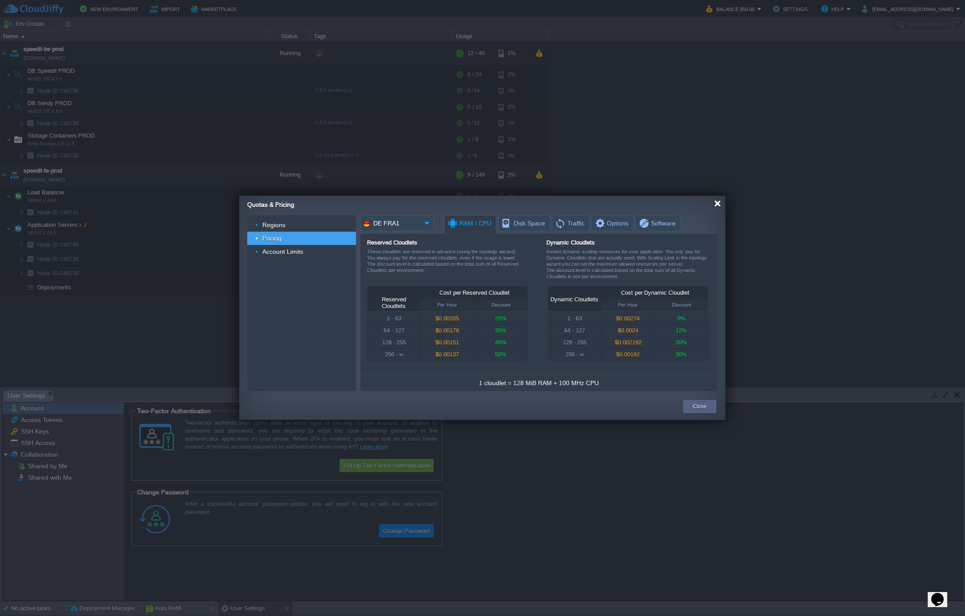
click at [719, 202] on div at bounding box center [717, 203] width 7 height 7
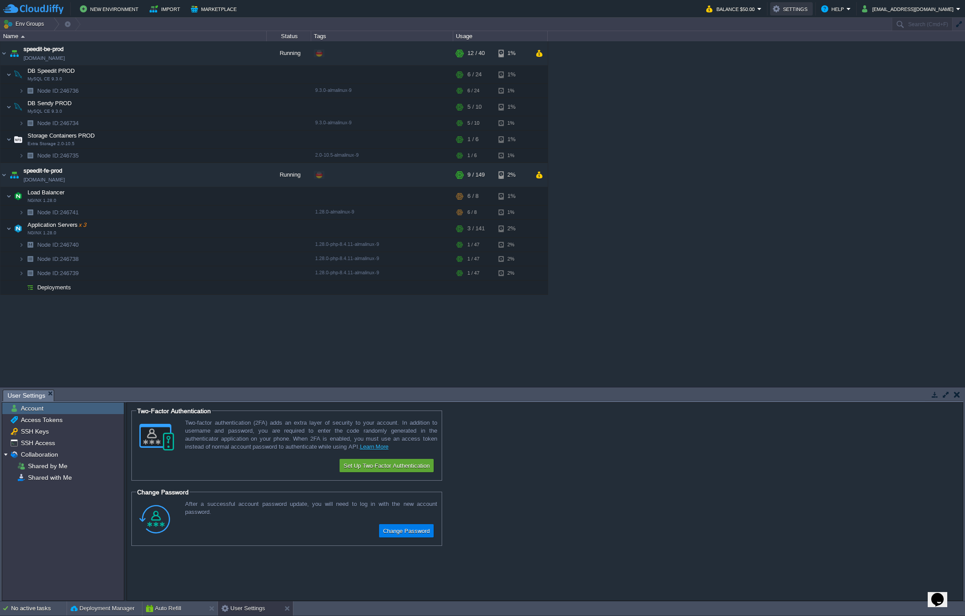
click at [810, 11] on button "Settings" at bounding box center [791, 9] width 37 height 11
click at [846, 13] on button "Help" at bounding box center [833, 9] width 25 height 11
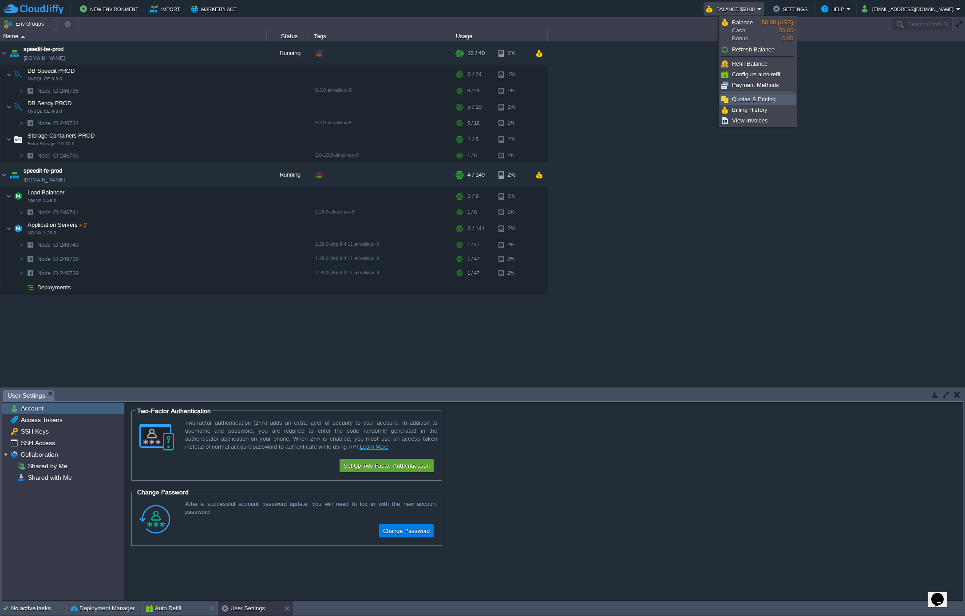
click at [773, 103] on span "Quotas & Pricing" at bounding box center [753, 99] width 43 height 7
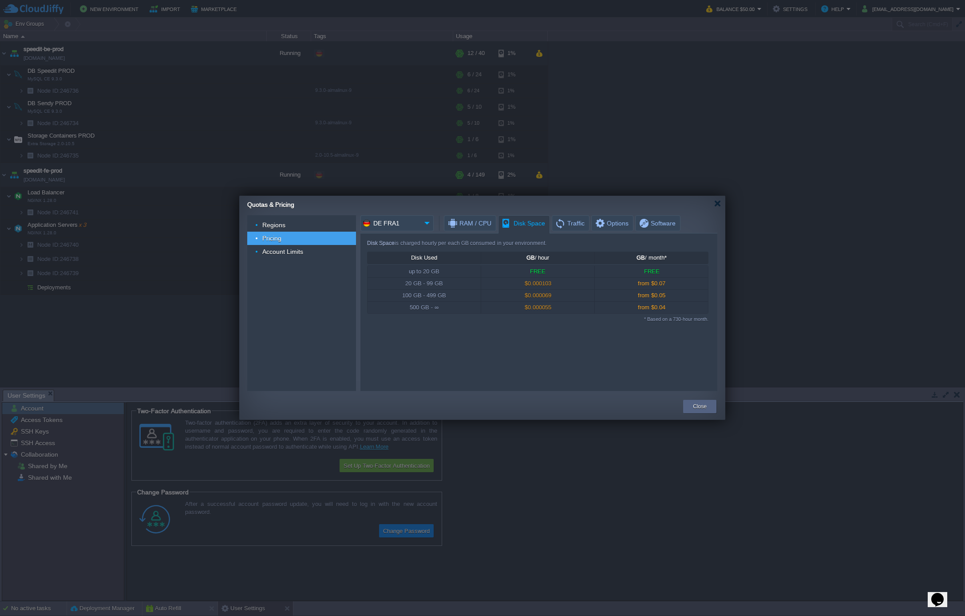
click at [529, 225] on span "Disk Space" at bounding box center [523, 224] width 44 height 16
click at [602, 223] on span "Options" at bounding box center [611, 223] width 34 height 15
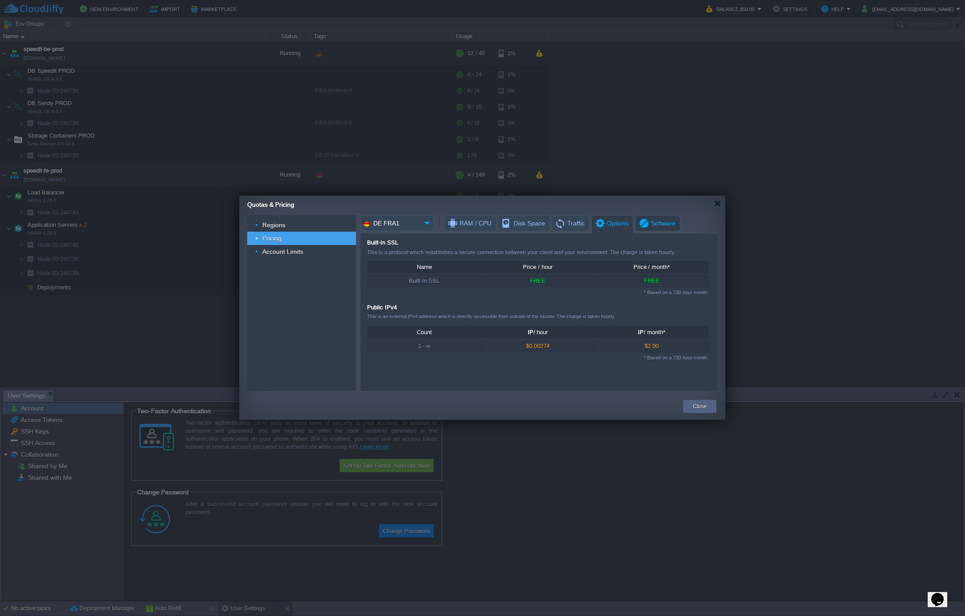
click at [640, 225] on span "Software" at bounding box center [656, 223] width 37 height 15
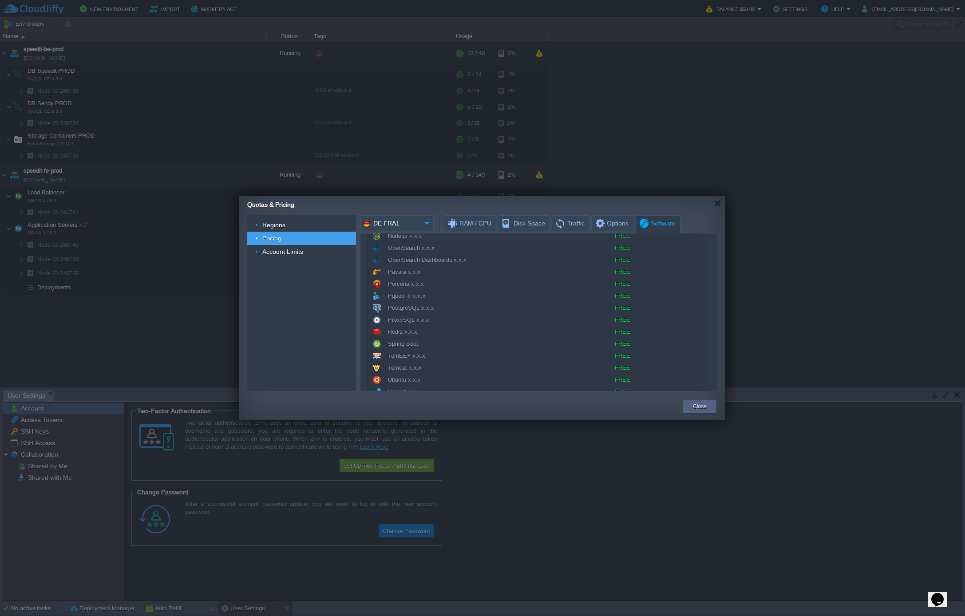
scroll to position [418, 0]
click at [691, 408] on div "Close" at bounding box center [700, 406] width 20 height 13
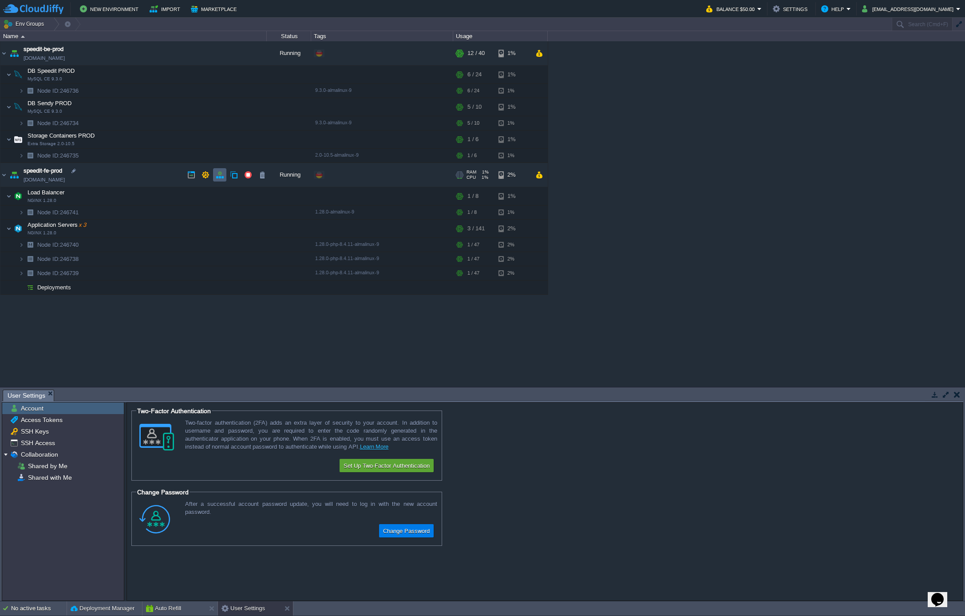
click at [223, 180] on td at bounding box center [219, 174] width 13 height 13
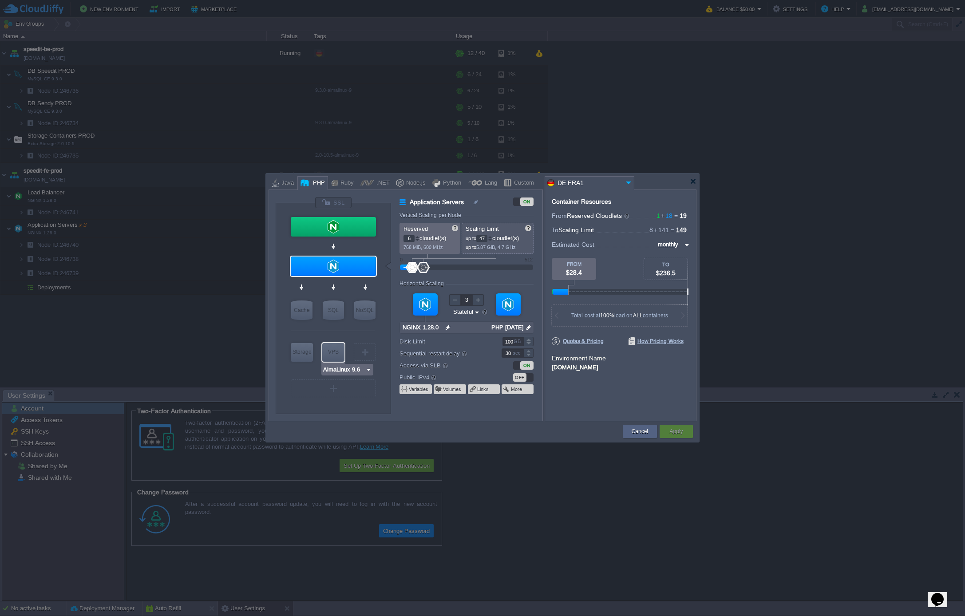
type input "Memcached [DATE]"
click at [304, 314] on div "Cache" at bounding box center [301, 311] width 21 height 20
type input "Cache"
type input "1"
type input "4"
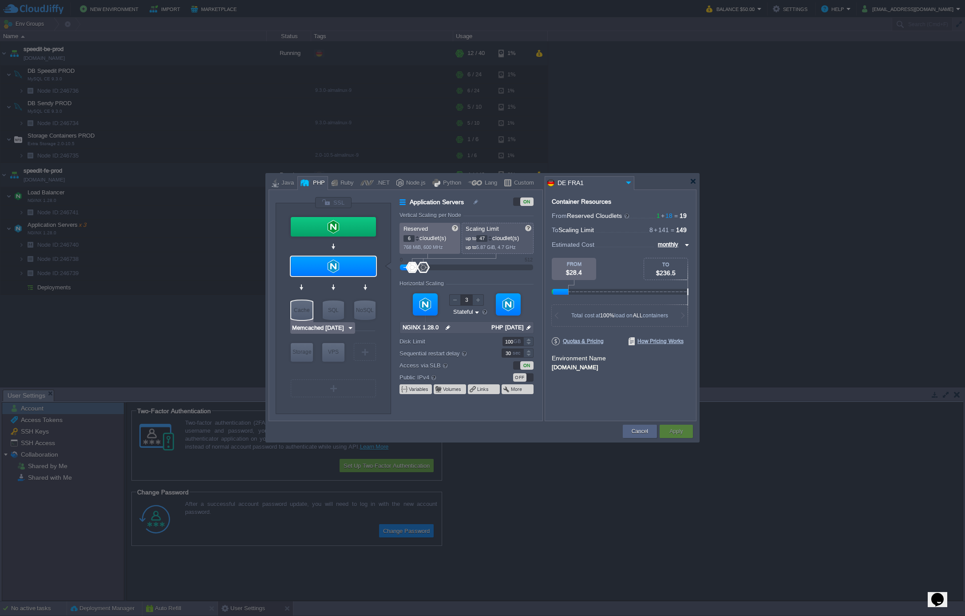
type input "1"
type input "Memcached [DATE]"
type input "[DATE]-almalin..."
type input "Stateless"
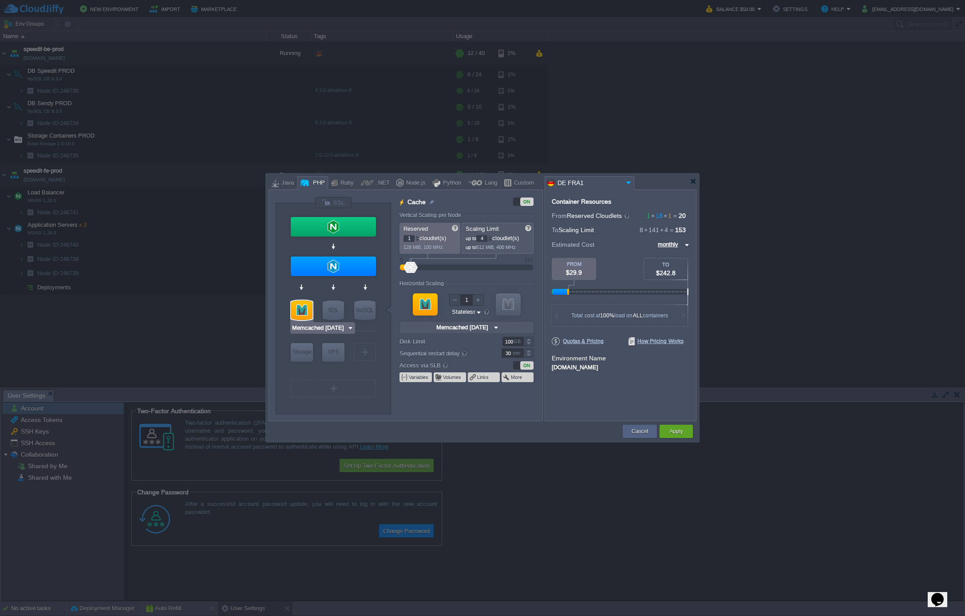
click at [347, 331] on img at bounding box center [350, 328] width 7 height 9
click at [301, 312] on div at bounding box center [301, 311] width 21 height 20
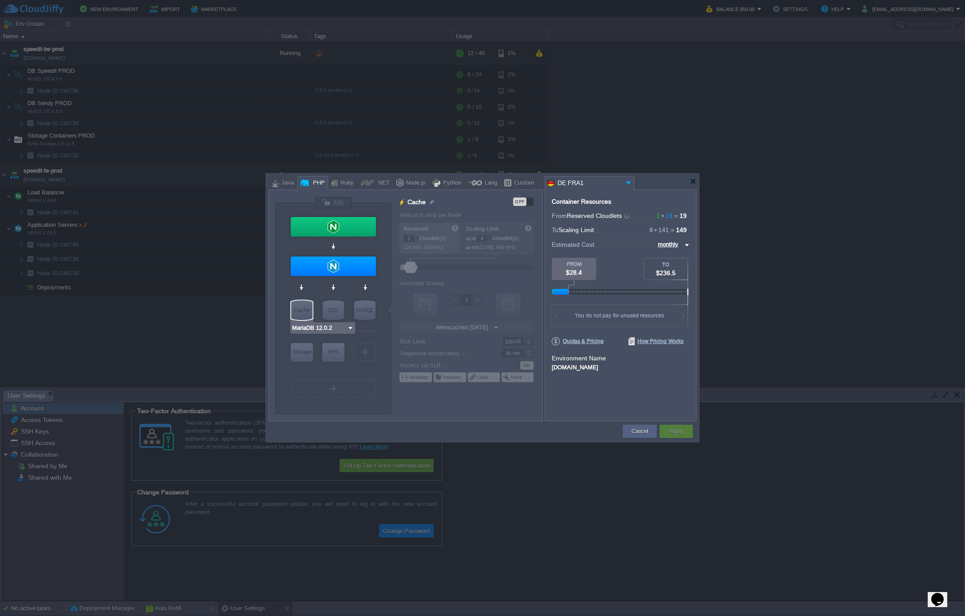
type input "Redis 7.2.4"
click at [360, 313] on div "NoSQL" at bounding box center [364, 311] width 21 height 20
type input "NoSQL Databases"
type input "Redis 7.2.4"
type input "7.2.4-almalinux-9"
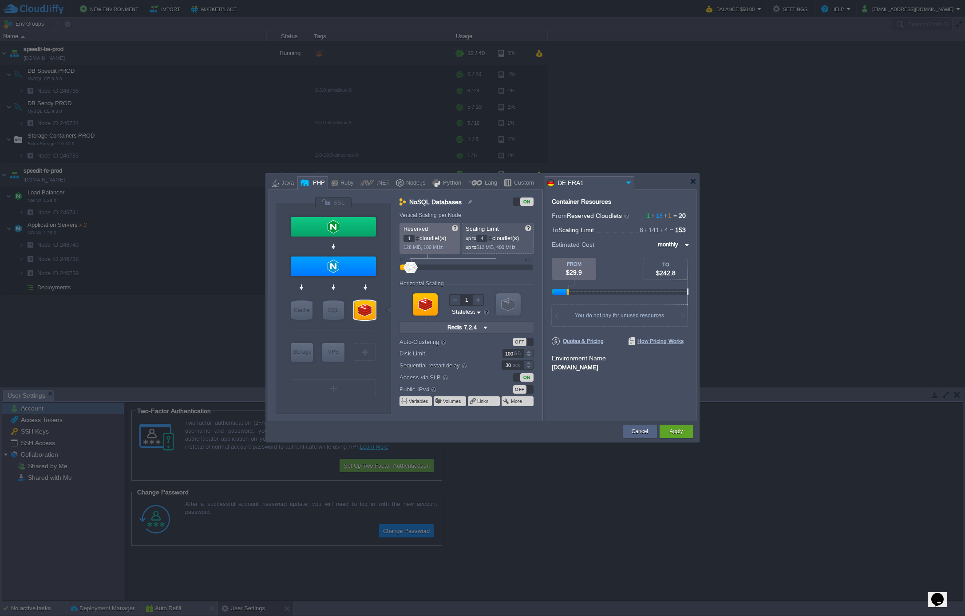
click at [483, 329] on img at bounding box center [485, 328] width 9 height 12
click at [534, 338] on div "7.2.4" at bounding box center [541, 339] width 31 height 11
click at [492, 237] on div at bounding box center [490, 236] width 4 height 3
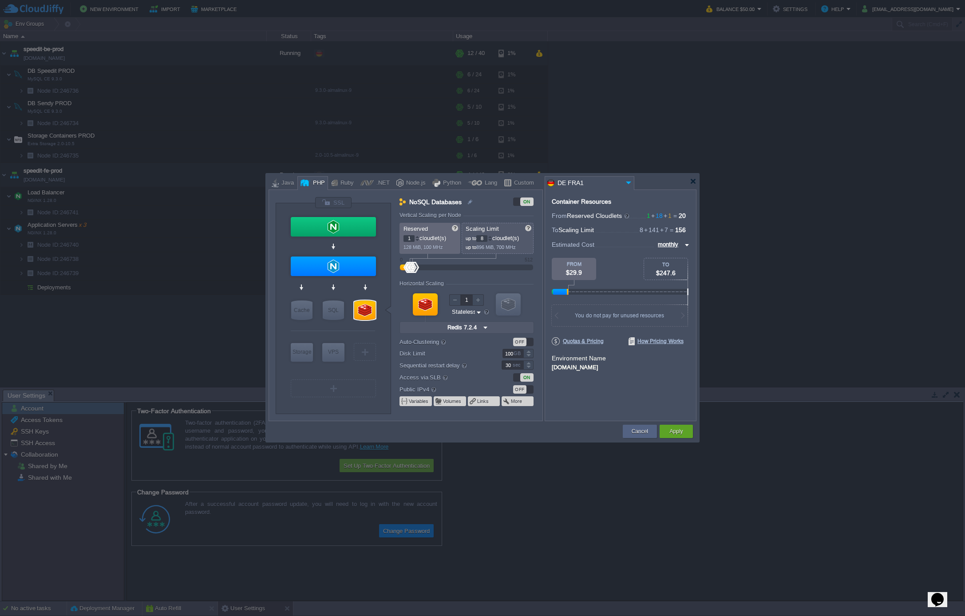
click at [492, 237] on div at bounding box center [490, 236] width 4 height 3
type input "10"
click at [492, 237] on div at bounding box center [490, 236] width 4 height 3
click at [526, 356] on div at bounding box center [528, 356] width 10 height 4
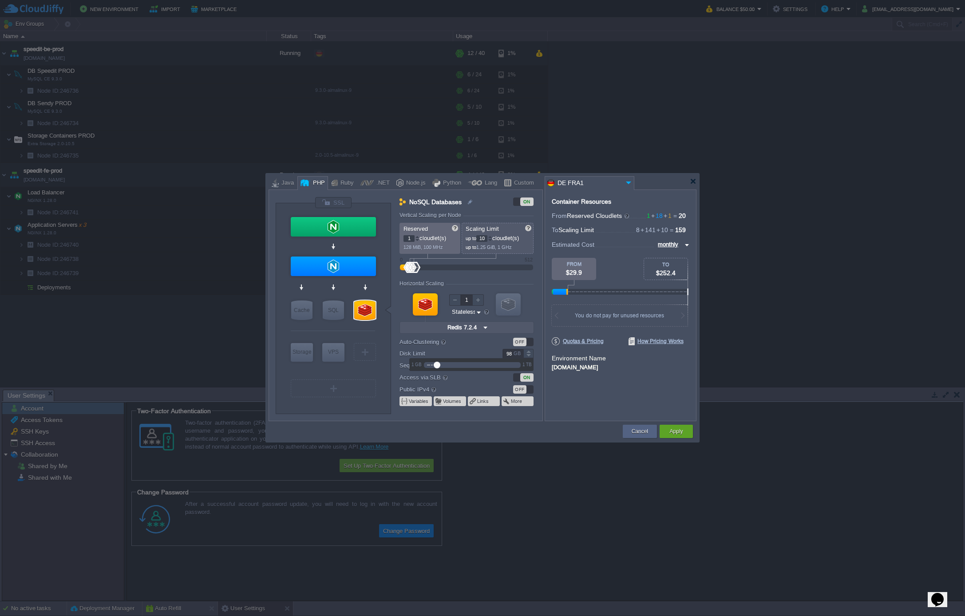
click at [526, 356] on div at bounding box center [528, 356] width 10 height 4
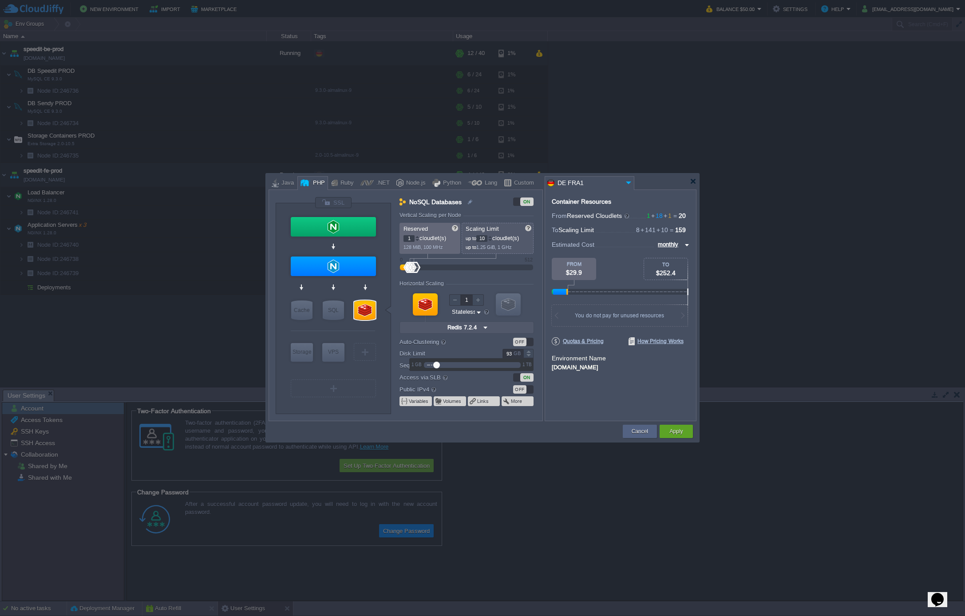
click at [526, 356] on div at bounding box center [528, 356] width 10 height 4
type input "50"
drag, startPoint x: 436, startPoint y: 366, endPoint x: 431, endPoint y: 366, distance: 4.9
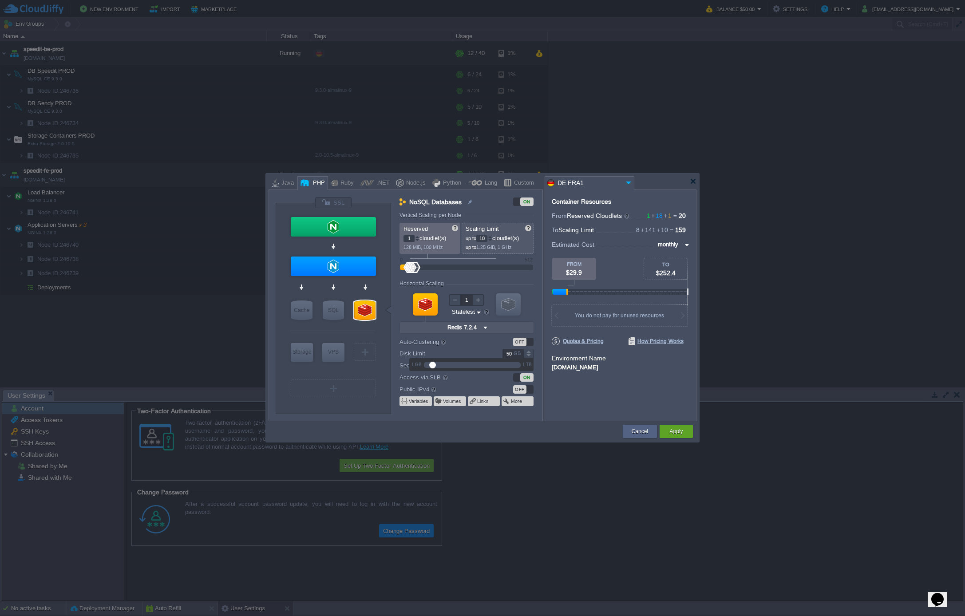
click at [431, 366] on div at bounding box center [432, 365] width 7 height 7
click at [602, 403] on div "Container Resources From Reserved Cloudlets 1 + 18 + 1 ... = 20 not added To Sc…" at bounding box center [621, 306] width 152 height 232
click at [365, 353] on div at bounding box center [364, 352] width 1 height 7
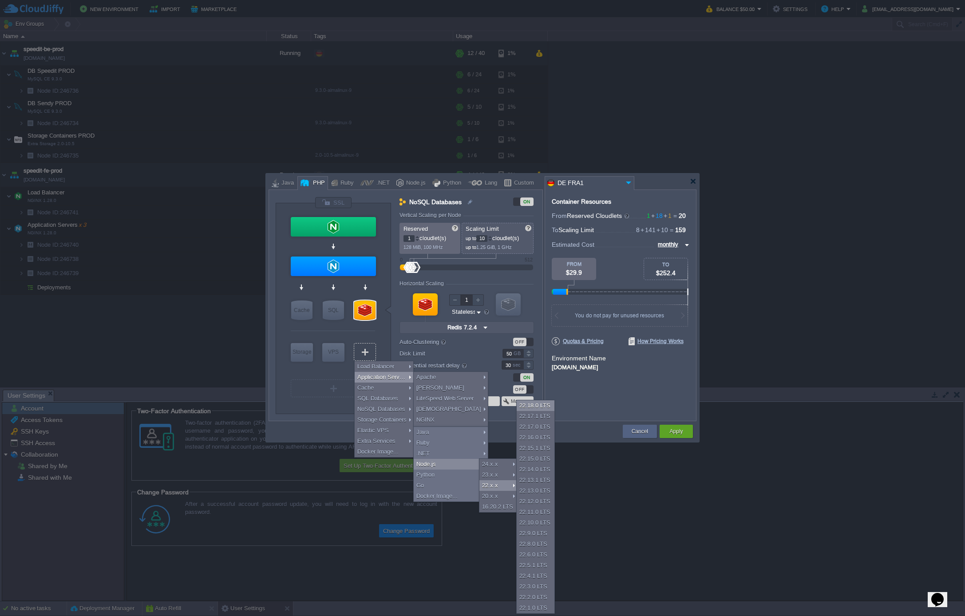
click at [535, 405] on div "22.18.0 LTS" at bounding box center [536, 405] width 38 height 11
type input "Application Servers 2"
type input "4"
type input "8"
type input "Node.js 22.18...."
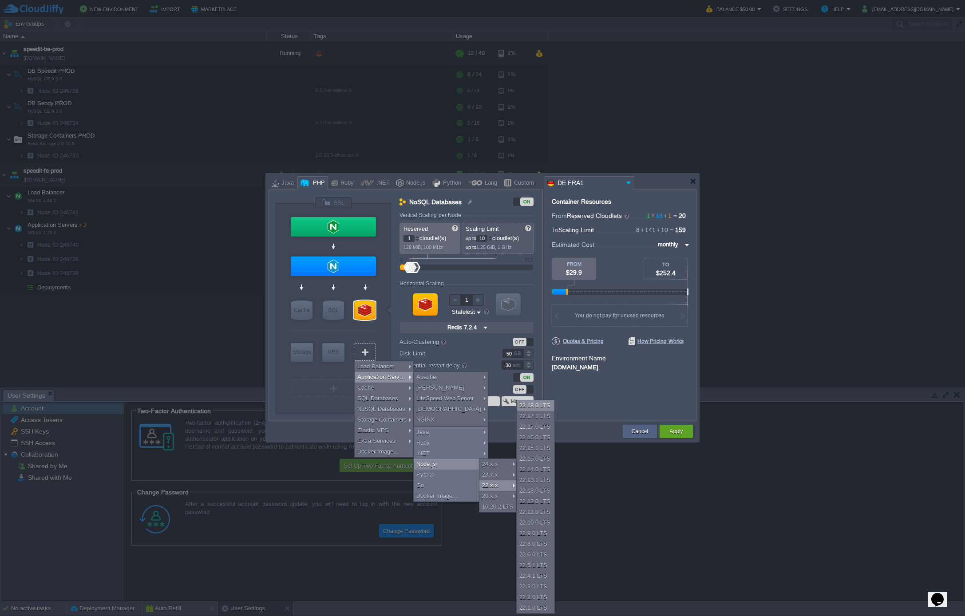
type input "22.18.0-pm2"
type input "Stateful"
type input "100"
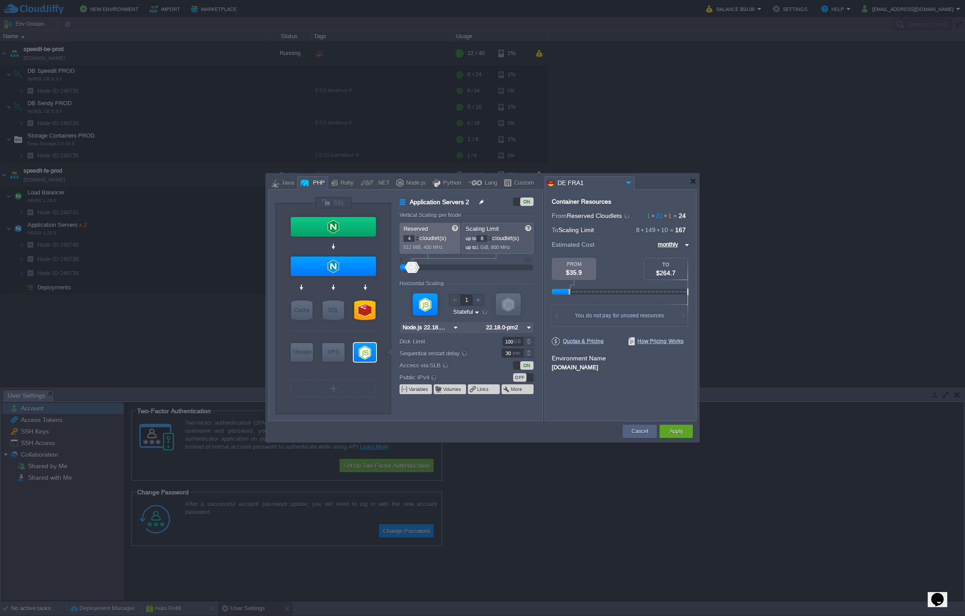
type input "Select Image"
click at [476, 202] on input "Application Servers 2" at bounding box center [447, 202] width 80 height 11
click at [441, 200] on input "Application Servers NodeJS" at bounding box center [459, 202] width 104 height 11
drag, startPoint x: 420, startPoint y: 201, endPoint x: 442, endPoint y: 199, distance: 21.8
click at [442, 199] on input "Application Servers NodeJS" at bounding box center [459, 202] width 104 height 11
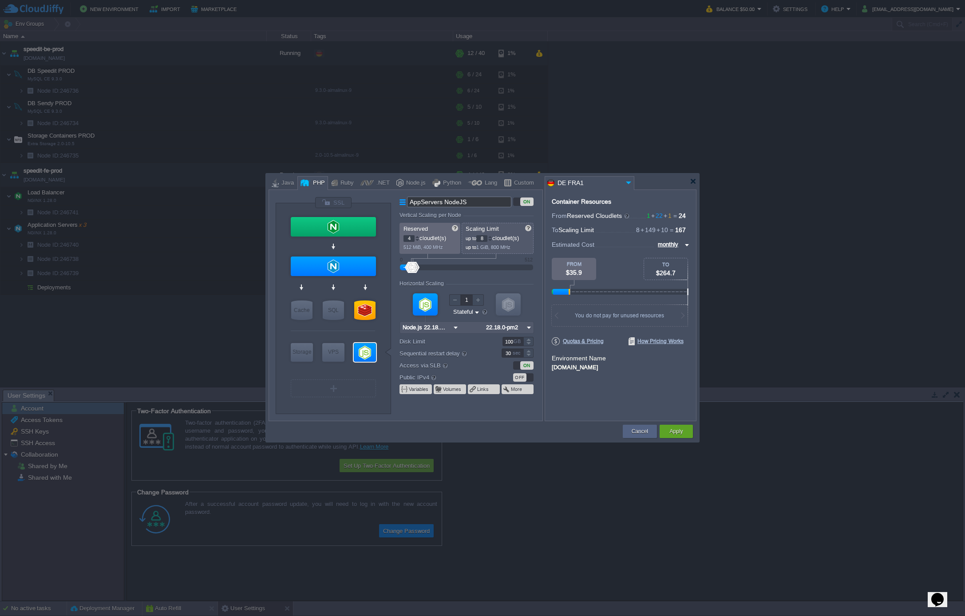
type input "AppServers NodeJS"
click at [541, 285] on form "Vertical Scaling per Node Reserved 4 cloudlet(s) 512 MiB, 400 MHz Scaling Limit…" at bounding box center [470, 316] width 142 height 209
click at [419, 237] on div at bounding box center [417, 236] width 4 height 3
type input "7"
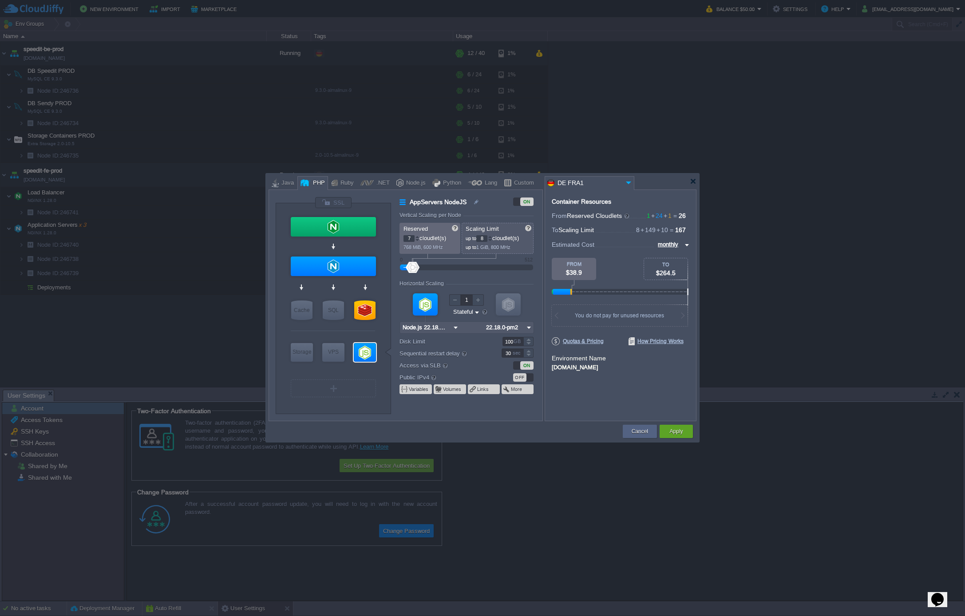
click at [419, 237] on div at bounding box center [417, 236] width 4 height 3
click at [492, 237] on div at bounding box center [490, 236] width 4 height 3
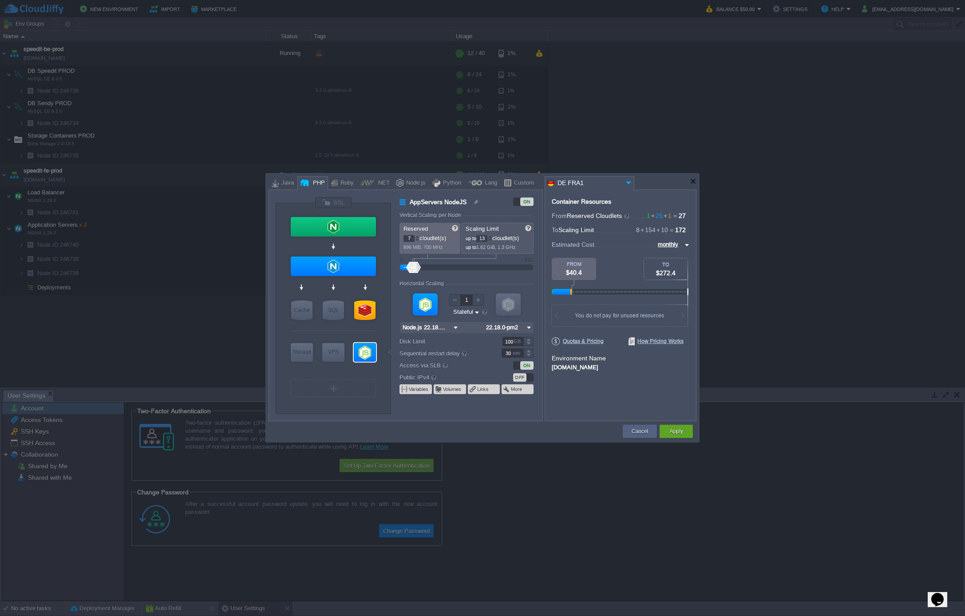
click at [492, 237] on div at bounding box center [490, 236] width 4 height 3
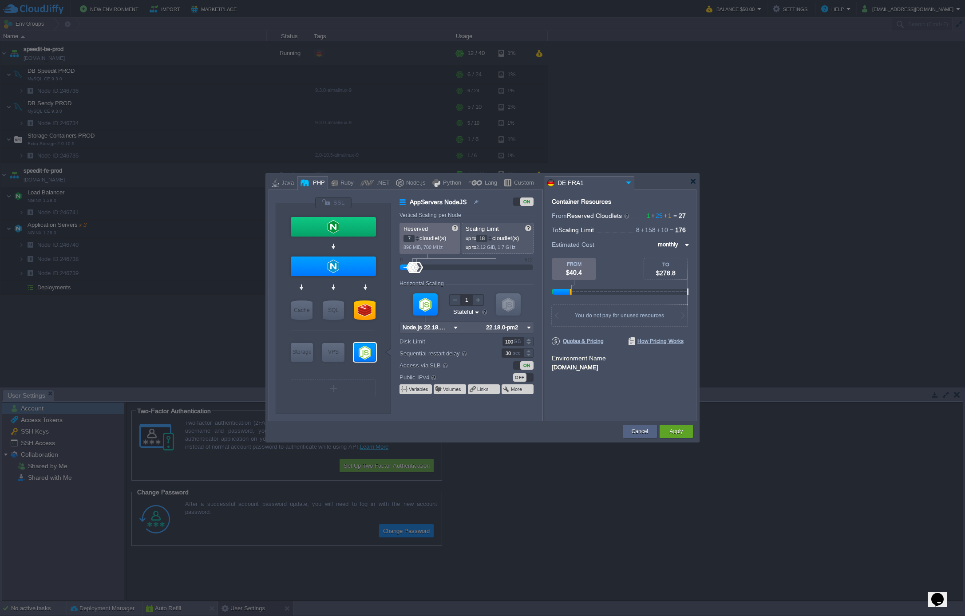
click at [492, 237] on div at bounding box center [490, 236] width 4 height 3
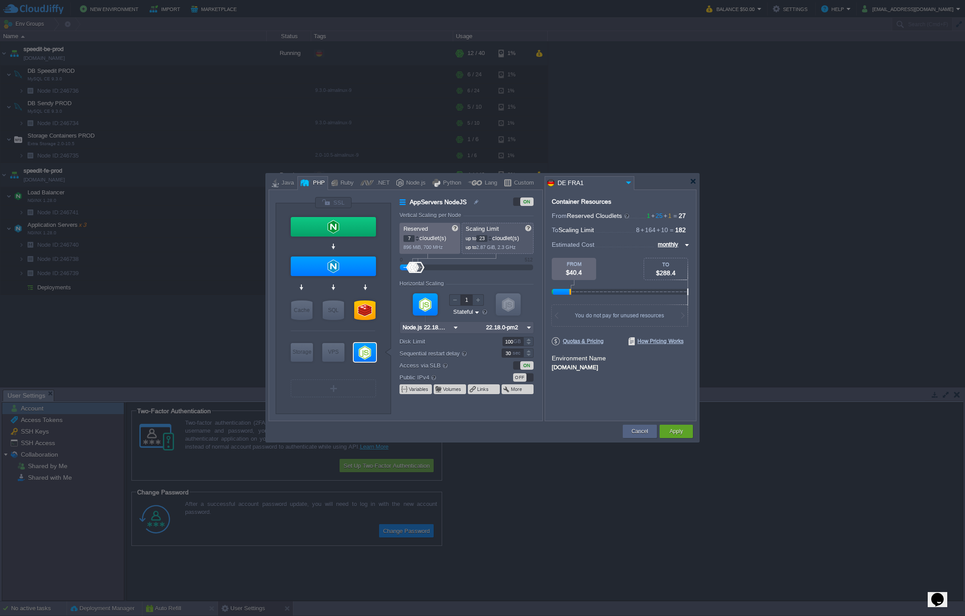
click at [492, 237] on div at bounding box center [490, 236] width 4 height 3
drag, startPoint x: 488, startPoint y: 237, endPoint x: 468, endPoint y: 238, distance: 20.1
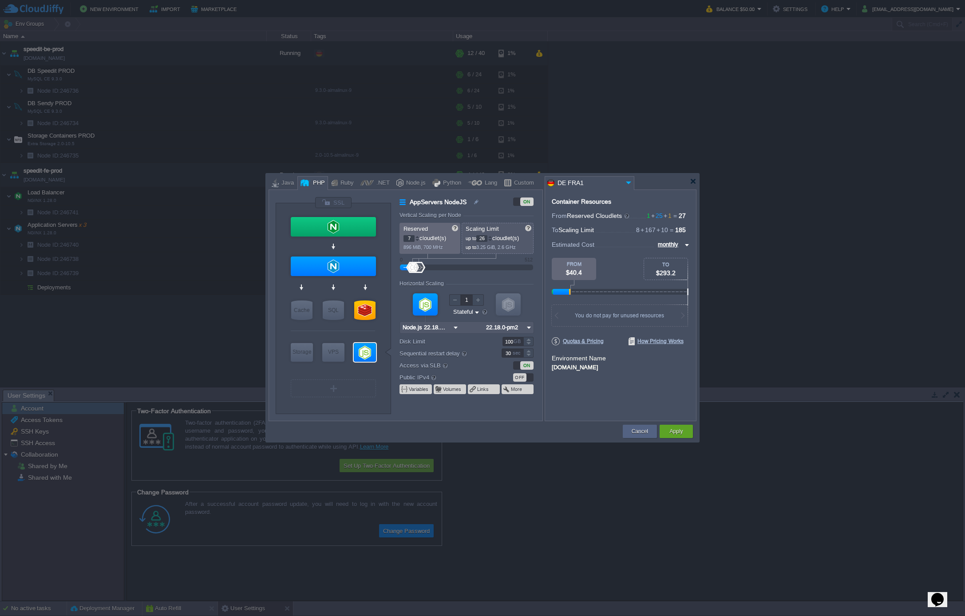
click at [468, 238] on p "up to 26 cloudlet(s)" at bounding box center [498, 237] width 65 height 9
type input "32"
click at [487, 239] on input "32" at bounding box center [481, 238] width 11 height 7
type input "2"
click at [478, 304] on div at bounding box center [478, 300] width 12 height 12
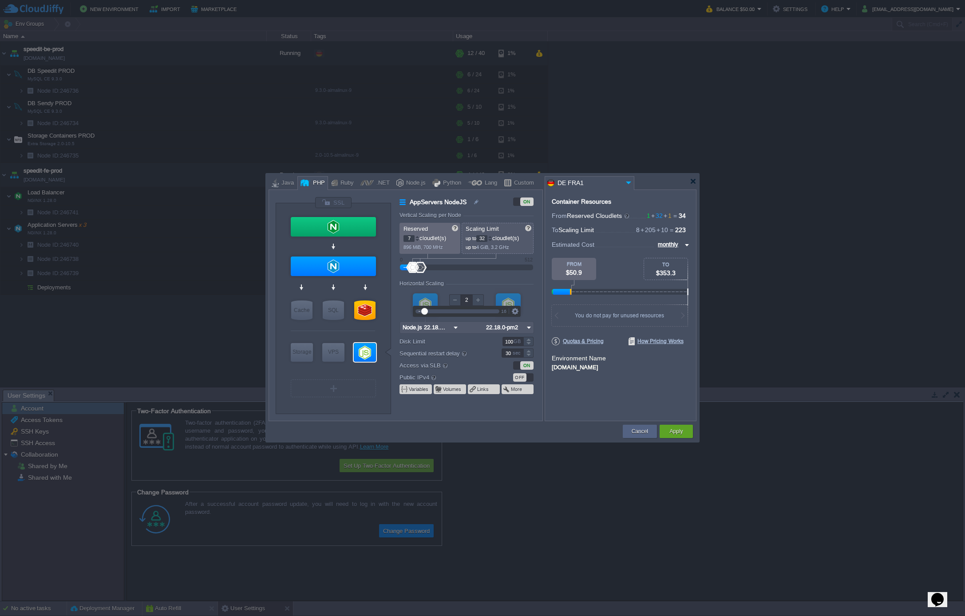
type input "6"
click at [418, 241] on div at bounding box center [417, 240] width 4 height 3
type input "1"
click at [457, 300] on div at bounding box center [455, 300] width 12 height 12
click at [472, 281] on div "Horizontal Scaling" at bounding box center [466, 285] width 134 height 8
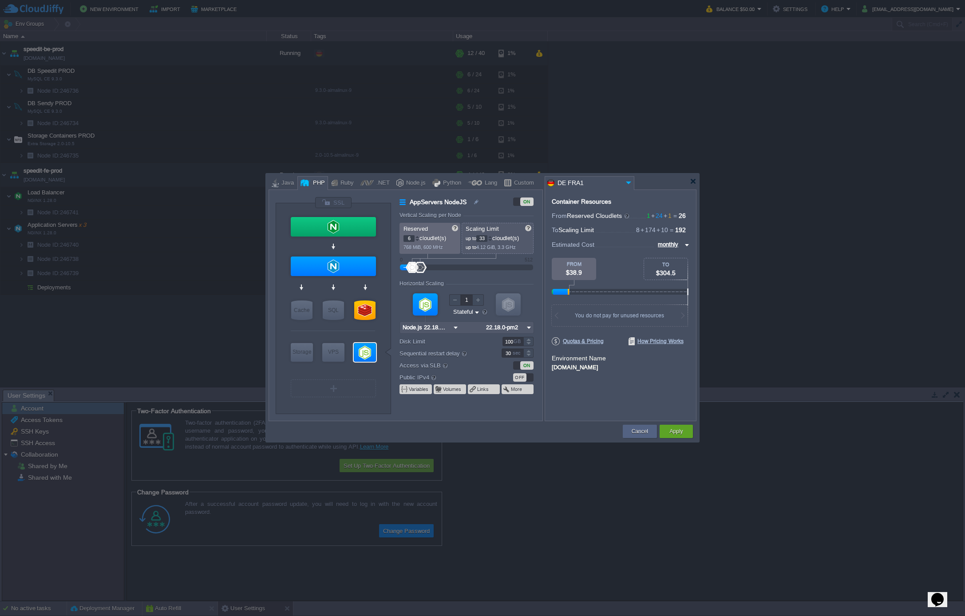
click at [492, 237] on div at bounding box center [490, 236] width 4 height 3
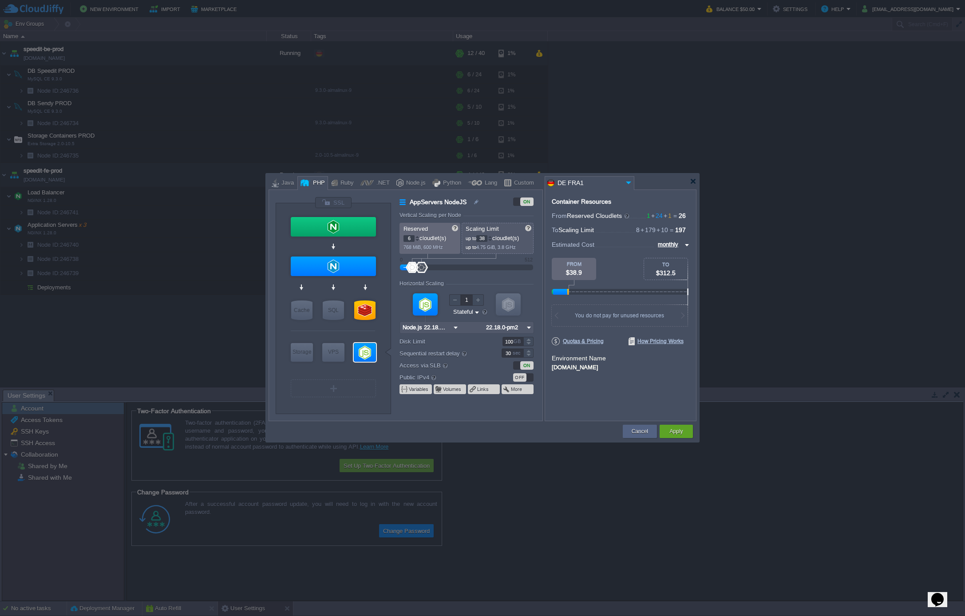
click at [492, 237] on div at bounding box center [490, 236] width 4 height 3
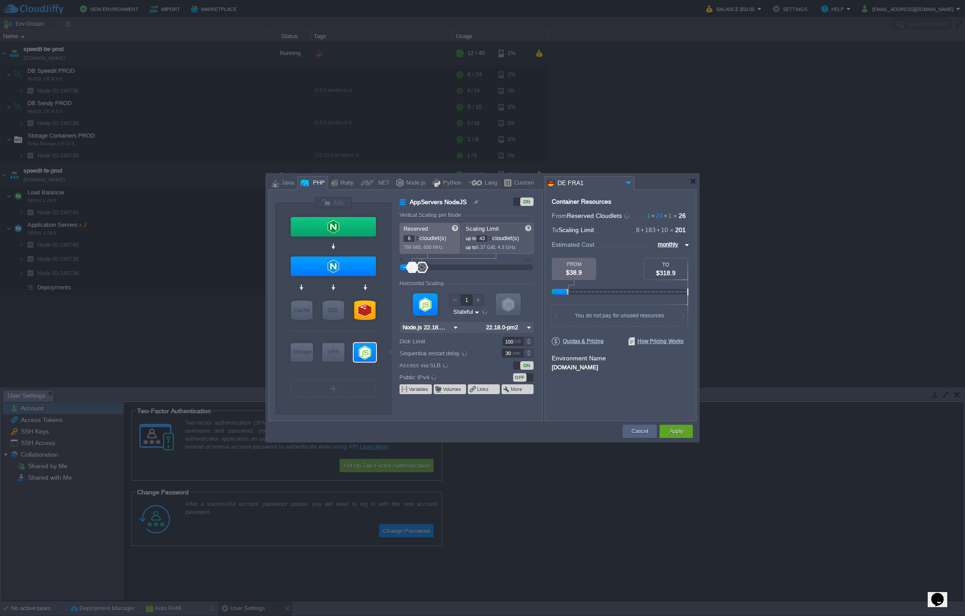
click at [492, 237] on div at bounding box center [490, 236] width 4 height 3
click at [491, 237] on div at bounding box center [490, 236] width 4 height 3
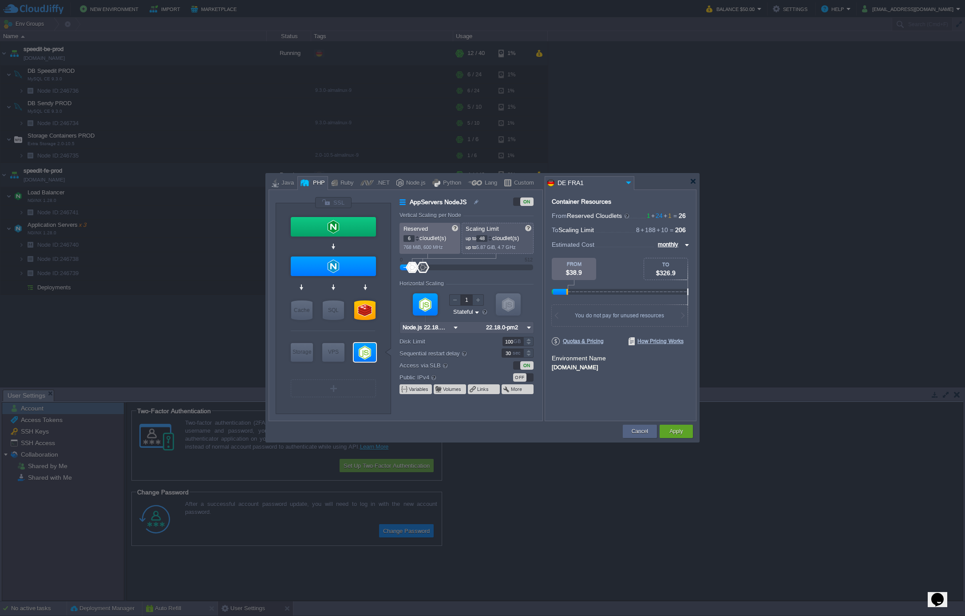
click at [491, 237] on div at bounding box center [490, 236] width 4 height 3
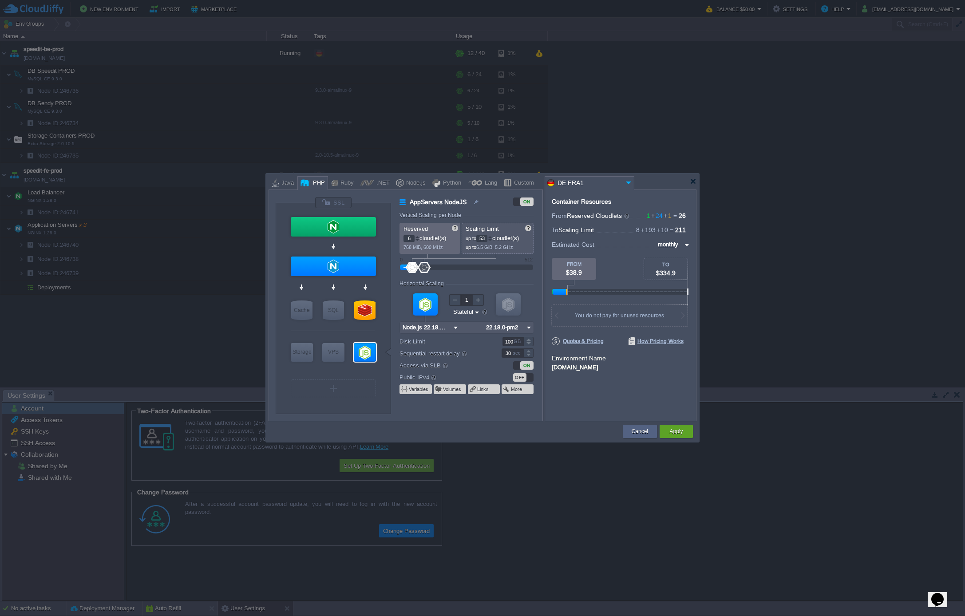
click at [491, 237] on div at bounding box center [490, 236] width 4 height 3
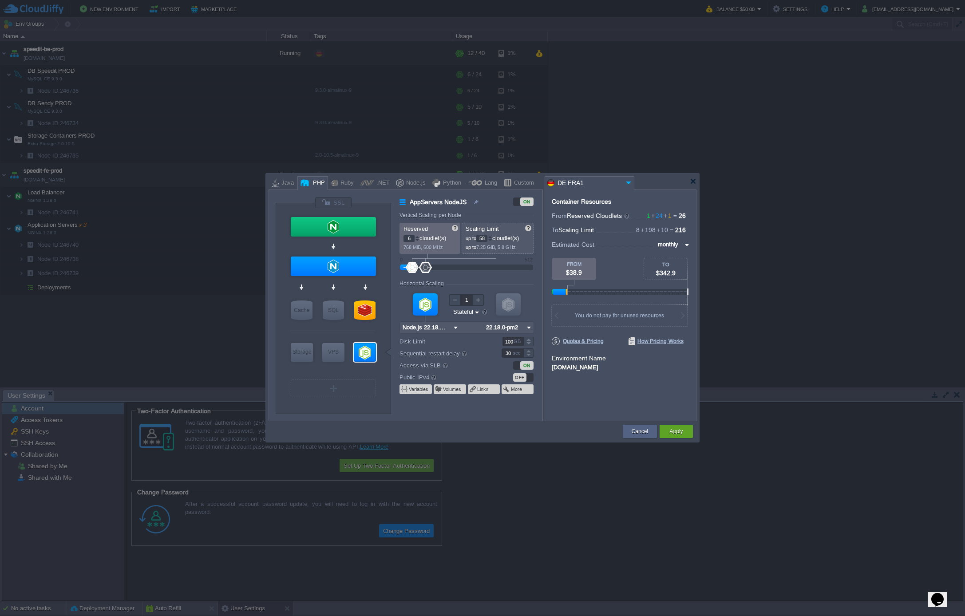
click at [491, 237] on div at bounding box center [490, 236] width 4 height 3
type input "60"
click at [491, 237] on div at bounding box center [490, 236] width 4 height 3
type input "NGINX 1.28.0"
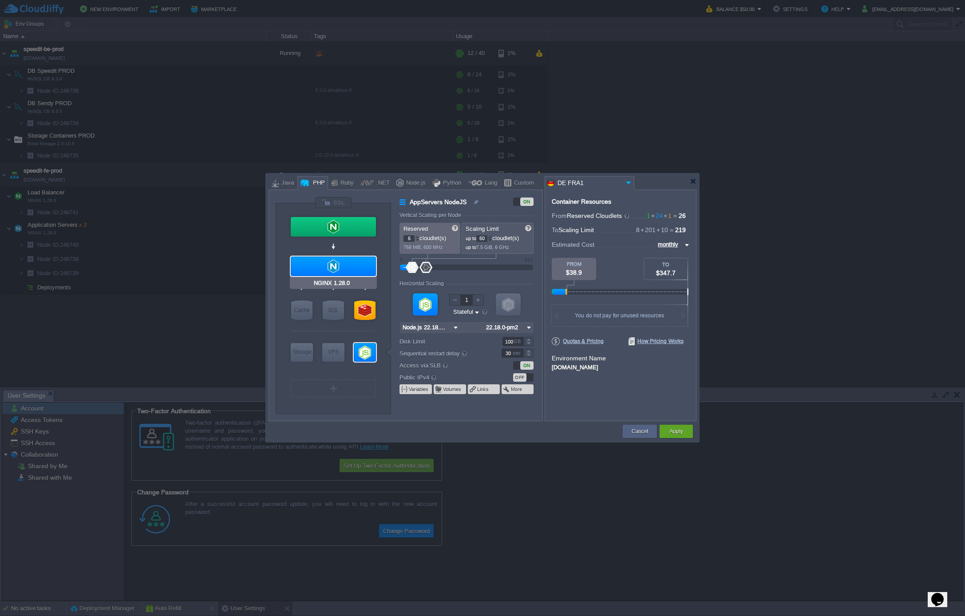
click at [349, 269] on div at bounding box center [333, 267] width 85 height 20
type input "Application Servers"
type input "47"
type input "3"
type input "NGINX 1.28.0"
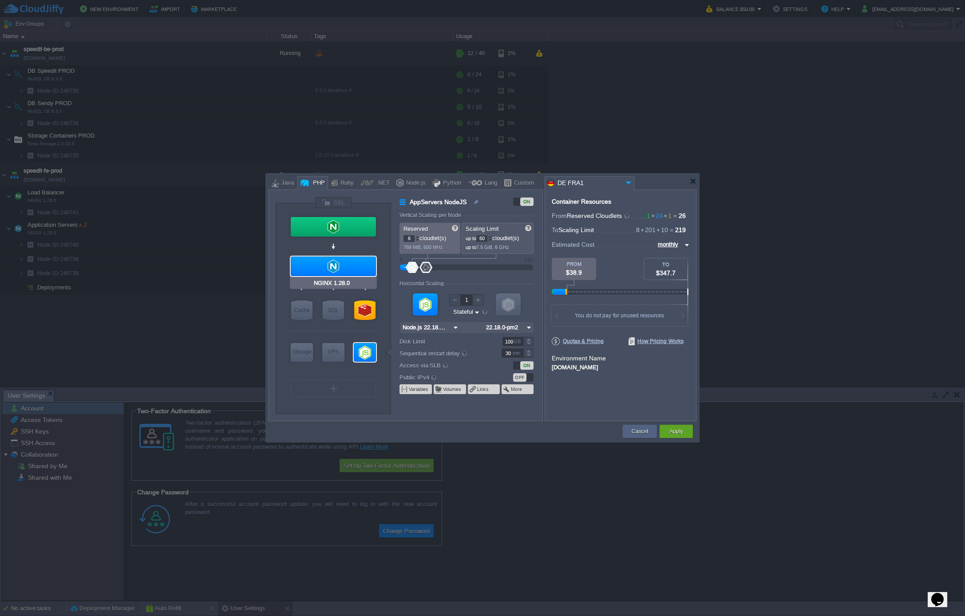
type input "null"
type input "PHP [DATE]"
type input "2"
click at [454, 303] on div at bounding box center [455, 300] width 12 height 12
click at [482, 285] on div "Horizontal Scaling" at bounding box center [466, 285] width 134 height 8
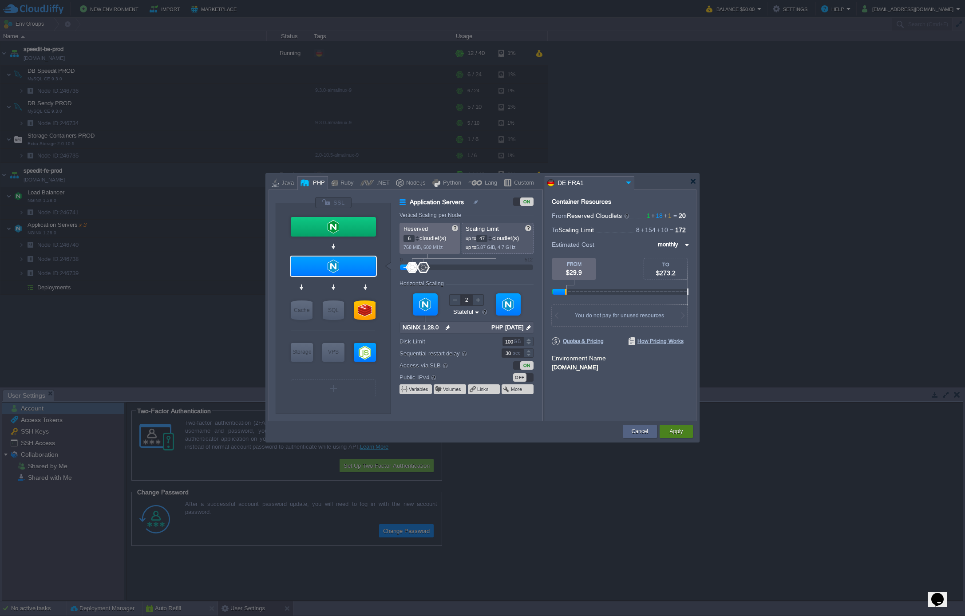
click at [677, 433] on button "Apply" at bounding box center [675, 431] width 13 height 9
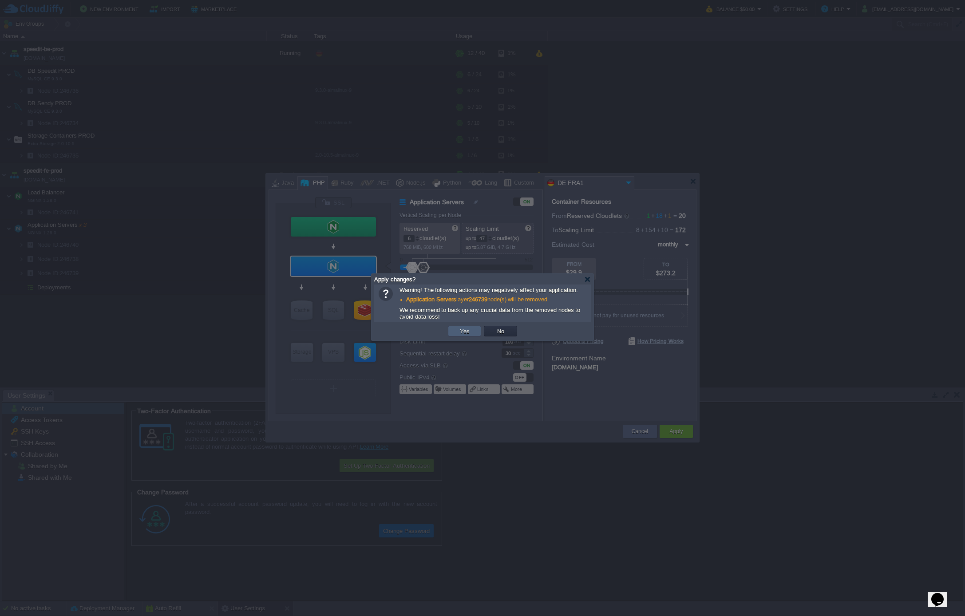
click at [465, 334] on button "Yes" at bounding box center [464, 331] width 15 height 8
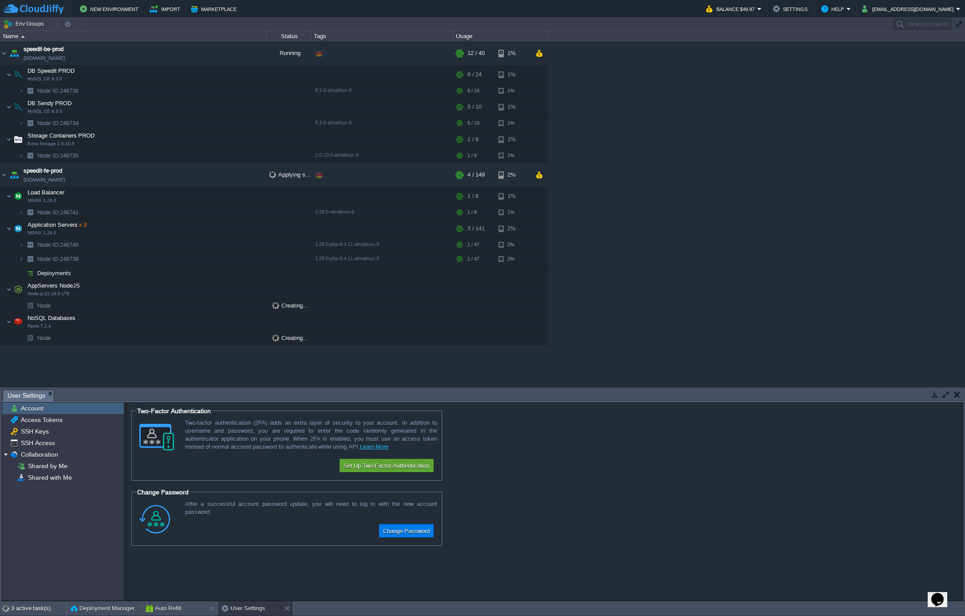
click at [767, 232] on div "speedit-be-prod [DOMAIN_NAME] Running + Add to Env Group RAM 24% CPU 1% 12 / 40…" at bounding box center [482, 213] width 965 height 345
click at [810, 11] on button "Settings" at bounding box center [791, 9] width 37 height 11
click at [762, 10] on em "Balance $49.97" at bounding box center [733, 9] width 55 height 11
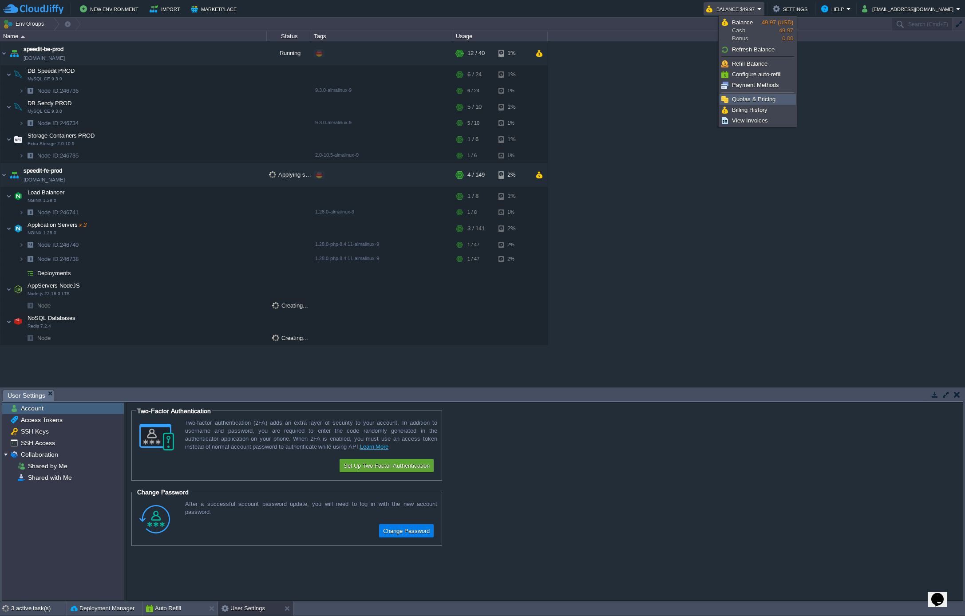
click at [775, 99] on link "Quotas & Pricing" at bounding box center [757, 100] width 75 height 10
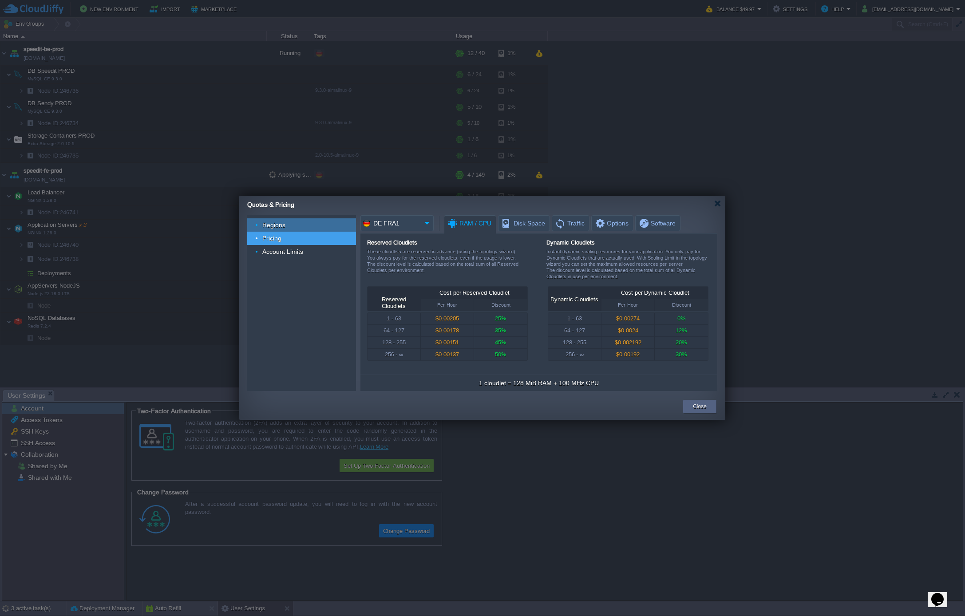
click at [278, 220] on div "Regions" at bounding box center [301, 224] width 109 height 13
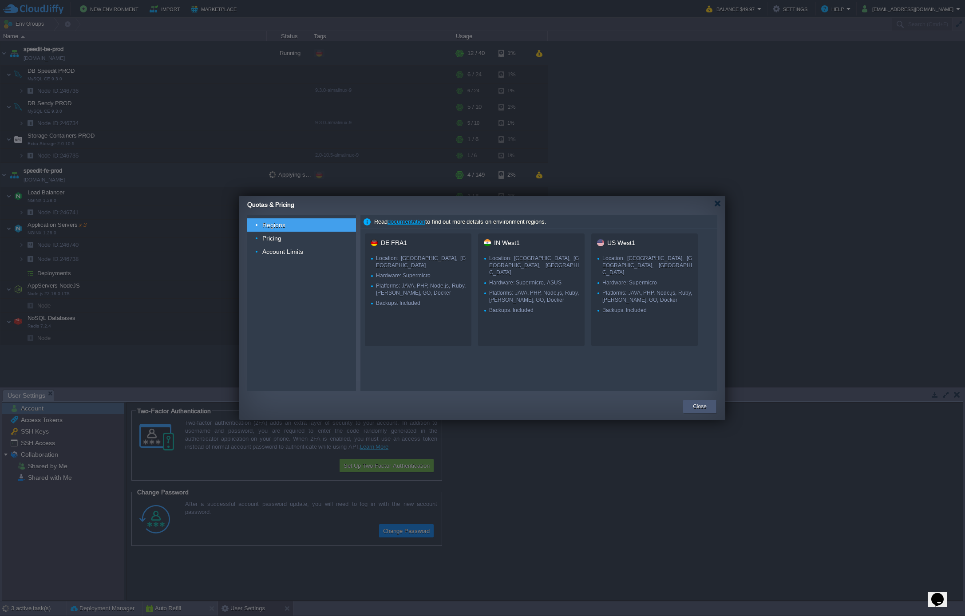
click at [698, 406] on button "Close" at bounding box center [700, 406] width 14 height 9
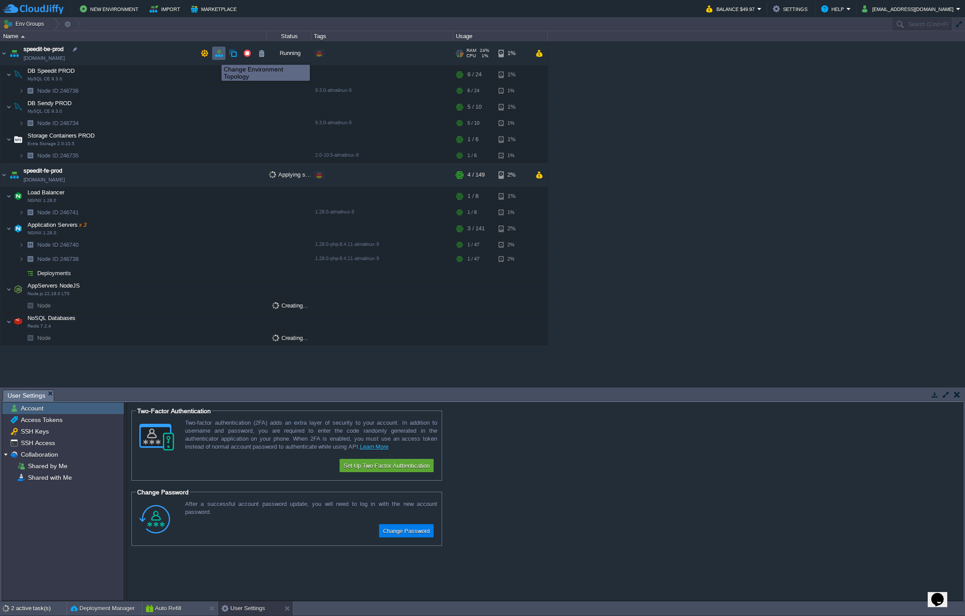
click at [220, 57] on button "button" at bounding box center [219, 53] width 8 height 8
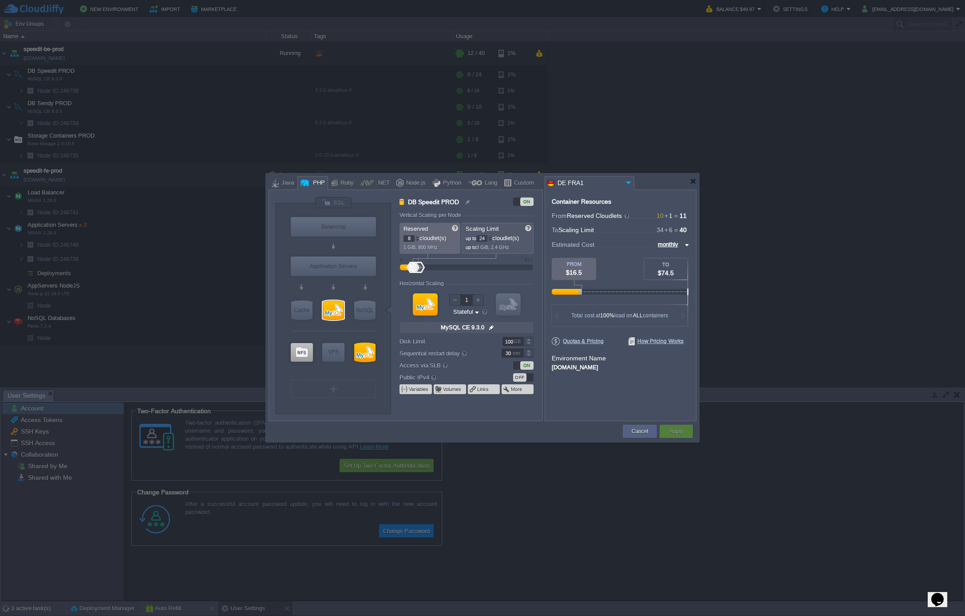
click at [665, 244] on input "monthly" at bounding box center [668, 245] width 27 height 10
click at [665, 263] on div "daily" at bounding box center [672, 266] width 33 height 11
type input "daily"
click at [639, 434] on button "Cancel" at bounding box center [640, 431] width 16 height 9
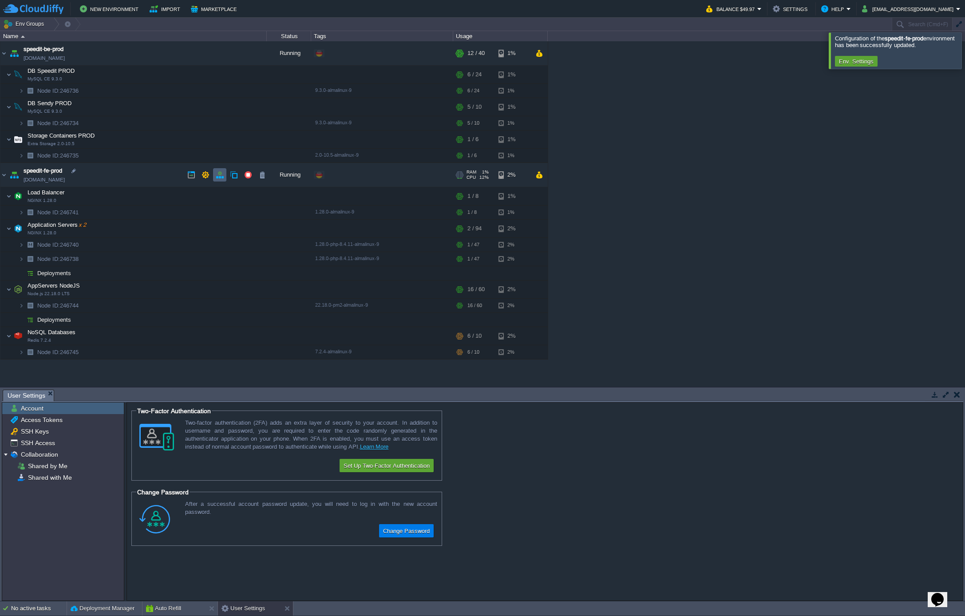
click at [217, 175] on button "button" at bounding box center [220, 175] width 8 height 8
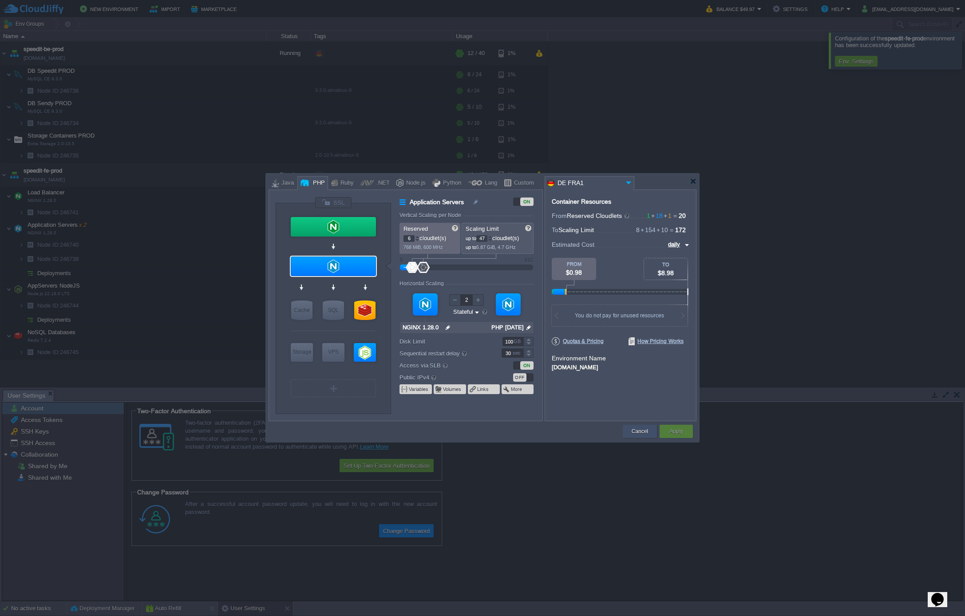
click at [641, 430] on button "Cancel" at bounding box center [640, 431] width 16 height 9
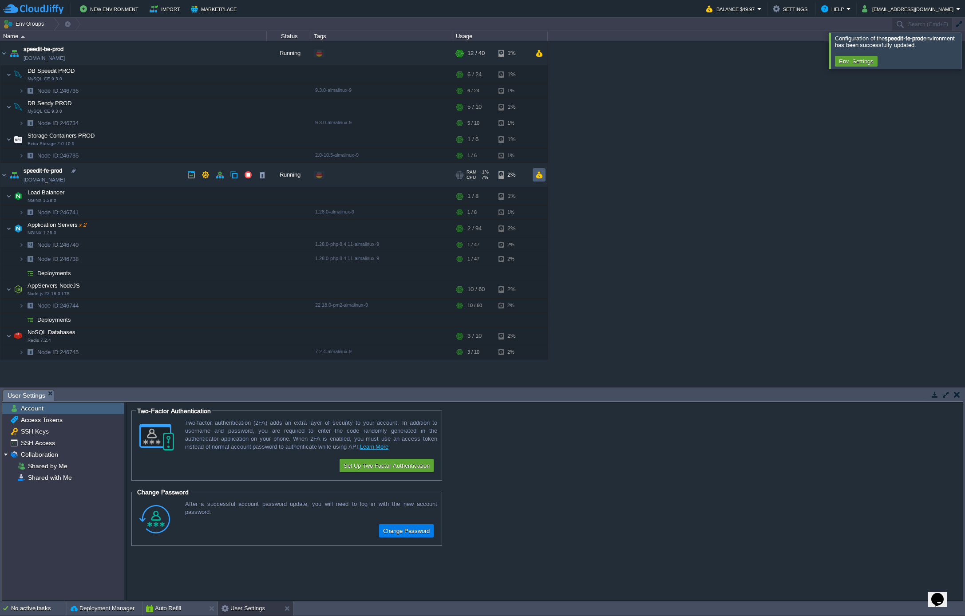
click at [543, 176] on td at bounding box center [539, 174] width 13 height 13
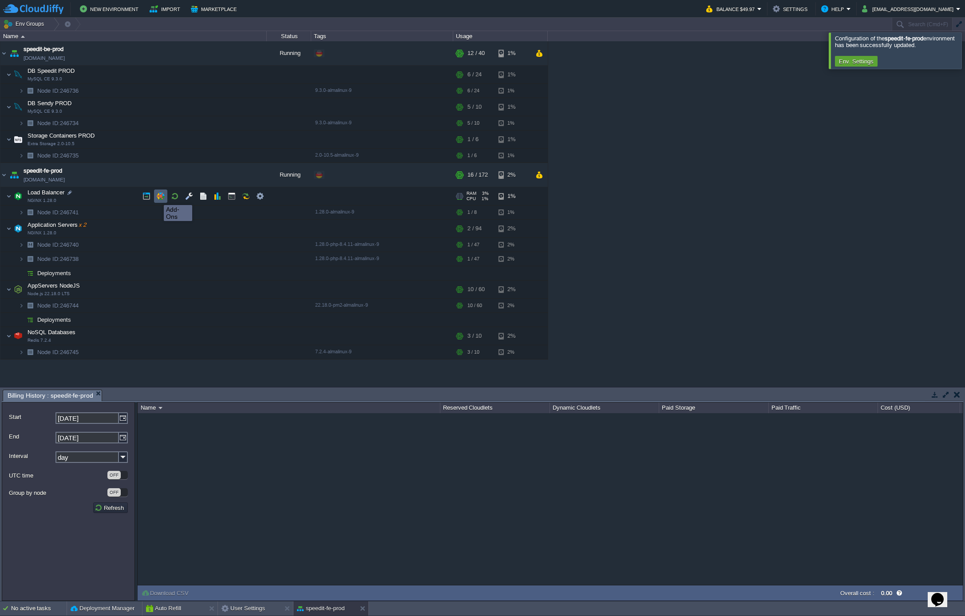
click at [157, 197] on button "button" at bounding box center [161, 196] width 8 height 8
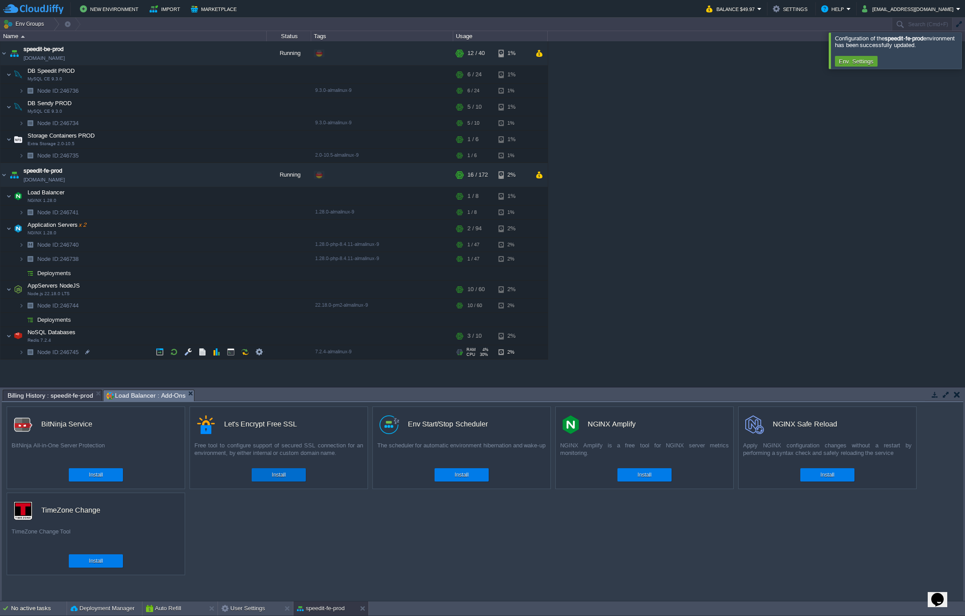
click at [279, 476] on button "Install" at bounding box center [279, 475] width 14 height 9
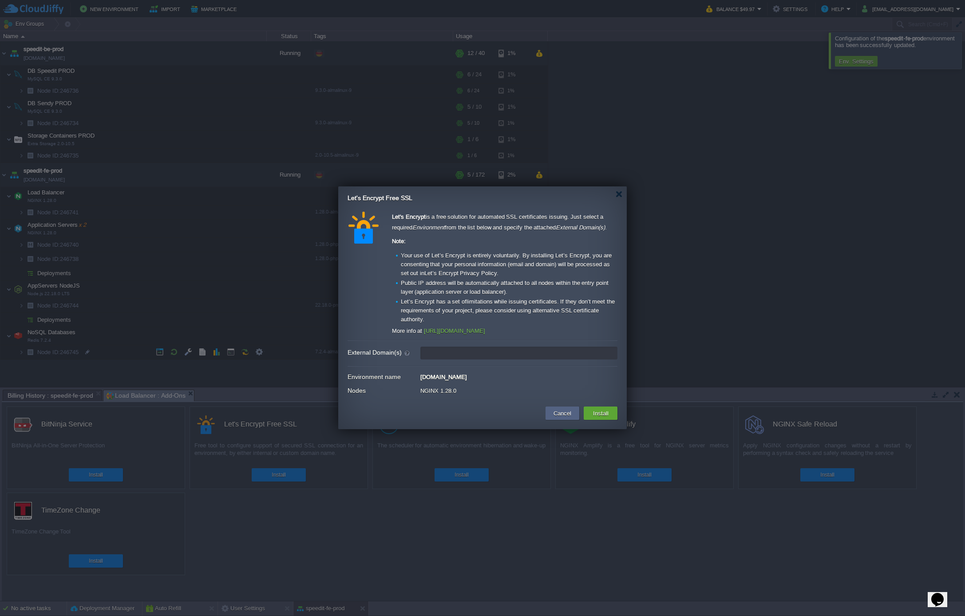
click at [454, 356] on input "External Domain(s)" at bounding box center [518, 353] width 197 height 13
type input "leave blank to get a test certificate for this environment domain"
click at [598, 416] on button "Install" at bounding box center [600, 413] width 21 height 11
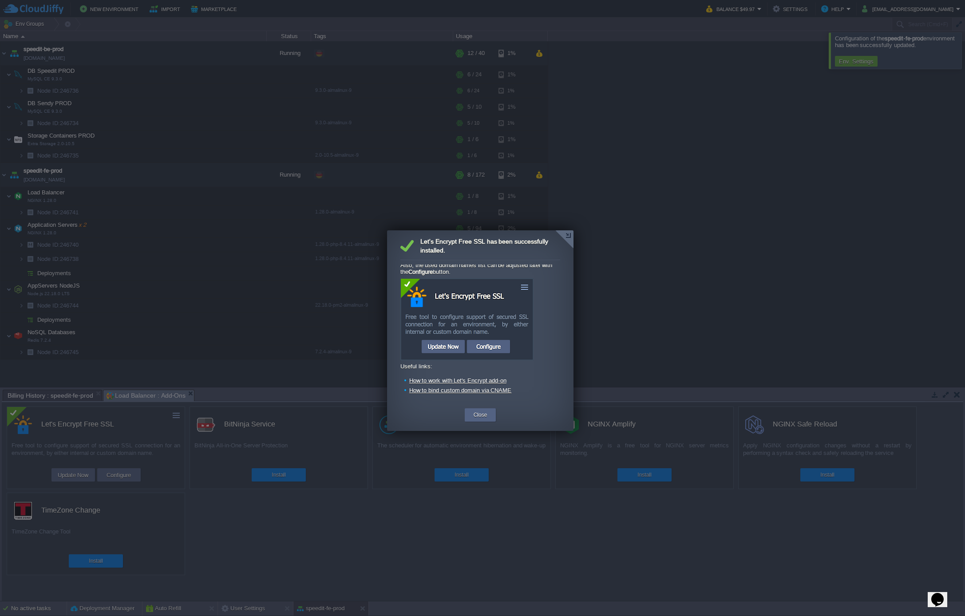
scroll to position [63, 0]
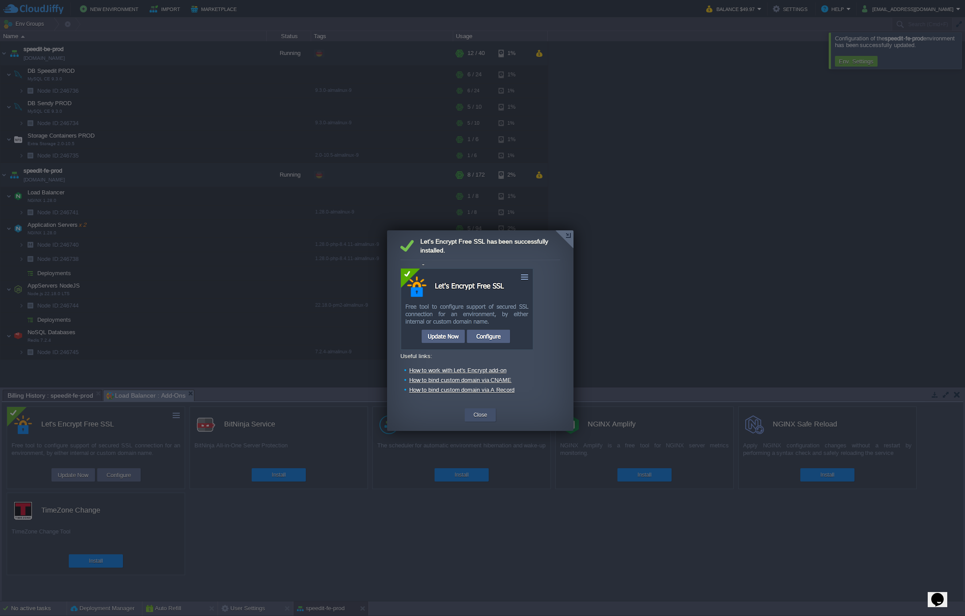
click at [484, 416] on button "Close" at bounding box center [481, 415] width 14 height 9
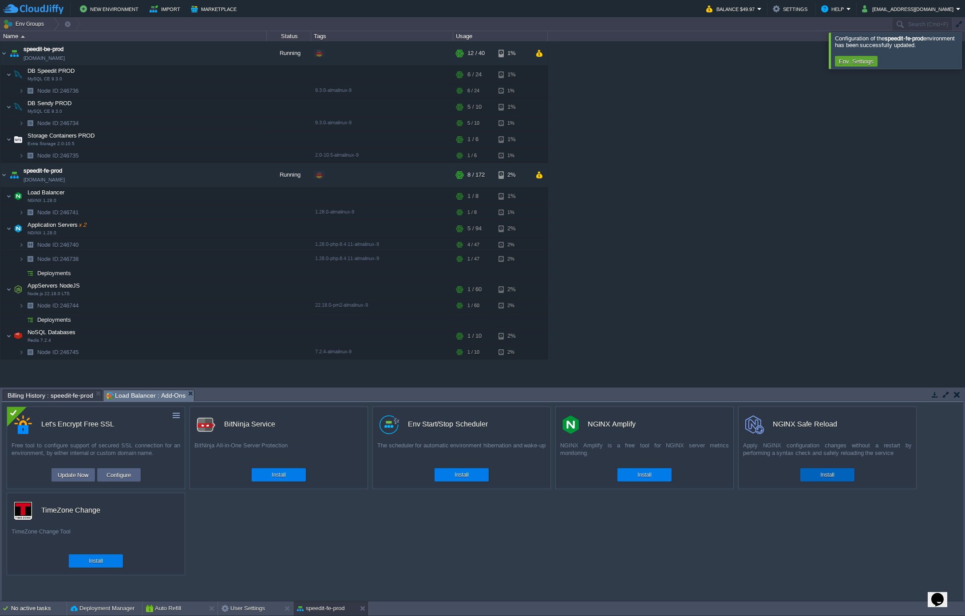
click at [821, 481] on div "Install" at bounding box center [827, 474] width 41 height 13
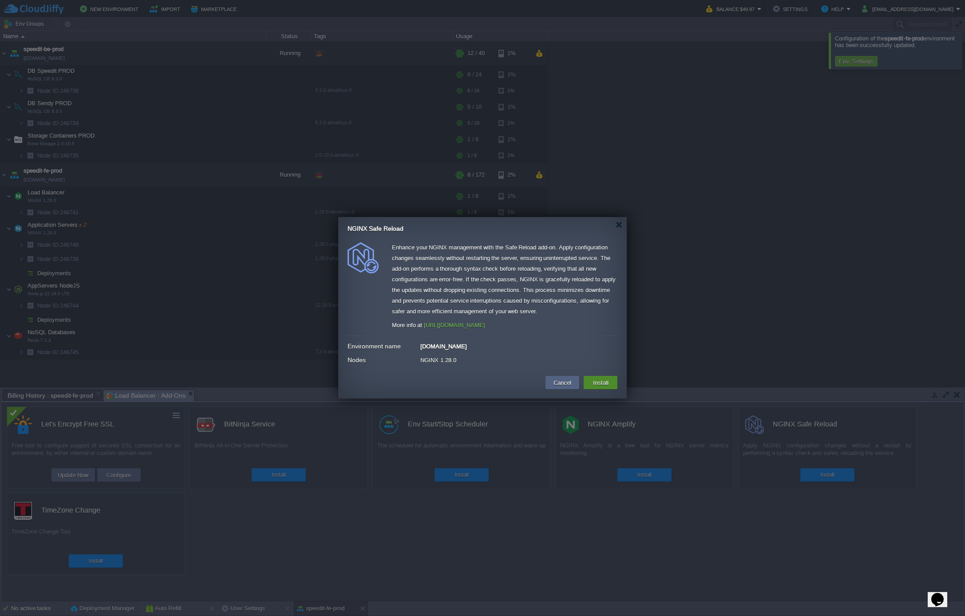
click at [600, 384] on button "Install" at bounding box center [600, 382] width 21 height 11
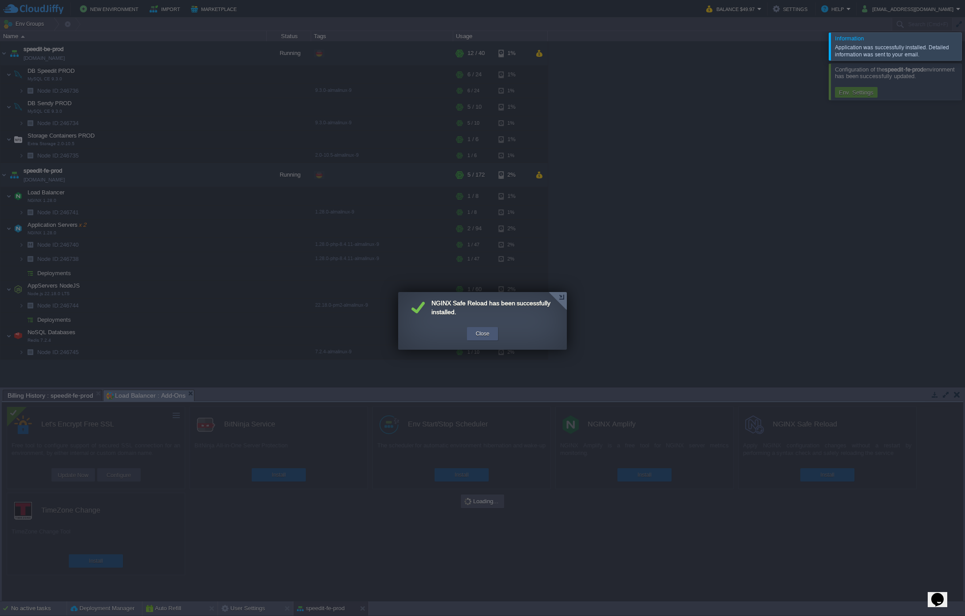
click at [468, 337] on div "Close" at bounding box center [483, 333] width 32 height 13
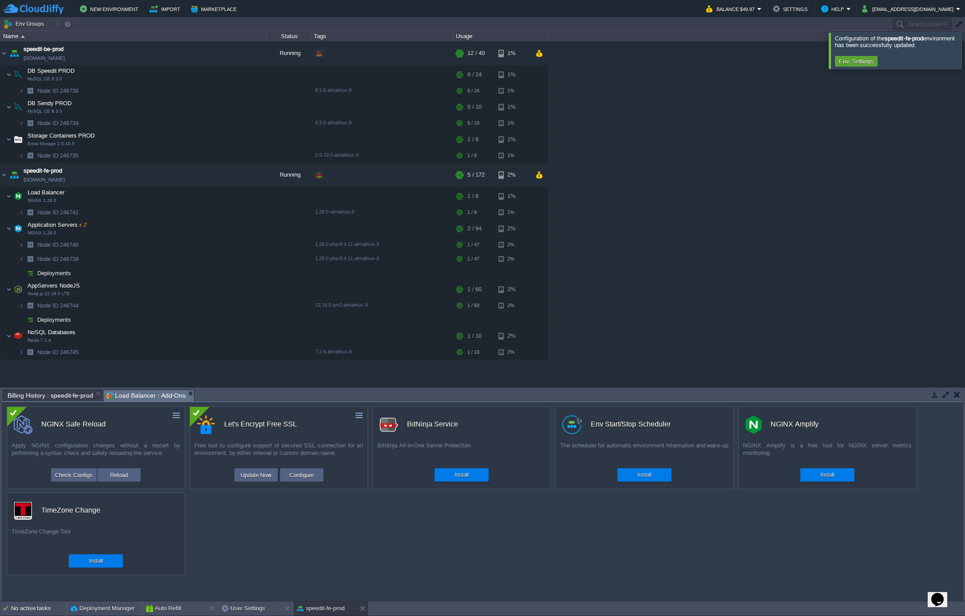
click at [965, 47] on div at bounding box center [976, 50] width 0 height 36
